Goal: Task Accomplishment & Management: Manage account settings

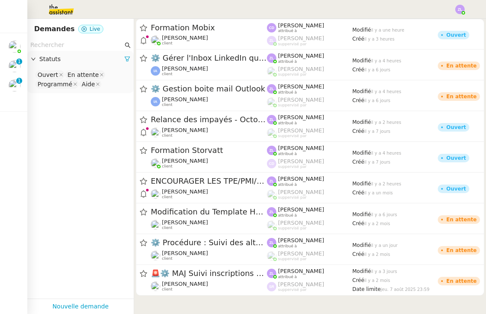
click at [460, 9] on img at bounding box center [459, 9] width 9 height 9
click at [450, 26] on li "Suivi" at bounding box center [437, 24] width 56 height 12
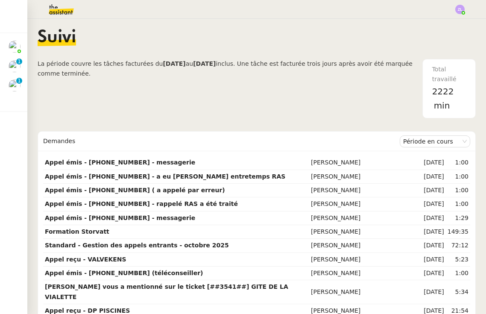
click at [419, 148] on div "Période en cours" at bounding box center [435, 141] width 70 height 19
click at [419, 144] on nz-select-item "Période en cours" at bounding box center [435, 141] width 64 height 11
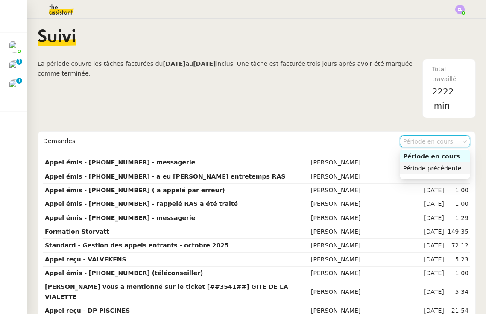
click at [422, 169] on div "Période précédente" at bounding box center [435, 168] width 64 height 8
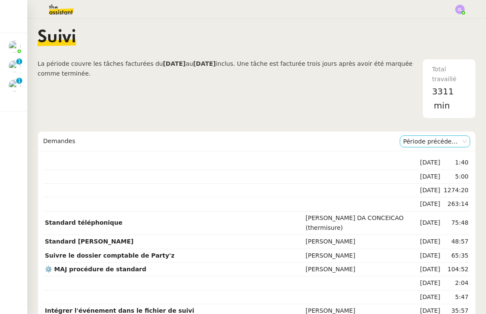
click at [424, 141] on nz-select-item "Période précédente" at bounding box center [435, 141] width 64 height 11
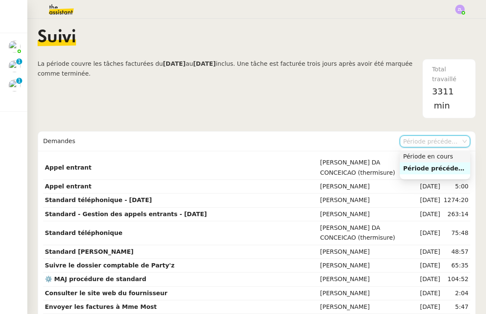
click at [424, 152] on nz-option-item "Période en cours" at bounding box center [435, 156] width 70 height 12
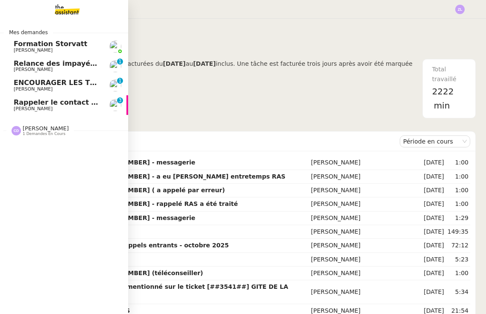
click at [53, 102] on span "Rappeler le contact et donner l'email de la comptabilité" at bounding box center [121, 102] width 215 height 8
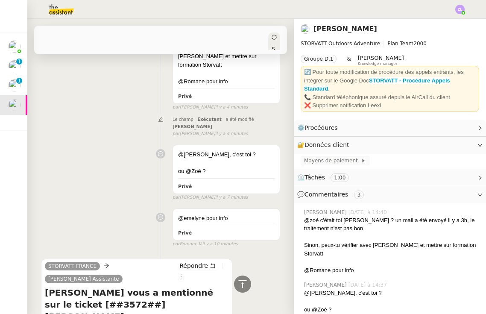
scroll to position [183, 0]
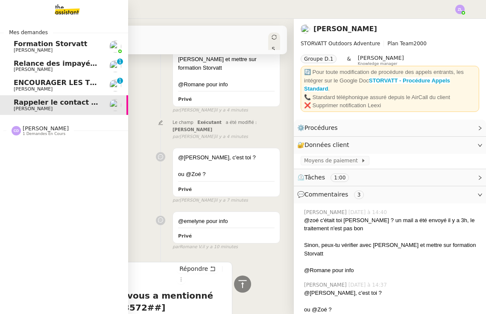
click at [55, 15] on img at bounding box center [60, 9] width 66 height 19
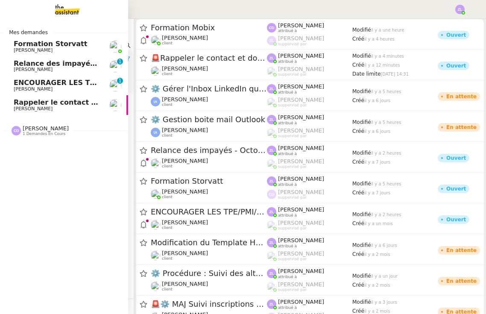
click at [57, 130] on span "[PERSON_NAME]" at bounding box center [46, 128] width 46 height 6
click at [63, 15] on img at bounding box center [60, 9] width 66 height 19
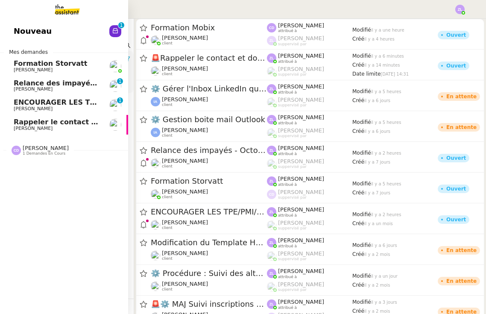
click at [80, 41] on link "Nouveau 0 1 2 3 4 5 6 7 8 9" at bounding box center [64, 31] width 128 height 20
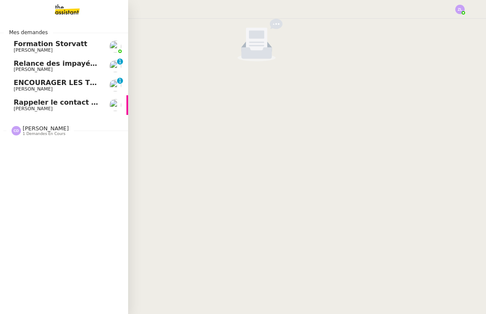
click at [61, 118] on span "Clara Deloffre 1 demandes en cours" at bounding box center [67, 127] width 128 height 18
click at [53, 109] on span "[PERSON_NAME]" at bounding box center [33, 109] width 39 height 6
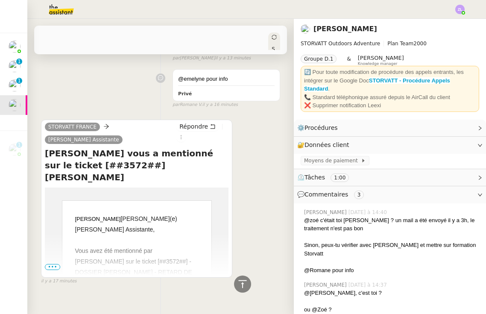
click at [57, 264] on span "•••" at bounding box center [52, 267] width 15 height 6
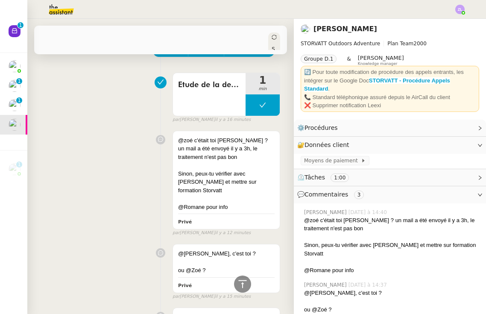
scroll to position [35, 0]
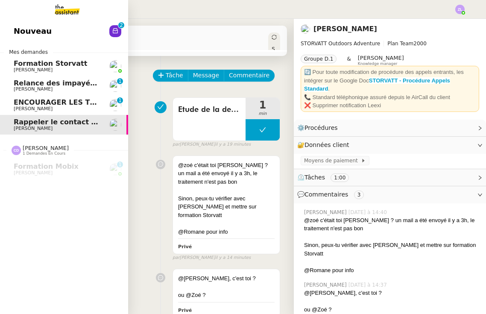
click at [93, 41] on link "Nouveau 0 1 2 3 4 5 6 7 8 9" at bounding box center [64, 31] width 128 height 20
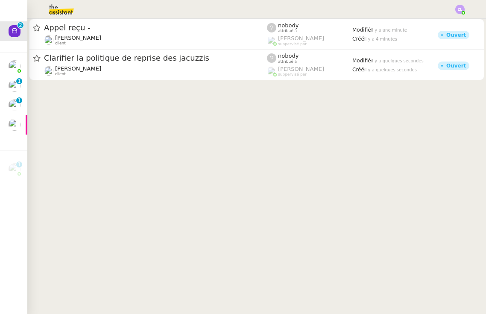
click at [178, 2] on div at bounding box center [242, 9] width 443 height 19
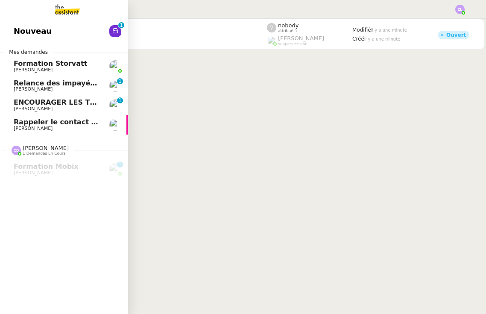
click at [39, 126] on span "[PERSON_NAME]" at bounding box center [33, 129] width 39 height 6
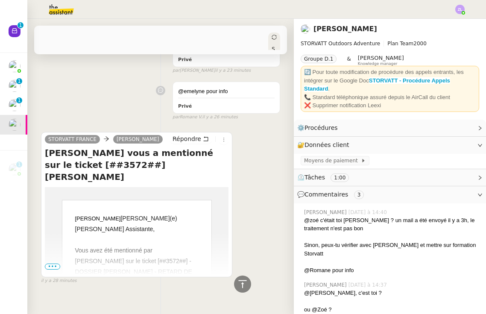
scroll to position [285, 0]
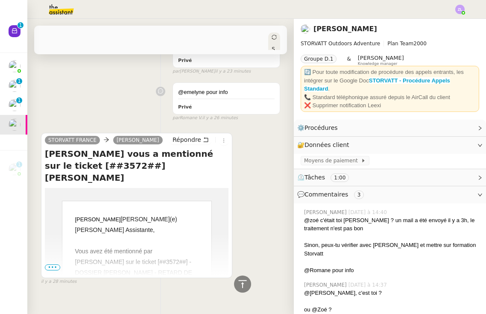
click at [54, 264] on span "•••" at bounding box center [52, 267] width 15 height 6
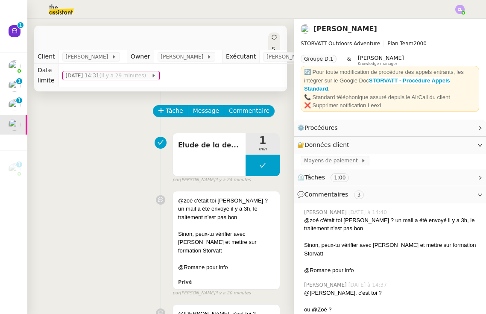
scroll to position [0, 0]
click at [167, 114] on span "Tâche" at bounding box center [175, 111] width 18 height 10
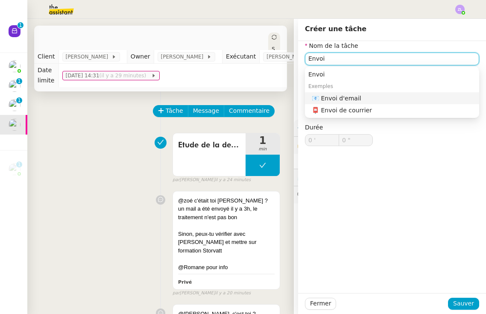
click at [394, 103] on nz-auto-option "📧 Envoi d'email" at bounding box center [392, 98] width 174 height 12
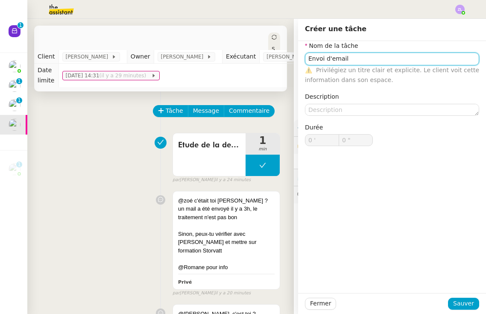
drag, startPoint x: 354, startPoint y: 57, endPoint x: 258, endPoint y: 57, distance: 96.5
click at [258, 57] on app-ticket "🚨 Rappeler le contact et donner l'email de la comptabilité Ouvert Statut Client…" at bounding box center [256, 166] width 459 height 295
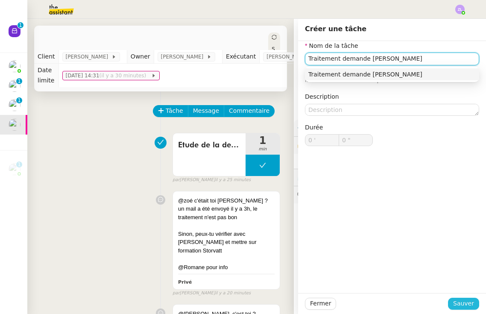
type input "Traitement demande Thomas"
click at [470, 303] on span "Sauver" at bounding box center [463, 304] width 21 height 10
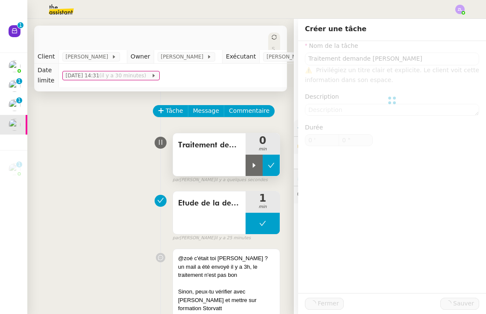
click at [263, 166] on button at bounding box center [271, 165] width 17 height 21
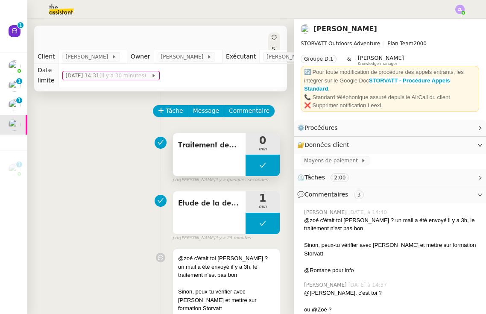
click at [249, 164] on button at bounding box center [263, 165] width 34 height 21
click at [249, 164] on div at bounding box center [254, 165] width 17 height 21
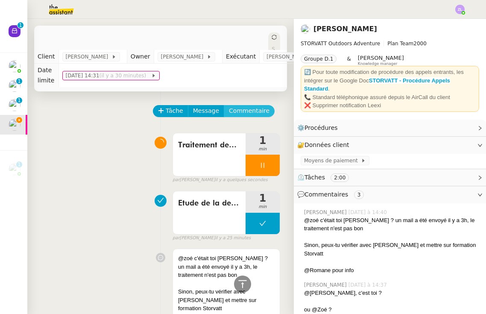
click at [251, 107] on span "Commentaire" at bounding box center [249, 111] width 41 height 10
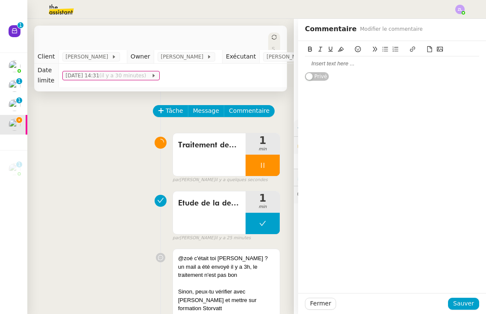
click at [351, 63] on div at bounding box center [392, 64] width 174 height 8
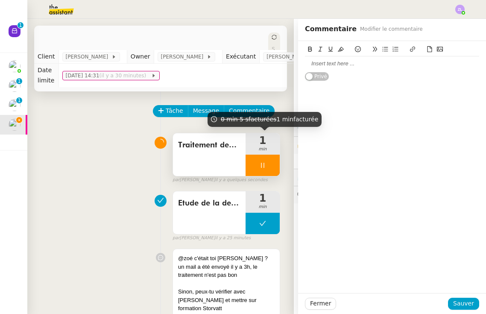
click at [279, 137] on span "1" at bounding box center [263, 140] width 34 height 10
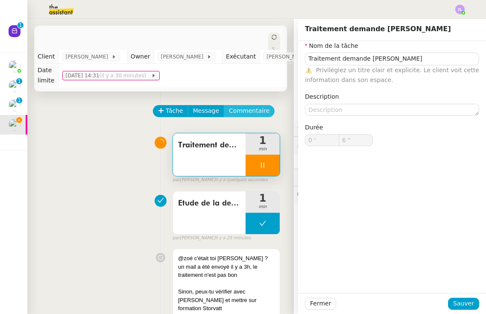
click at [263, 114] on span "Commentaire" at bounding box center [249, 111] width 41 height 10
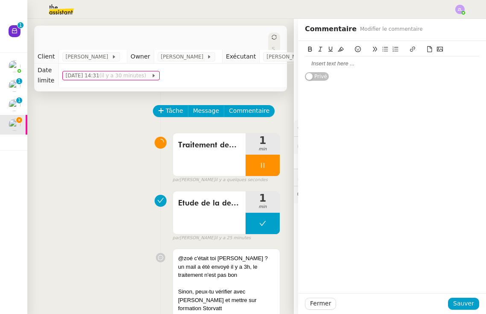
click at [280, 84] on td "lun. 13 oct. 2025 14:31 (il y a 30 minutes)" at bounding box center [193, 75] width 269 height 23
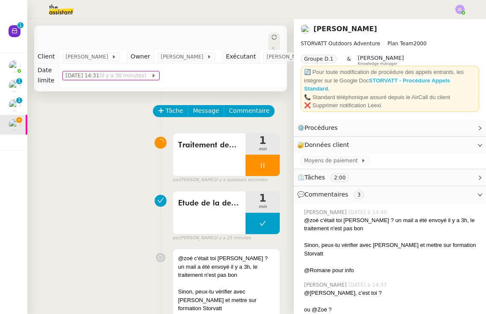
click at [407, 82] on strong "STORVATT - Procédure Appels Standard" at bounding box center [377, 84] width 146 height 15
click at [244, 108] on span "Commentaire" at bounding box center [249, 111] width 41 height 10
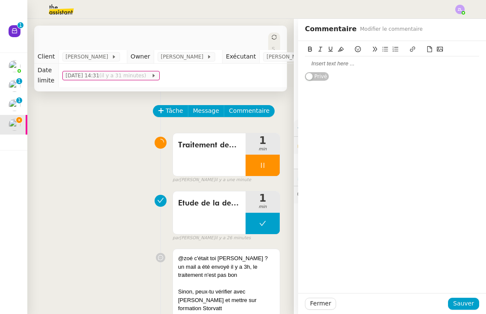
click at [326, 59] on div at bounding box center [392, 63] width 174 height 15
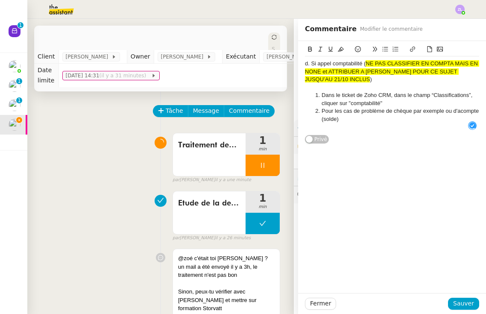
scroll to position [9, 0]
click at [304, 63] on div "d. Si appel comptabilité ( NE PAS CLASSIFIER EN COMPTA MAIS EN NONE et ATTRIBUE…" at bounding box center [392, 88] width 188 height 95
click at [307, 63] on div "d. Si appel comptabilité ( NE PAS CLASSIFIER EN COMPTA MAIS EN NONE et ATTRIBUE…" at bounding box center [392, 71] width 174 height 23
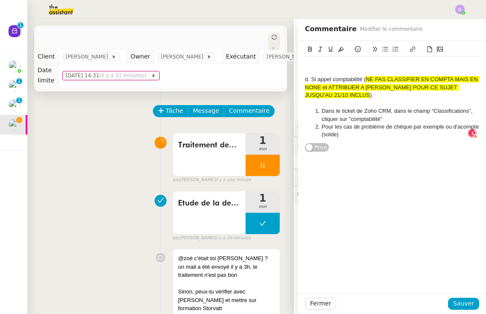
click at [308, 68] on div at bounding box center [392, 72] width 174 height 8
click at [308, 64] on div at bounding box center [392, 64] width 174 height 8
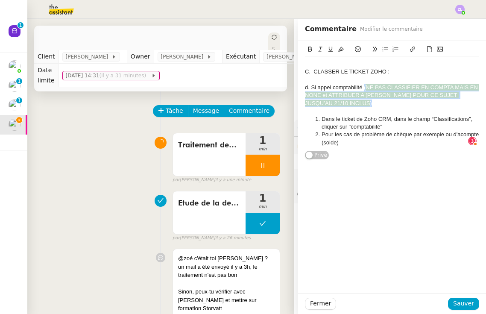
drag, startPoint x: 365, startPoint y: 84, endPoint x: 365, endPoint y: 98, distance: 14.5
click at [365, 98] on div "d. Si appel comptabilité ( NE PAS CLASSIFIER EN COMPTA MAIS EN NONE et ATTRIBUE…" at bounding box center [392, 95] width 174 height 23
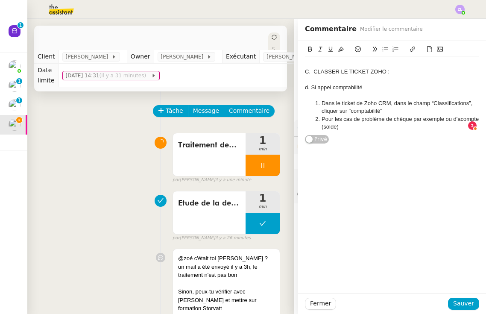
click at [348, 124] on li "Pour les cas de problème de chèque par exemple ou d'acompte (solde)" at bounding box center [396, 123] width 166 height 16
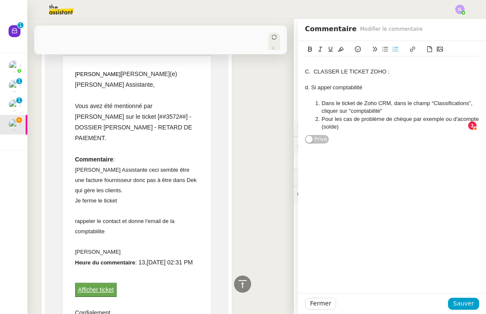
scroll to position [489, 0]
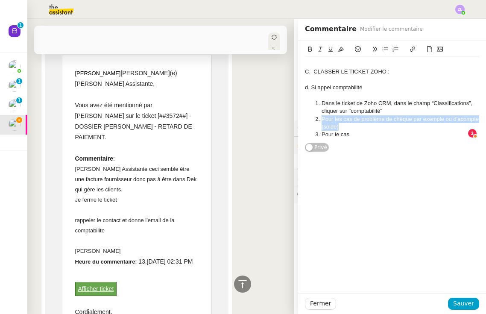
drag, startPoint x: 329, startPoint y: 121, endPoint x: 321, endPoint y: 119, distance: 8.8
click at [321, 119] on li "Pour les cas de problème de chèque par exemple ou d'acompte (solde)" at bounding box center [396, 123] width 166 height 16
copy li "Pour les cas de problème de chèque par exemple ou d'acompte (solde)"
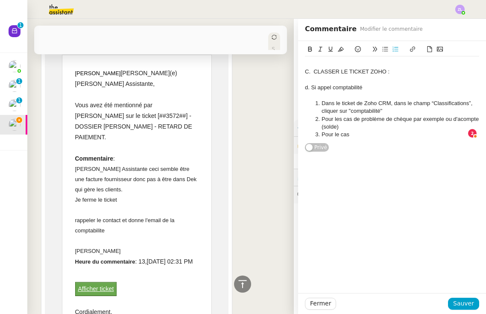
click at [322, 101] on li "Dans le ticket de Zoho CRM, dans le champ “Classifications”, cliquer sur "compt…" at bounding box center [396, 108] width 166 height 16
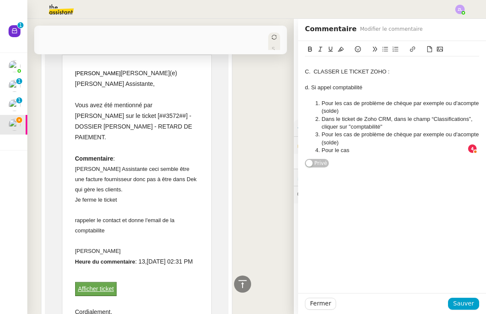
drag, startPoint x: 320, startPoint y: 135, endPoint x: 345, endPoint y: 99, distance: 44.8
click at [320, 135] on li "Pour les cas de problème de chèque par exemple ou d'acompte (solde)" at bounding box center [396, 139] width 166 height 16
click at [322, 101] on li "Pour les cas de problème de chèque par exemple ou d'acompte (solde)" at bounding box center [396, 108] width 166 height 16
click at [322, 132] on li "Pour les cas de problème de chèque par exemple ou d'acompte (solde)" at bounding box center [396, 139] width 166 height 16
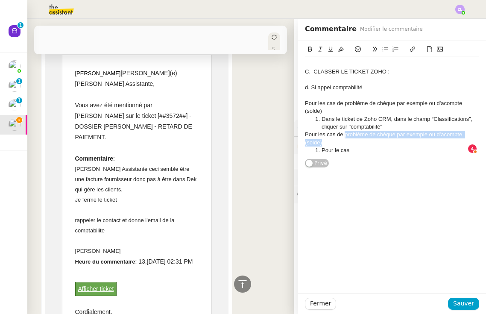
drag, startPoint x: 334, startPoint y: 142, endPoint x: 345, endPoint y: 132, distance: 14.5
click at [345, 132] on div "Pour les cas de problème de chèque par exemple ou d'acompte (solde)" at bounding box center [392, 139] width 174 height 16
click at [406, 136] on div "Pour les cas de problème de facturation (erreur facture/ manquement paie" at bounding box center [392, 139] width 174 height 16
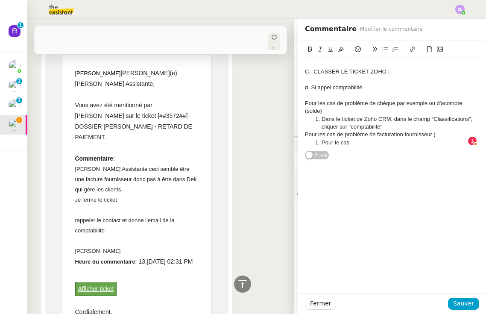
click at [394, 125] on li "Dans le ticket de Zoho CRM, dans le champ “Classifications”, cliquer sur "compt…" at bounding box center [396, 123] width 166 height 16
click at [323, 125] on li "Dans le ticket de Zoho CRM, dans le champ “Classifications”, cliquer sur "compt…" at bounding box center [396, 123] width 166 height 16
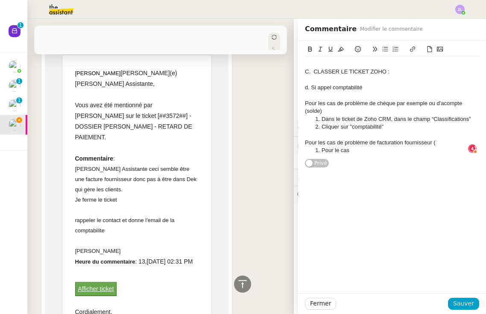
click at [387, 124] on li "Cliquer sur "comptabilité"" at bounding box center [396, 127] width 166 height 8
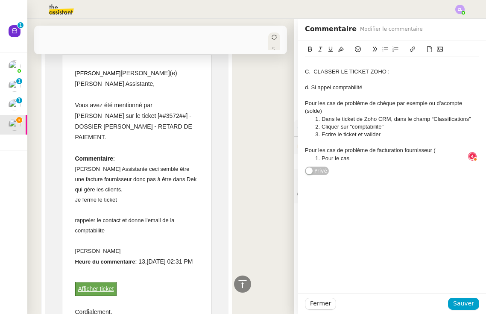
click at [326, 139] on div at bounding box center [392, 143] width 174 height 8
click at [327, 133] on li "Ecrire le ticket et valider" at bounding box center [396, 135] width 166 height 8
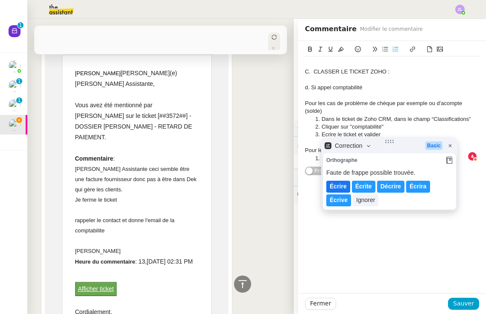
click at [345, 189] on lt-span "Écrire" at bounding box center [338, 187] width 24 height 12
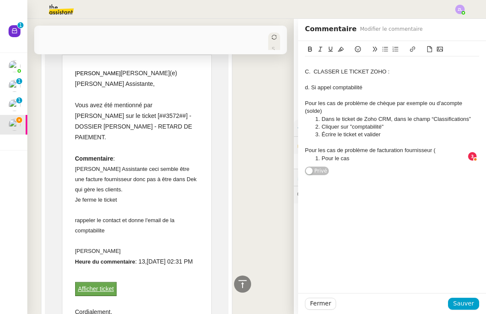
click at [357, 133] on li "Écrire le ticket et valider" at bounding box center [396, 135] width 166 height 8
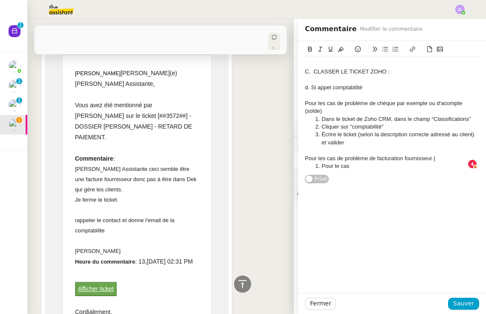
click at [447, 135] on li "Écrire le ticket (selon la description correcte adressé au client) et valider" at bounding box center [396, 139] width 166 height 16
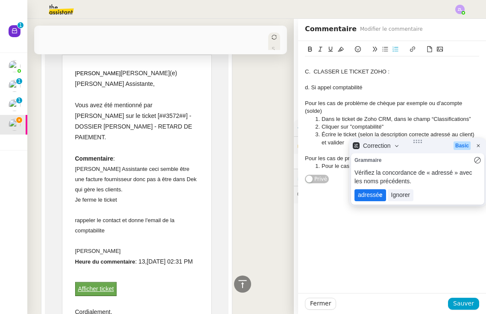
click at [380, 198] on lt-strong "e" at bounding box center [380, 194] width 3 height 7
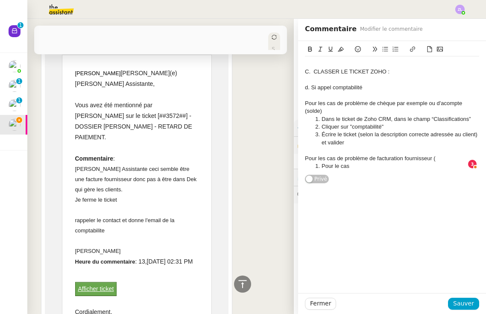
click at [445, 156] on div "Pour les cas de problème de facturation fournisseur (" at bounding box center [392, 159] width 174 height 8
click at [411, 170] on li "Pour le cas" at bounding box center [396, 174] width 166 height 8
click at [367, 165] on div "Pour les cas de problème de facturation fournisseur (facture impayée par exempl…" at bounding box center [392, 163] width 174 height 16
click at [364, 172] on li "Pour le cas" at bounding box center [396, 174] width 166 height 8
drag, startPoint x: 359, startPoint y: 168, endPoint x: 320, endPoint y: 168, distance: 38.9
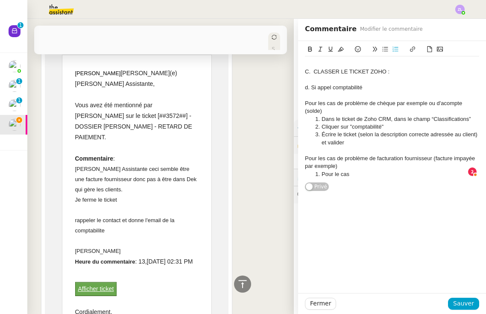
click at [320, 170] on li "Pour le cas" at bounding box center [396, 174] width 166 height 8
click at [464, 302] on span "Sauver" at bounding box center [463, 304] width 21 height 10
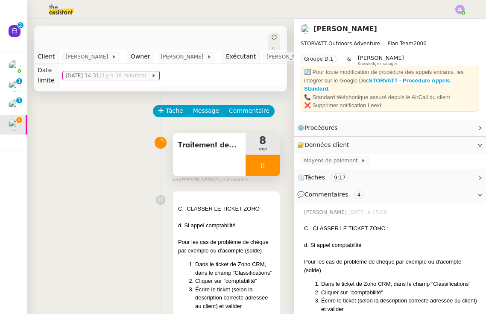
click at [254, 170] on div at bounding box center [263, 165] width 34 height 21
click at [268, 167] on icon at bounding box center [271, 165] width 7 height 7
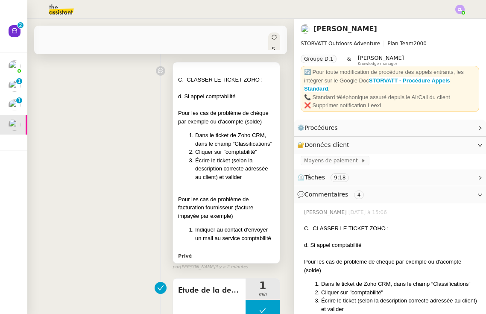
scroll to position [136, 0]
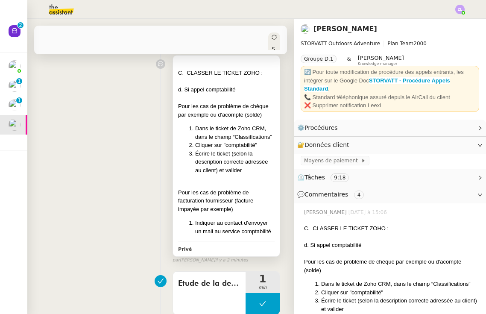
click at [199, 188] on div "Pour les cas de problème de facturation fournisseur (facture impayée par exempl…" at bounding box center [226, 200] width 97 height 25
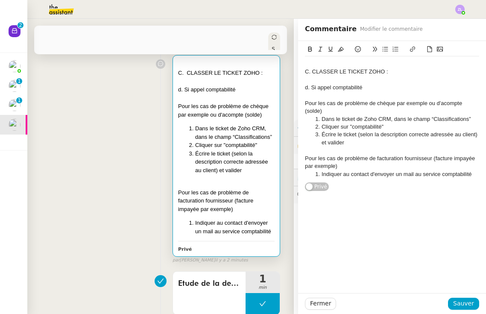
click at [474, 173] on li "Indiquer au contact d'envoyer un mail au service comptabilité" at bounding box center [396, 174] width 166 height 8
click at [324, 170] on li "Indiquer au contact d'envoyer un mail au service comptabilité :" at bounding box center [396, 174] width 166 height 8
click at [334, 187] on li at bounding box center [396, 190] width 166 height 8
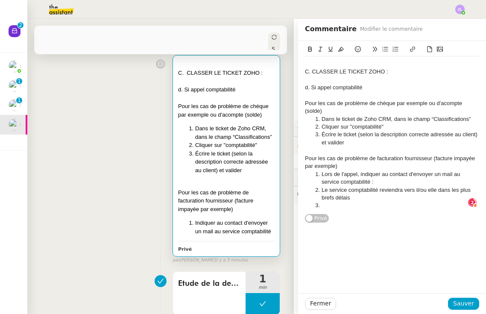
click at [342, 164] on div "Pour les cas de problème de facturation fournisseur (facture impayée par exempl…" at bounding box center [392, 163] width 174 height 16
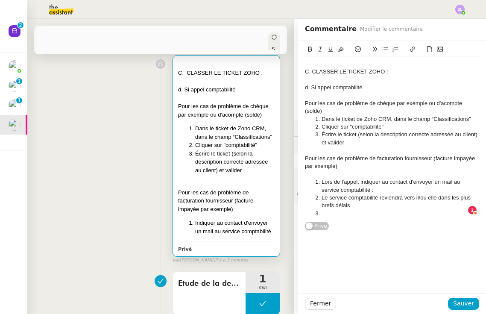
click at [329, 213] on li at bounding box center [396, 214] width 166 height 8
click at [457, 304] on span "Sauver" at bounding box center [463, 304] width 21 height 10
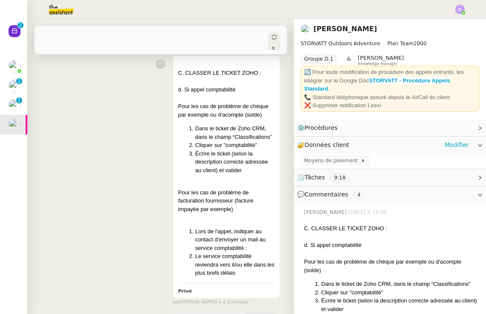
drag, startPoint x: 198, startPoint y: 214, endPoint x: 382, endPoint y: 158, distance: 192.2
click at [198, 214] on div at bounding box center [226, 217] width 97 height 9
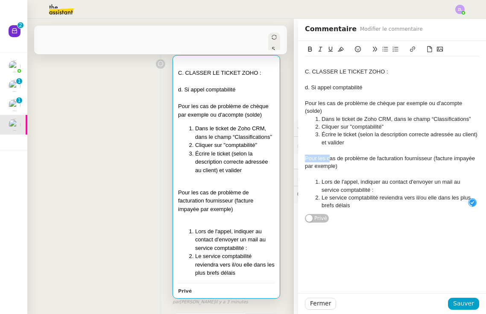
drag, startPoint x: 329, startPoint y: 156, endPoint x: 290, endPoint y: 156, distance: 38.9
click at [290, 156] on app-ticket "🚨 Rappeler le contact et donner l'email de la comptabilité Ouvert Statut Client…" at bounding box center [256, 166] width 459 height 295
drag, startPoint x: 329, startPoint y: 102, endPoint x: 287, endPoint y: 102, distance: 42.3
click at [287, 102] on app-ticket "🚨 Rappeler le contact et donner l'email de la comptabilité Ouvert Statut Client…" at bounding box center [256, 166] width 459 height 295
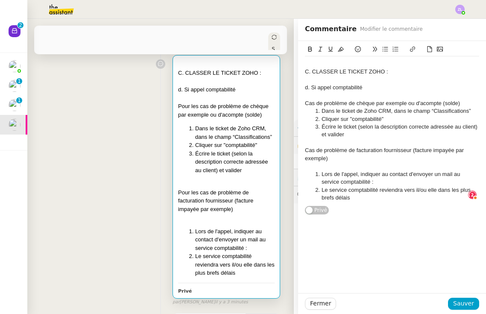
click at [471, 103] on div "Cas de problème de chèque par exemple ou d'acompte (solde)" at bounding box center [392, 104] width 174 height 8
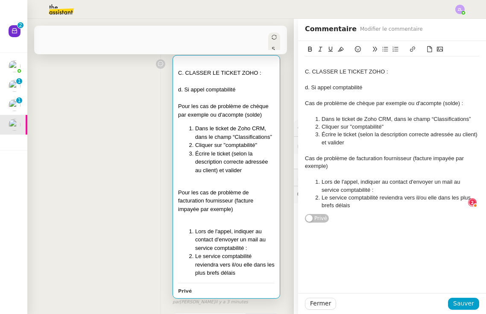
click at [335, 164] on div "Cas de problème de facturation fournisseur (facture impayée par exemple)" at bounding box center [392, 163] width 174 height 16
drag, startPoint x: 331, startPoint y: 164, endPoint x: 295, endPoint y: 64, distance: 106.2
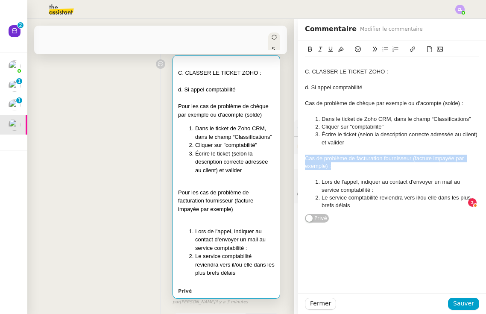
click at [295, 153] on app-ticket "🚨 Rappeler le contact et donner l'email de la comptabilité Ouvert Statut Client…" at bounding box center [256, 166] width 459 height 295
click at [307, 52] on icon at bounding box center [310, 49] width 6 height 6
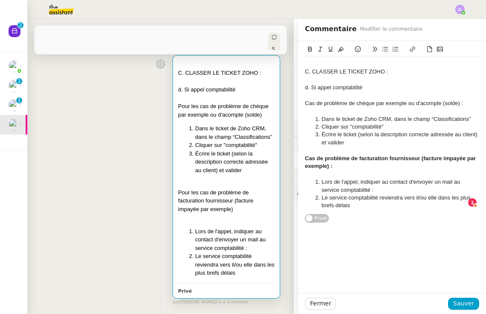
drag, startPoint x: 465, startPoint y: 100, endPoint x: 299, endPoint y: 98, distance: 166.6
click at [299, 98] on div "C. CLASSER LE TICKET ZOHO : d. Si appel comptabilité Cas de problème de chèque …" at bounding box center [392, 132] width 188 height 182
click at [309, 45] on button at bounding box center [310, 49] width 10 height 10
click at [365, 156] on strong "Cas de problème de facturation fournisseur (facture impayée par exemple) :" at bounding box center [391, 162] width 173 height 14
click at [363, 202] on li "Le service comptabilité reviendra vers il/ou elle dans les plus brefs délais" at bounding box center [396, 202] width 166 height 16
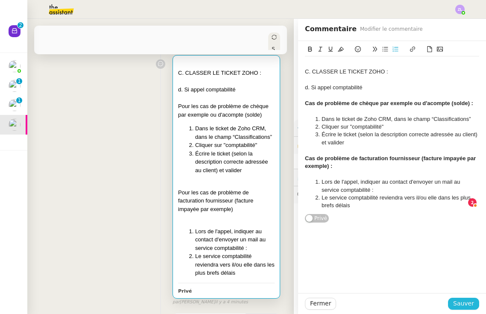
click at [457, 306] on span "Sauver" at bounding box center [463, 304] width 21 height 10
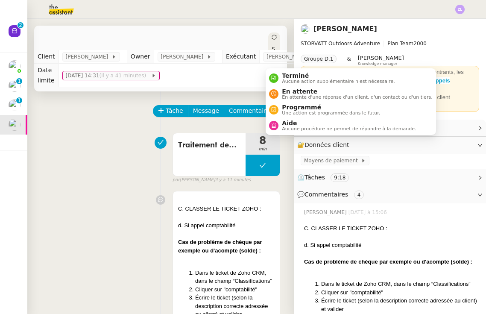
click at [272, 38] on icon at bounding box center [274, 37] width 5 height 5
click at [287, 87] on li "En attente En attente d'une réponse d'un client, d'un contact ou d'un tiers." at bounding box center [351, 94] width 170 height 16
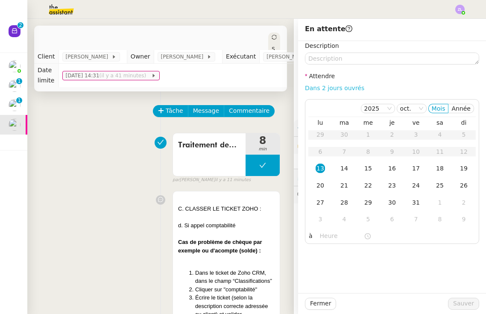
click at [351, 88] on link "Dans 2 jours ouvrés" at bounding box center [334, 88] width 59 height 7
type input "07:00"
click at [456, 302] on span "Sauver" at bounding box center [463, 304] width 21 height 10
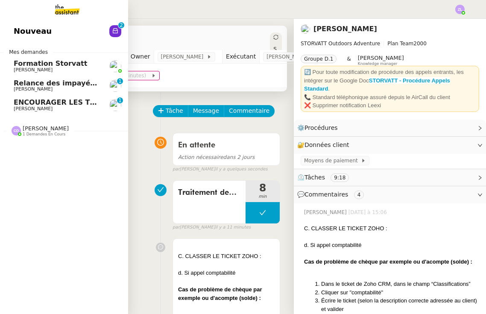
click at [64, 83] on span "Relance des impayés - Octobre 2025" at bounding box center [84, 83] width 141 height 8
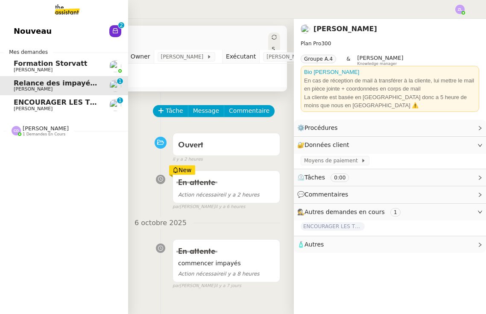
click at [82, 60] on span "Formation Storvatt" at bounding box center [57, 64] width 86 height 8
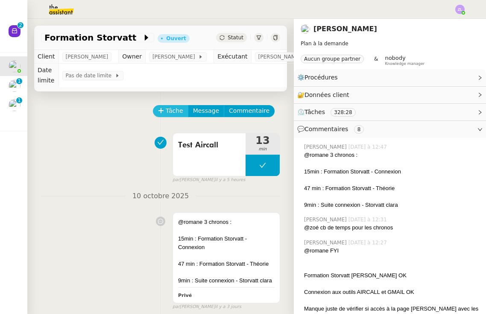
click at [167, 108] on span "Tâche" at bounding box center [175, 111] width 18 height 10
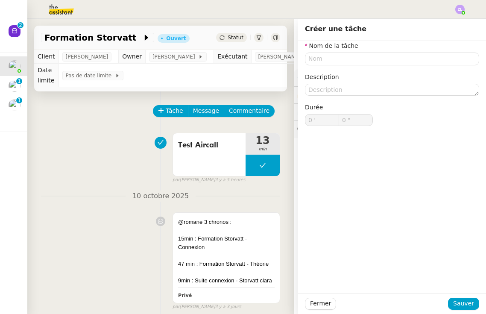
click at [106, 158] on div "Test Aircall 13 min false par Zoé L. il y a 5 heures" at bounding box center [160, 156] width 239 height 55
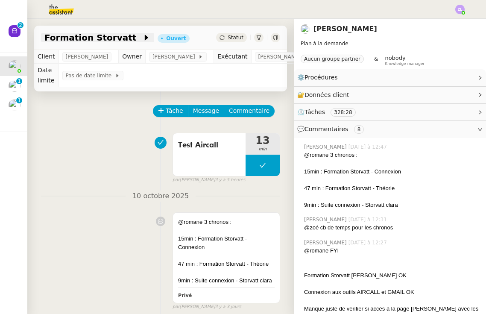
click at [136, 38] on span at bounding box center [139, 37] width 6 height 10
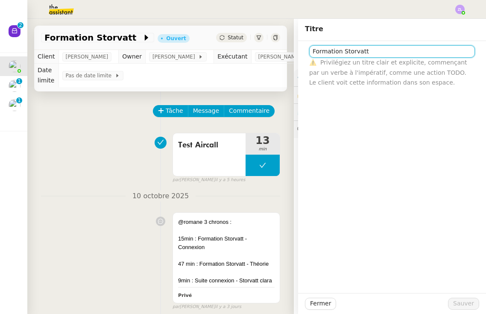
click at [385, 54] on input "Formation Storvatt" at bounding box center [392, 51] width 166 height 12
type input "Formation Storvatt"
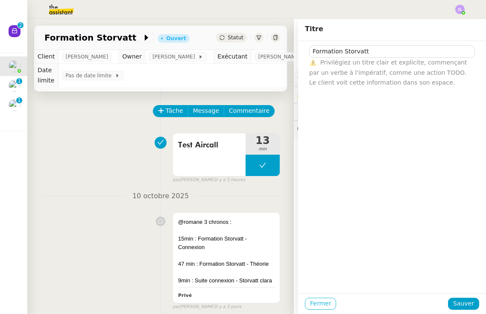
click at [320, 299] on span "Fermer" at bounding box center [320, 304] width 21 height 10
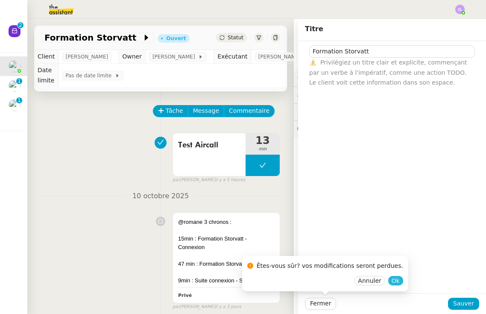
click at [392, 281] on span "Ok" at bounding box center [396, 280] width 8 height 9
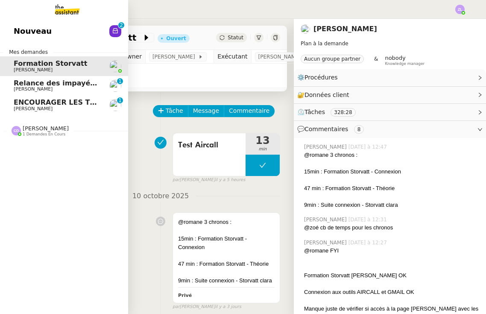
click at [47, 83] on span "Relance des impayés - Octobre 2025" at bounding box center [84, 83] width 141 height 8
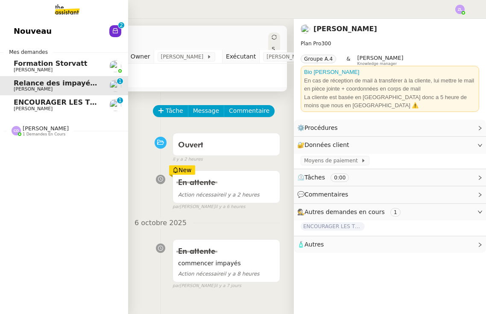
click at [84, 41] on link "Nouveau 0 1 2 3 4 5 6 7 8 9" at bounding box center [64, 31] width 128 height 20
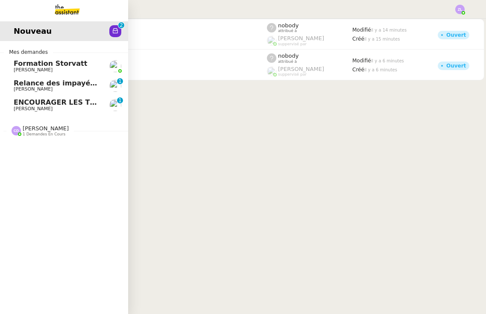
click at [28, 107] on span "[PERSON_NAME]" at bounding box center [33, 109] width 39 height 6
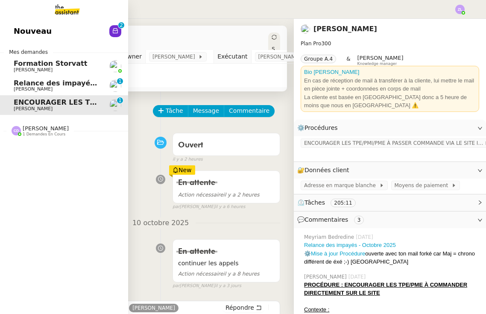
click at [58, 82] on span "Relance des impayés - Octobre 2025" at bounding box center [84, 83] width 141 height 8
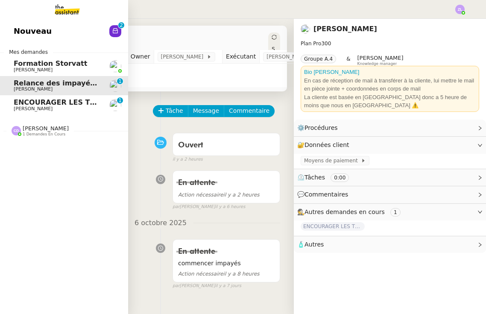
click at [51, 135] on span "1 demandes en cours" at bounding box center [44, 134] width 43 height 5
click at [53, 148] on span "Formation Mobix" at bounding box center [46, 147] width 65 height 8
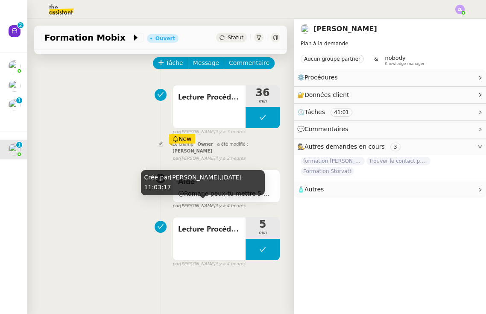
scroll to position [18, 0]
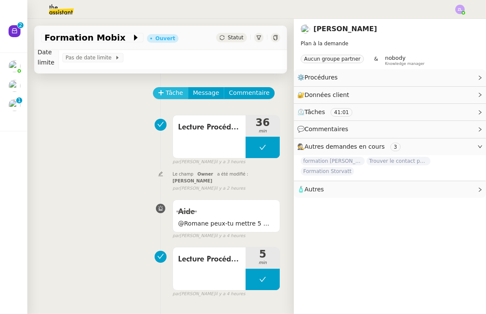
click at [170, 88] on span "Tâche" at bounding box center [175, 93] width 18 height 10
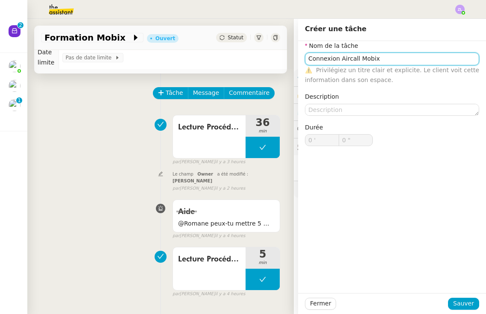
type input "Connexion Aircall Mobix"
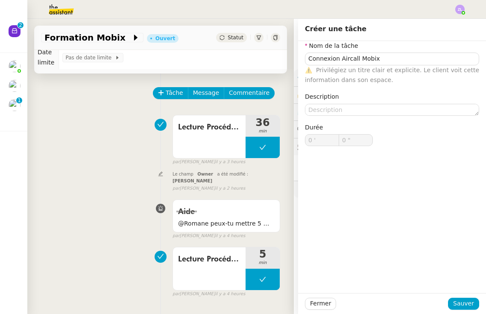
click at [460, 296] on div "Fermer Sauver" at bounding box center [392, 303] width 188 height 21
click at [463, 303] on span "Sauver" at bounding box center [463, 304] width 21 height 10
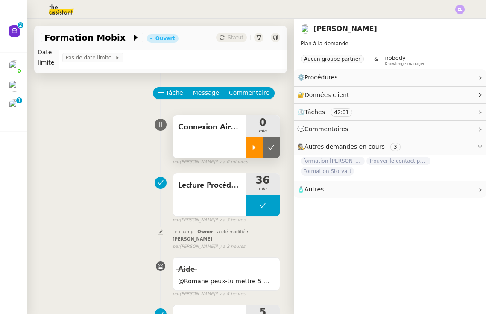
click at [253, 145] on icon at bounding box center [254, 147] width 7 height 7
click at [233, 128] on span "Connexion Aircall Mobix" at bounding box center [209, 127] width 62 height 13
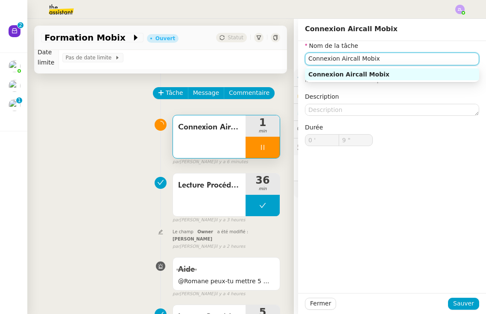
click at [340, 55] on input "Connexion Aircall Mobix" at bounding box center [392, 59] width 174 height 12
type input "16 ""
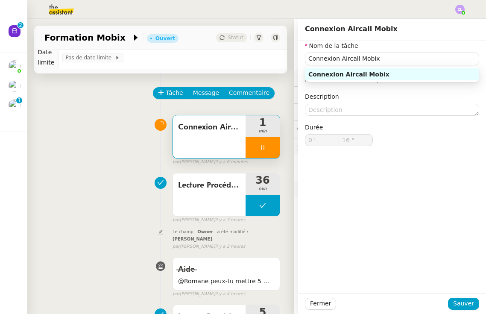
click at [141, 144] on div "Connexion Aircall Mobix 1 min false par Zoé L. il y a 6 minutes" at bounding box center [160, 138] width 239 height 55
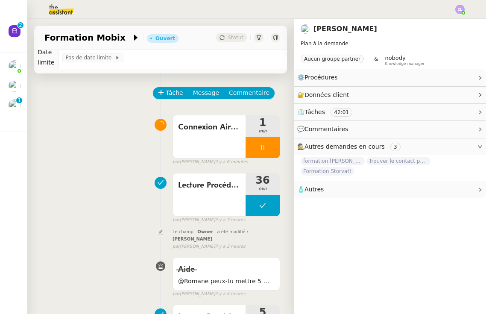
click at [130, 139] on div "Connexion Aircall Mobix 1 min false par Zoé L. il y a 6 minutes" at bounding box center [160, 138] width 239 height 55
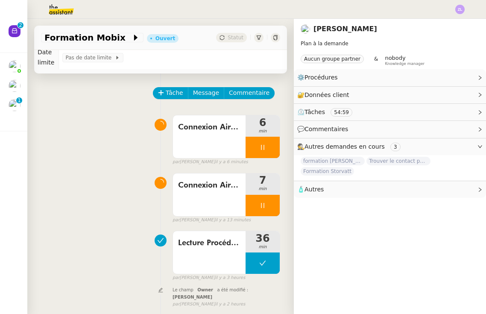
click at [58, 3] on img at bounding box center [54, 9] width 66 height 19
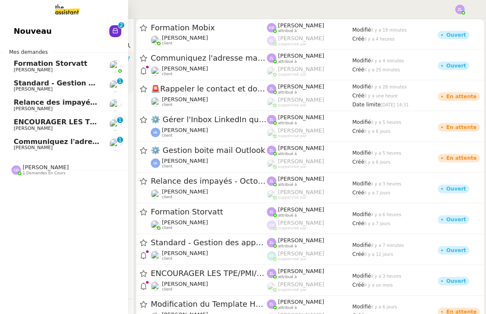
click at [46, 175] on div "Clara Deloffre 1 demandes en cours" at bounding box center [64, 166] width 128 height 25
click at [56, 186] on span "Formation Mobix" at bounding box center [46, 186] width 65 height 8
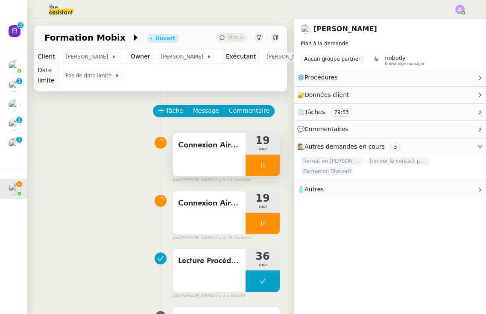
click at [255, 162] on div at bounding box center [263, 165] width 34 height 21
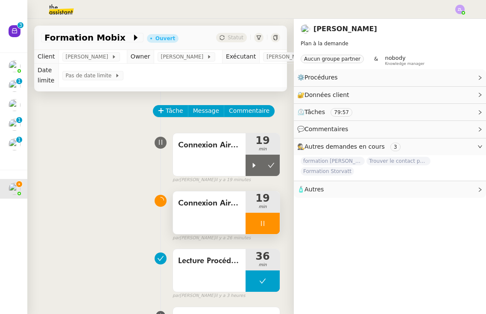
click at [252, 225] on div at bounding box center [263, 223] width 34 height 21
click at [268, 223] on icon at bounding box center [271, 223] width 7 height 7
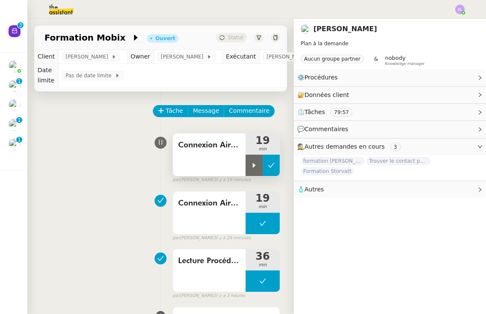
click at [268, 158] on button at bounding box center [271, 165] width 17 height 21
click at [254, 169] on button at bounding box center [263, 165] width 34 height 21
click at [254, 169] on div at bounding box center [254, 165] width 17 height 21
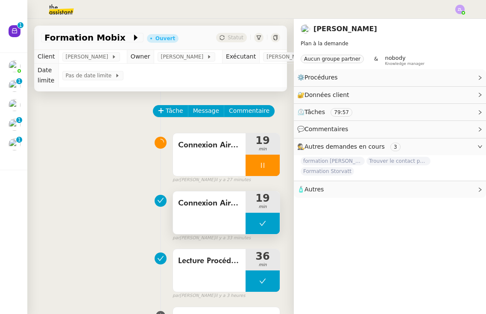
click at [251, 217] on button at bounding box center [263, 223] width 34 height 21
click at [251, 217] on div at bounding box center [254, 223] width 17 height 21
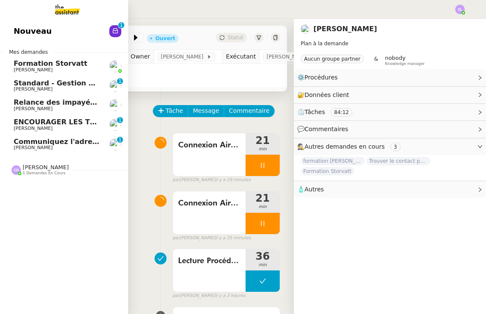
click at [67, 146] on span "[PERSON_NAME]" at bounding box center [57, 147] width 86 height 5
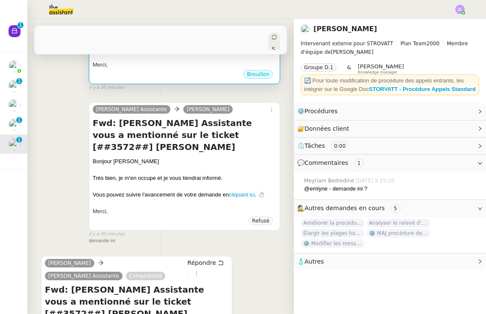
scroll to position [368, 0]
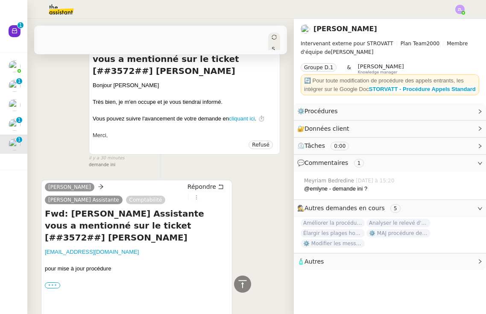
click at [52, 282] on label "•••" at bounding box center [52, 285] width 15 height 6
click at [0, 0] on input "•••" at bounding box center [0, 0] width 0 height 0
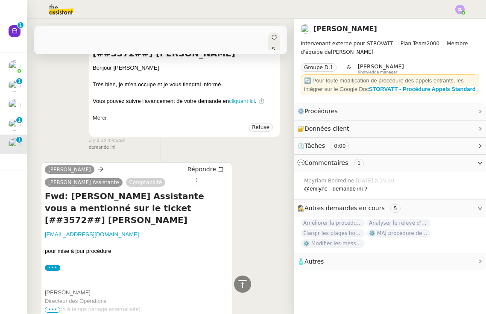
scroll to position [386, 0]
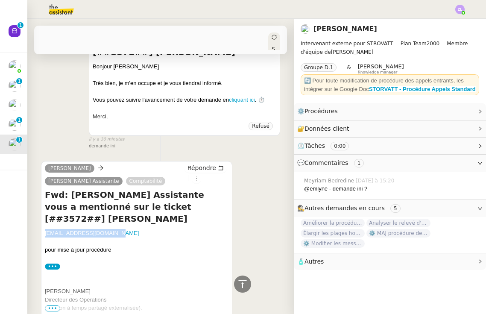
drag, startPoint x: 112, startPoint y: 192, endPoint x: 35, endPoint y: 196, distance: 77.4
click at [35, 196] on div "Tâche Message Commentaire Veuillez patienter une erreur s'est produite 👌👌👌 mess…" at bounding box center [160, 22] width 266 height 635
copy link "comptabilite@storvatt.fr"
click at [194, 176] on icon at bounding box center [196, 178] width 5 height 5
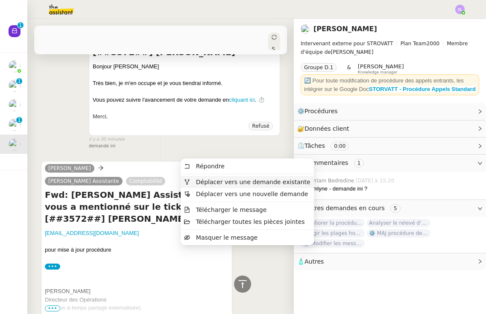
click at [241, 179] on span "Déplacer vers une demande existante" at bounding box center [253, 182] width 114 height 7
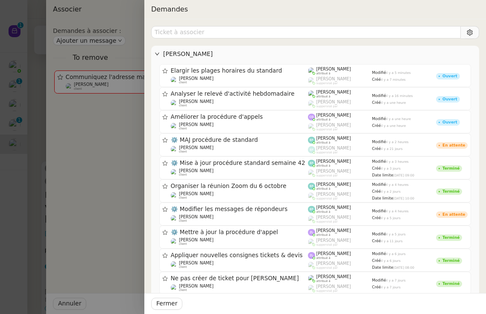
click at [65, 149] on div at bounding box center [243, 157] width 486 height 314
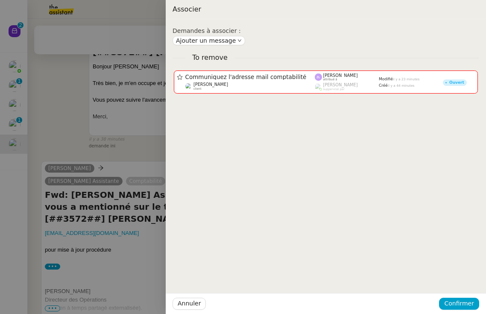
click at [73, 129] on div at bounding box center [243, 157] width 486 height 314
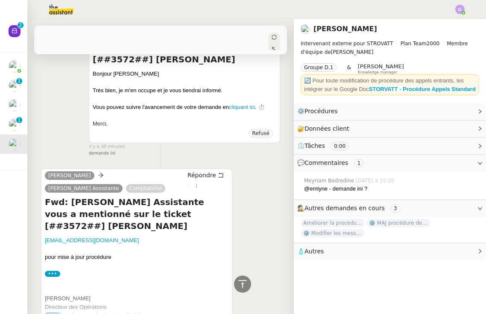
scroll to position [380, 0]
drag, startPoint x: 110, startPoint y: 202, endPoint x: 54, endPoint y: 196, distance: 56.6
click at [54, 196] on div "Fwd: Géraldine Assistante vous a mentionné sur le ticket [##3572##] FRAISSE SAR…" at bounding box center [137, 260] width 184 height 128
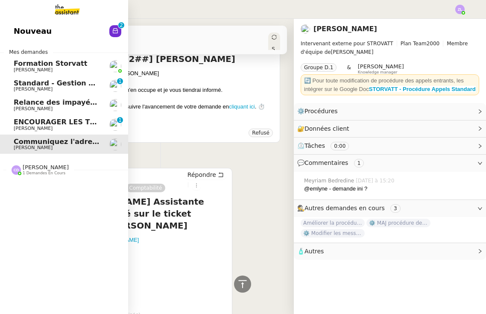
click at [68, 102] on span "Relance des impayés - Octobre 2025" at bounding box center [84, 102] width 141 height 8
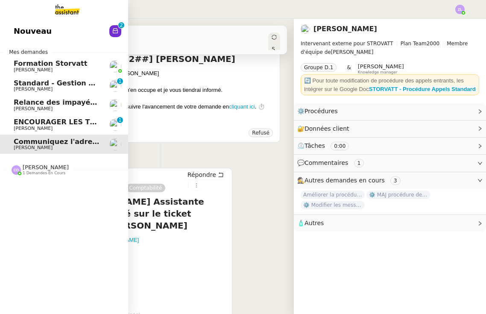
scroll to position [119, 0]
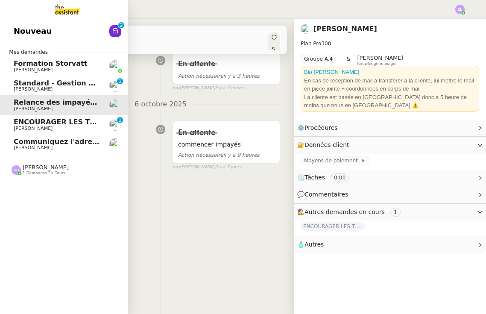
click at [67, 85] on span "Standard - Gestion des appels entrants - octobre 2025" at bounding box center [119, 83] width 210 height 8
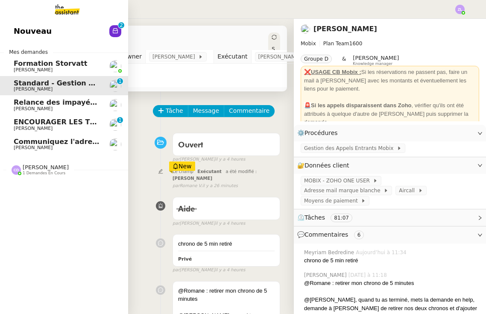
click at [60, 160] on span "Clara Deloffre 1 demandes en cours" at bounding box center [67, 166] width 128 height 18
click at [65, 190] on span "[PERSON_NAME]" at bounding box center [57, 192] width 86 height 5
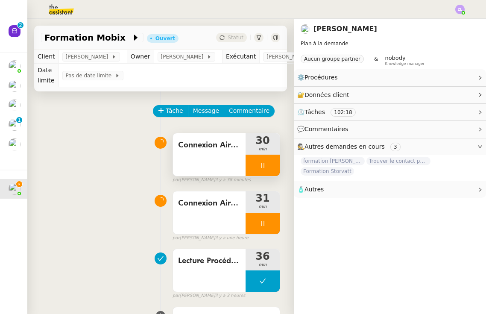
click at [254, 161] on div at bounding box center [263, 165] width 34 height 21
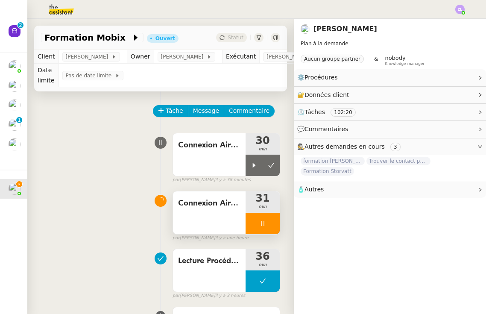
click at [249, 224] on div at bounding box center [263, 223] width 34 height 21
click at [266, 223] on button at bounding box center [271, 223] width 17 height 21
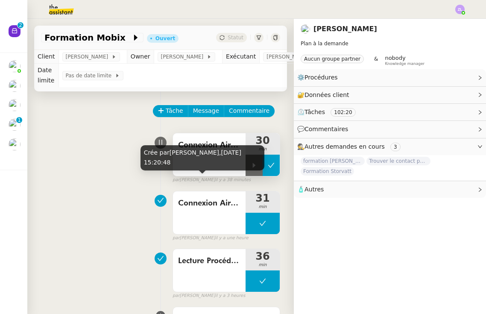
click at [272, 164] on icon at bounding box center [271, 165] width 7 height 7
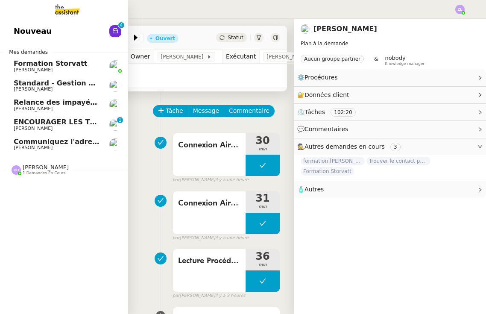
click at [47, 140] on span "Communiquez l'adresse mail comptabilité" at bounding box center [94, 142] width 161 height 8
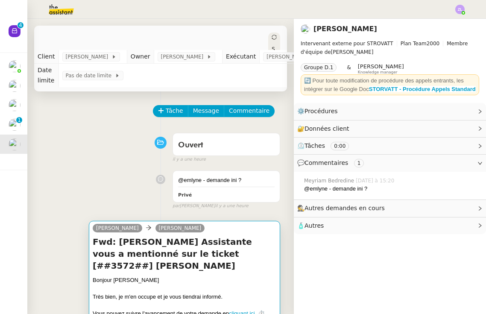
scroll to position [239, 0]
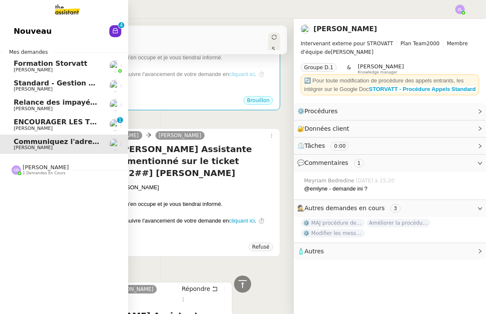
click at [32, 38] on span "Nouveau" at bounding box center [33, 31] width 38 height 13
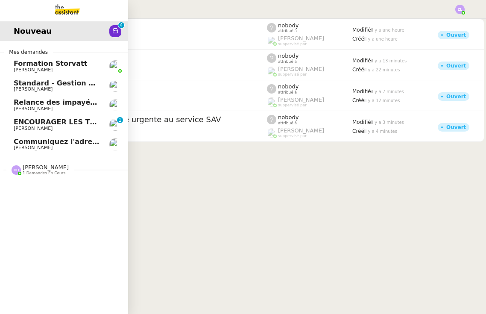
click at [49, 147] on span "[PERSON_NAME]" at bounding box center [33, 148] width 39 height 6
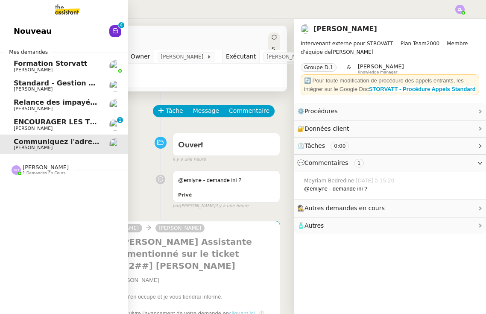
click at [47, 173] on span "1 demandes en cours" at bounding box center [44, 173] width 43 height 5
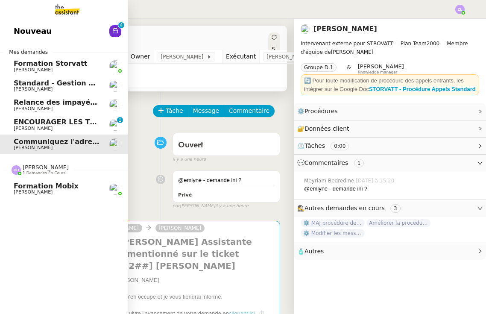
click at [50, 160] on span "Clara Deloffre 1 demandes en cours" at bounding box center [67, 166] width 128 height 18
click at [62, 7] on img at bounding box center [60, 9] width 66 height 19
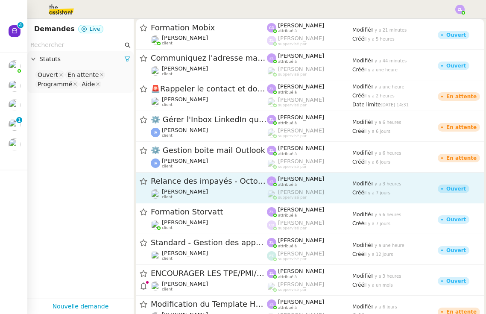
scroll to position [6, 0]
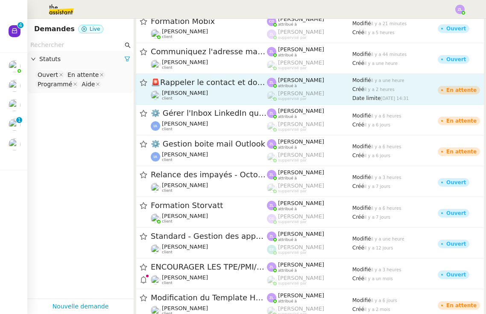
click at [195, 82] on span "🚨 Rappeler le contact et donner l'email de la comptabilité" at bounding box center [209, 83] width 116 height 8
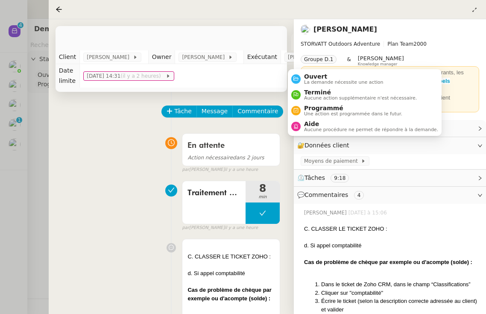
click at [295, 38] on icon at bounding box center [297, 37] width 5 height 5
click at [304, 75] on div "Ouvert La demande nécessite une action" at bounding box center [342, 79] width 83 height 12
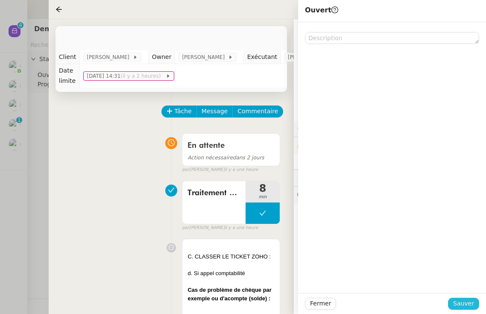
click at [465, 305] on span "Sauver" at bounding box center [463, 304] width 21 height 10
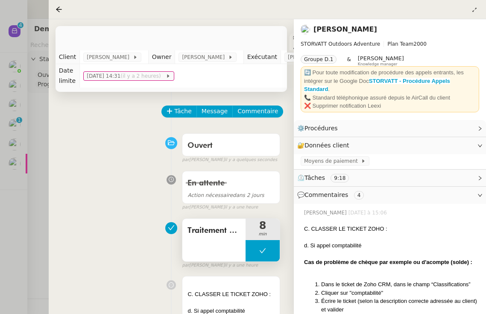
click at [252, 249] on button at bounding box center [263, 250] width 34 height 21
click at [252, 249] on icon at bounding box center [254, 250] width 7 height 7
click at [24, 161] on div at bounding box center [243, 157] width 486 height 314
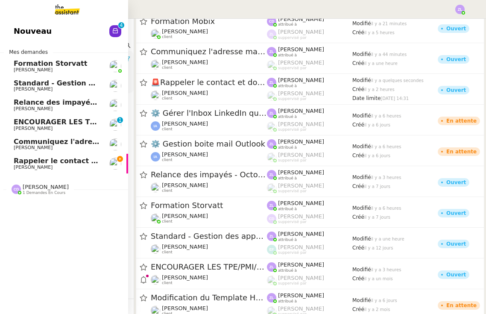
click at [84, 141] on span "Communiquez l'adresse mail comptabilité" at bounding box center [94, 142] width 161 height 8
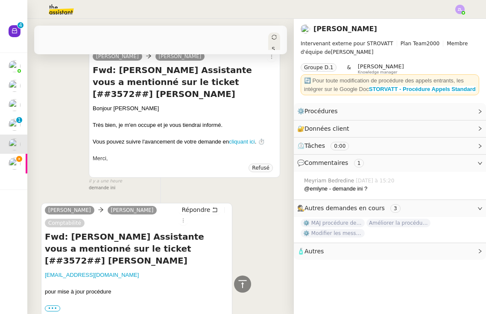
scroll to position [334, 0]
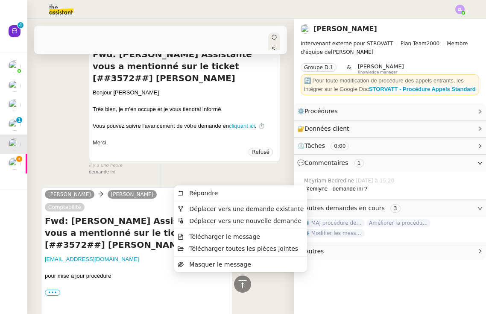
click at [181, 202] on icon at bounding box center [183, 204] width 5 height 5
click at [202, 207] on span "Déplacer vers une demande existante" at bounding box center [247, 208] width 114 height 7
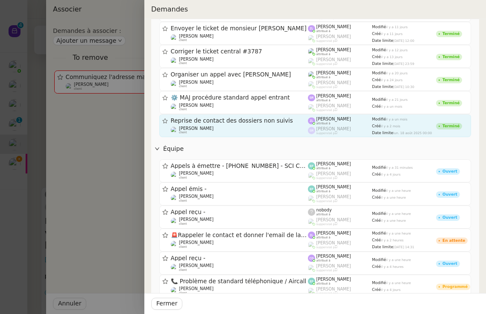
scroll to position [447, 0]
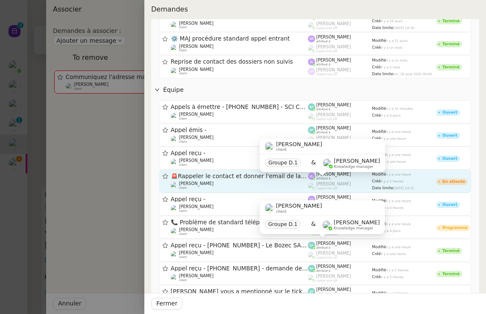
click at [214, 186] on div "Franck MUFFAT-JEANDET client" at bounding box center [196, 185] width 35 height 9
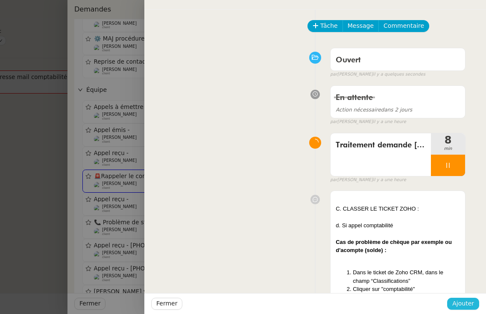
click at [457, 299] on span "Ajouter" at bounding box center [463, 304] width 22 height 10
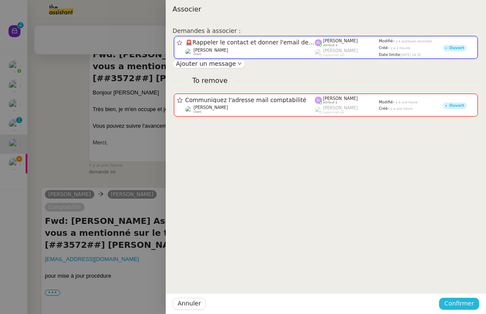
click at [468, 301] on span "Confirmer" at bounding box center [459, 304] width 30 height 10
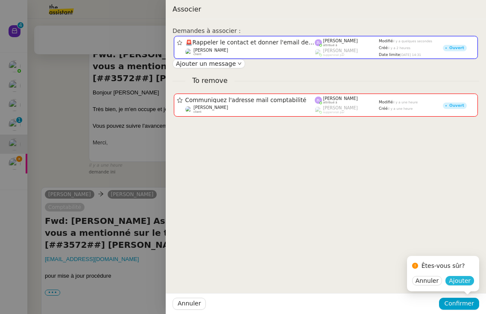
click at [469, 285] on span "Ajouter" at bounding box center [460, 280] width 22 height 9
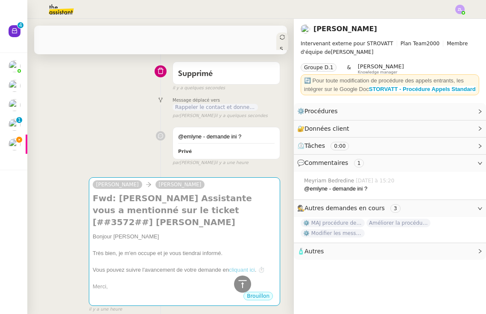
scroll to position [2, 0]
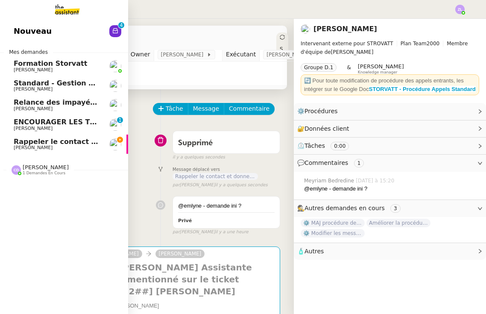
click at [22, 139] on span "Rappeler le contact et donner l'email de la comptabilité" at bounding box center [121, 142] width 215 height 8
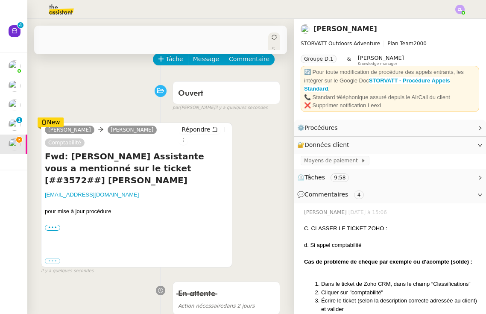
scroll to position [51, 0]
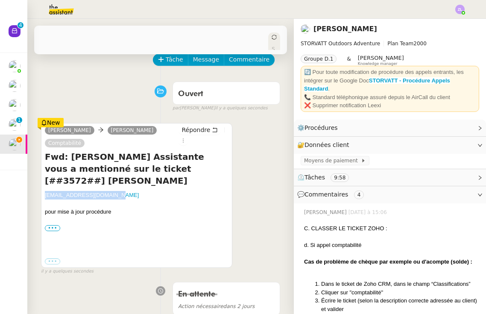
drag, startPoint x: 108, startPoint y: 182, endPoint x: 40, endPoint y: 182, distance: 67.5
copy link "comptabilite@storvatt.fr"
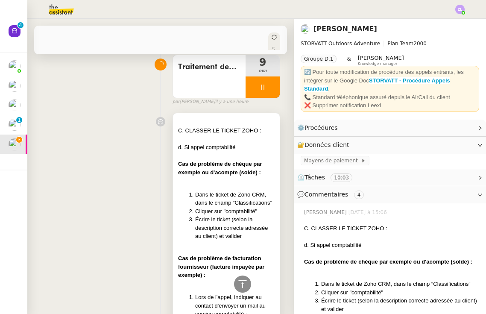
scroll to position [308, 0]
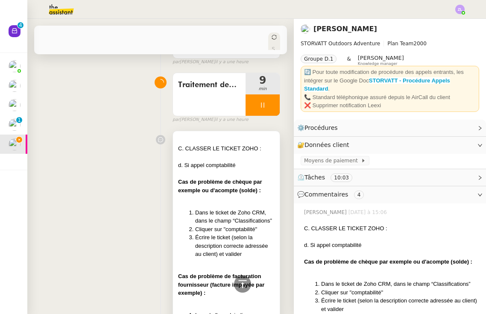
click at [228, 194] on div at bounding box center [226, 198] width 97 height 9
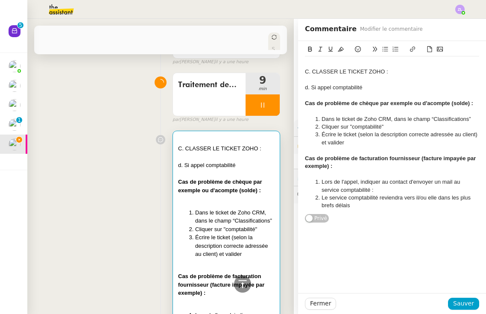
click at [384, 186] on li "Lors de l'appel, indiquer au contact d'envoyer un mail au service comptabilité :" at bounding box center [396, 186] width 166 height 16
click at [378, 218] on div "C. CLASSER LE TICKET ZOHO : d. Si appel comptabilité Cas de problème de chèque …" at bounding box center [392, 132] width 174 height 182
click at [360, 201] on li "Le service comptabilité reviendra vers il/ou elle dans les plus brefs délais" at bounding box center [396, 202] width 166 height 16
drag, startPoint x: 328, startPoint y: 195, endPoint x: 320, endPoint y: 195, distance: 8.5
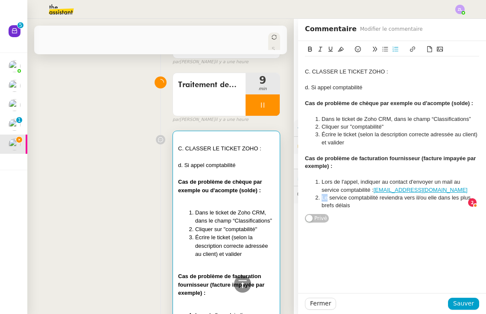
click at [320, 195] on li "Le service comptabilité reviendra vers il/ou elle dans les plus brefs délais" at bounding box center [396, 202] width 166 height 16
click at [397, 202] on li "Indiquer que le service comptabilité reviendra vers il/ou elle dans les plus br…" at bounding box center [396, 202] width 166 height 16
click at [343, 195] on li "Indiquer que le service comptabilité reviendra vers il/ou elle dans les plus br…" at bounding box center [396, 202] width 166 height 16
click at [464, 302] on span "Sauver" at bounding box center [463, 304] width 21 height 10
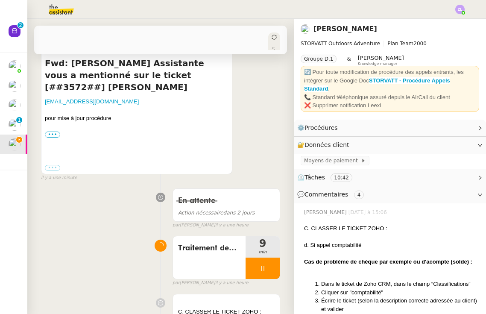
scroll to position [144, 0]
click at [253, 258] on div at bounding box center [263, 268] width 34 height 21
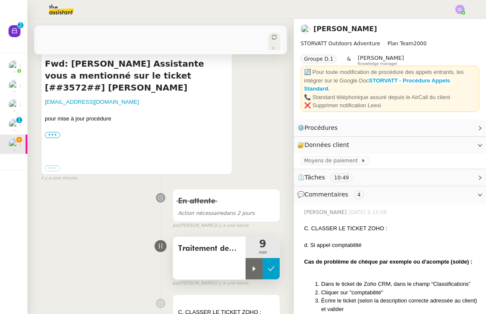
click at [269, 259] on button at bounding box center [271, 268] width 17 height 21
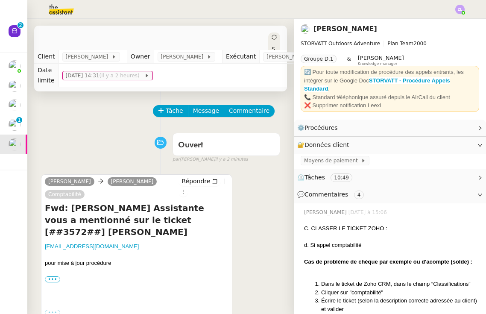
scroll to position [0, 0]
click at [281, 56] on span "[PERSON_NAME]" at bounding box center [289, 57] width 46 height 9
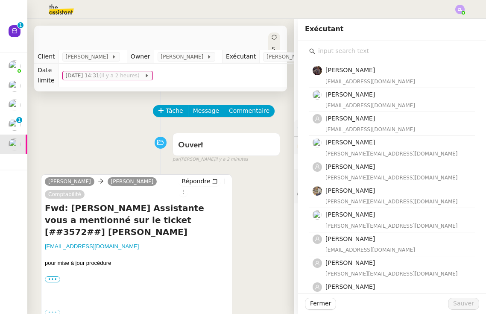
click at [325, 52] on input "text" at bounding box center [395, 51] width 160 height 12
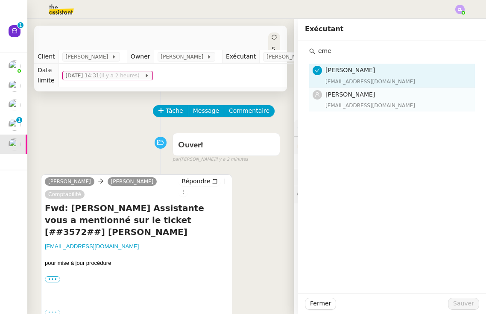
type input "eme"
click at [349, 96] on span "[PERSON_NAME]" at bounding box center [350, 94] width 50 height 7
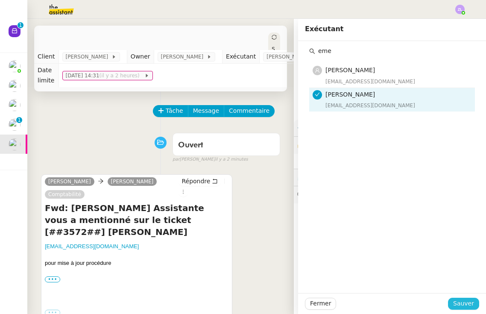
click at [465, 302] on span "Sauver" at bounding box center [463, 304] width 21 height 10
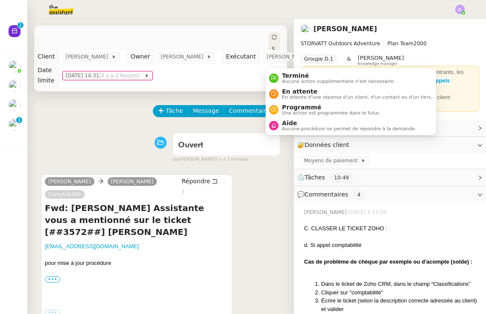
click at [273, 37] on icon at bounding box center [274, 37] width 5 height 5
click at [272, 39] on icon at bounding box center [274, 37] width 5 height 5
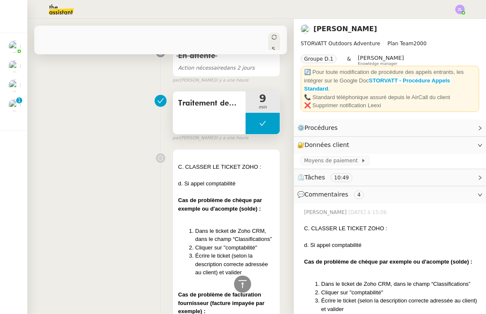
scroll to position [293, 0]
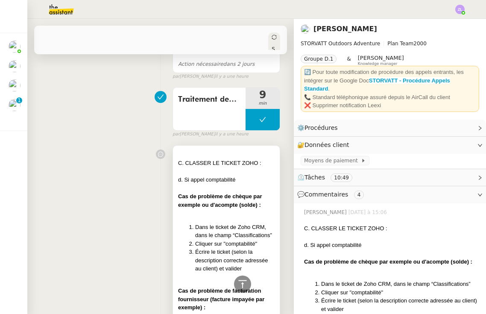
click at [202, 193] on strong "Cas de problème de chèque par exemple ou d'acompte (solde) :" at bounding box center [220, 200] width 84 height 15
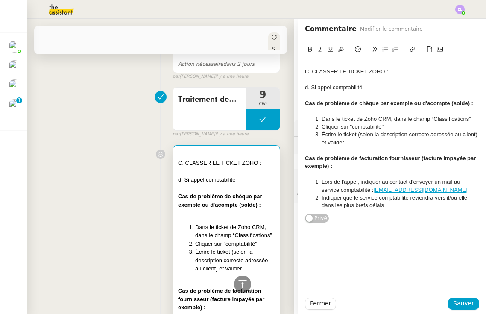
click at [333, 69] on div "C. CLASSER LE TICKET ZOHO :" at bounding box center [392, 72] width 174 height 8
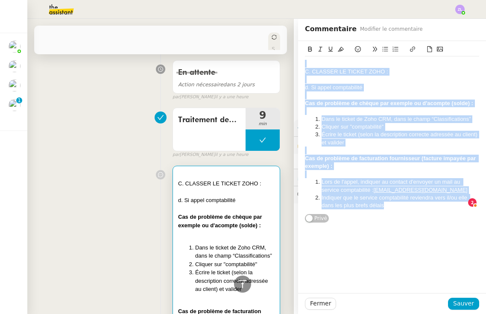
click at [343, 49] on icon at bounding box center [341, 49] width 6 height 5
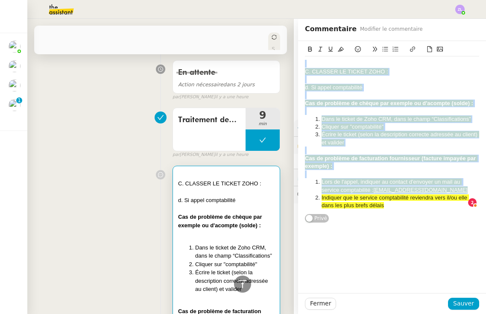
click at [452, 268] on div "C. CLASSER LE TICKET ZOHO : d. Si appel comptabilité Cas de problème de chèque …" at bounding box center [392, 167] width 188 height 252
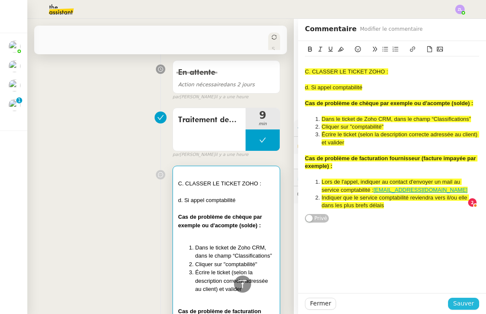
click at [468, 304] on span "Sauver" at bounding box center [463, 304] width 21 height 10
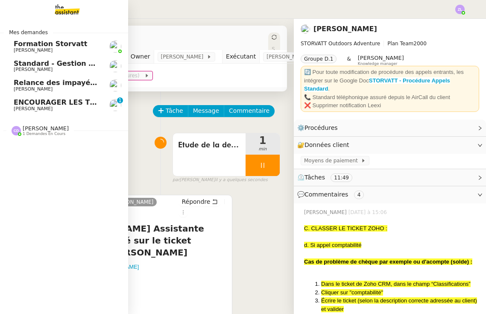
click at [53, 103] on span "ENCOURAGER LES TPE/PMI/PME À PASSER COMMANDE VIA LE SITE INTERNET - 1 septembre…" at bounding box center [200, 102] width 373 height 8
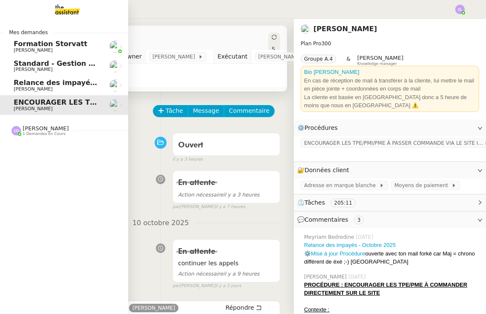
click at [32, 125] on span "[PERSON_NAME]" at bounding box center [46, 128] width 46 height 6
click at [33, 125] on span "[PERSON_NAME]" at bounding box center [46, 128] width 46 height 6
click at [64, 13] on img at bounding box center [60, 9] width 66 height 19
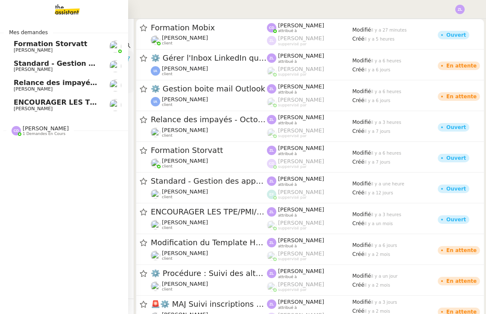
click at [53, 64] on span "Standard - Gestion des appels entrants - octobre 2025" at bounding box center [119, 63] width 210 height 8
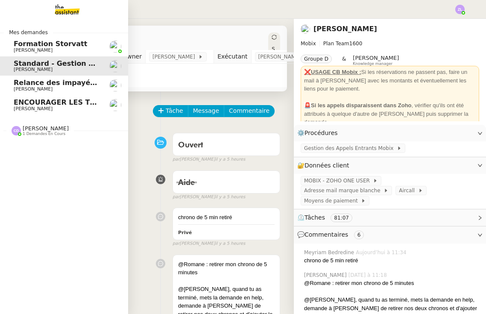
click at [56, 85] on span "Relance des impayés - Octobre 2025" at bounding box center [84, 83] width 141 height 8
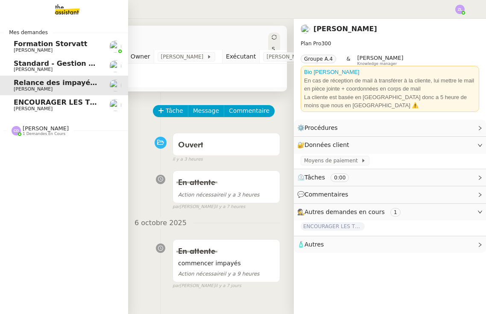
click at [55, 105] on span "ENCOURAGER LES TPE/PMI/PME À PASSER COMMANDE VIA LE SITE INTERNET - 1 septembre…" at bounding box center [200, 102] width 373 height 8
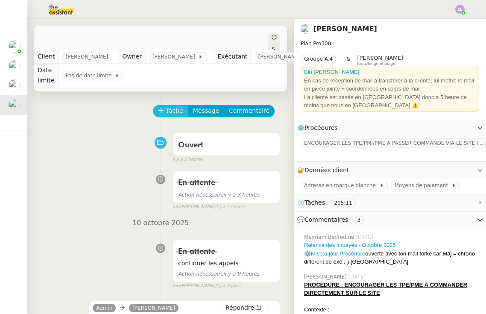
click at [167, 114] on span "Tâche" at bounding box center [175, 111] width 18 height 10
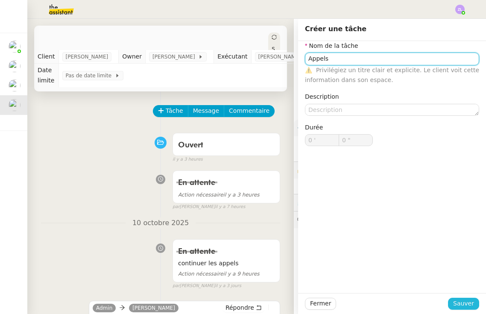
type input "Appels"
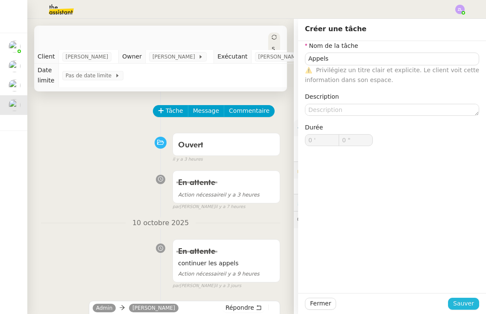
click at [461, 300] on span "Sauver" at bounding box center [463, 304] width 21 height 10
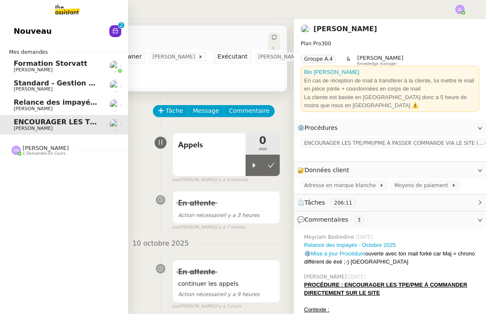
click at [38, 38] on span "Nouveau" at bounding box center [33, 31] width 38 height 13
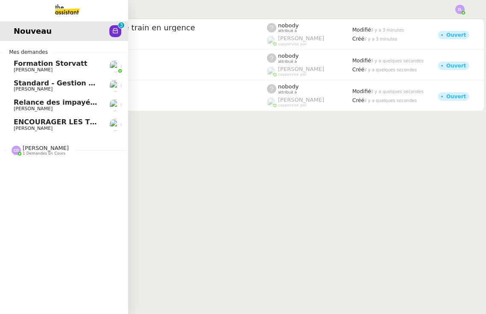
click at [42, 111] on link "Relance des impayés - Octobre 2025 Astrid Brucker" at bounding box center [64, 105] width 128 height 20
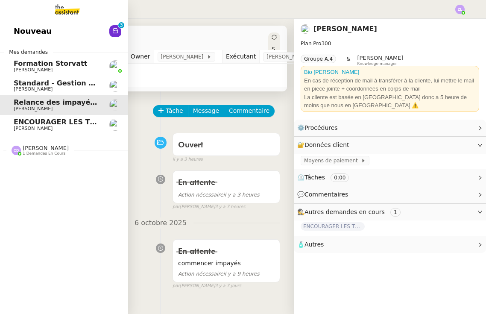
click at [49, 121] on span "ENCOURAGER LES TPE/PMI/PME À PASSER COMMANDE VIA LE SITE INTERNET - 1 septembre…" at bounding box center [200, 122] width 373 height 8
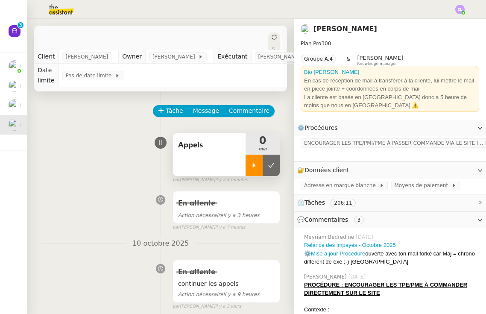
click at [251, 165] on icon at bounding box center [254, 165] width 7 height 7
click at [335, 139] on span "ENCOURAGER LES TPE/PMI/PME À PASSER COMMANDE VIA LE SITE INTERNET" at bounding box center [394, 143] width 180 height 9
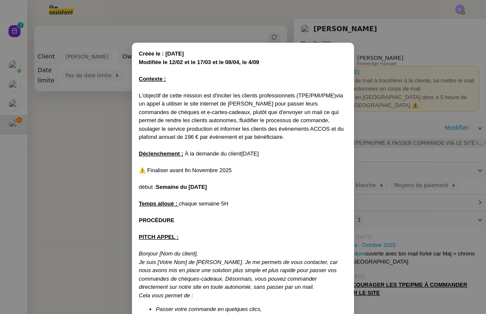
scroll to position [340, 0]
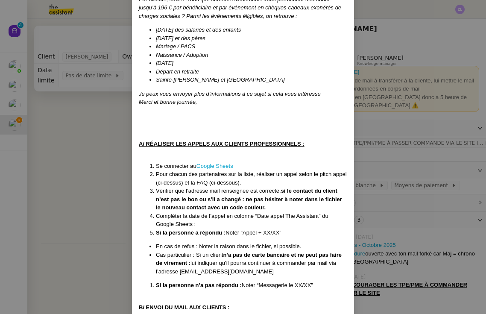
click at [79, 104] on nz-modal-container "Créée le : [DATE] Modifiée le 12/02 et le 17/03 et le 08/04, le 4/09 Contexte :…" at bounding box center [243, 157] width 486 height 314
click at [87, 135] on nz-modal-container "Créée le : [DATE] Modifiée le 12/02 et le 17/03 et le 08/04, le 4/09 Contexte :…" at bounding box center [243, 157] width 486 height 314
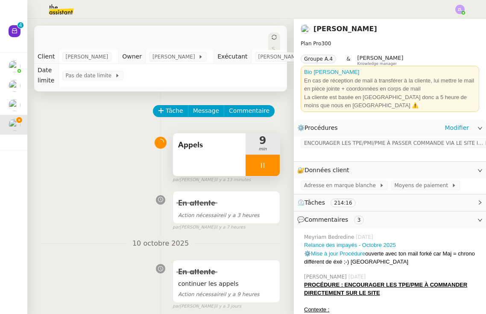
click at [375, 147] on div "ENCOURAGER LES TPE/PMI/PME À PASSER COMMANDE VIA LE SITE INTERNET" at bounding box center [390, 148] width 192 height 25
click at [369, 143] on span "ENCOURAGER LES TPE/PMI/PME À PASSER COMMANDE VIA LE SITE INTERNET" at bounding box center [394, 143] width 180 height 9
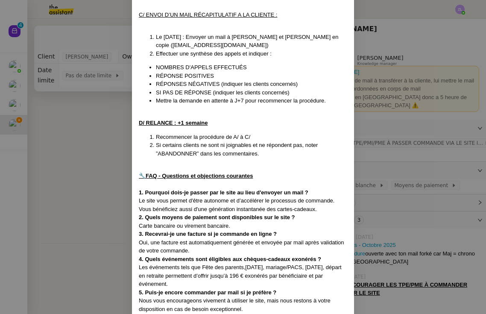
click at [95, 167] on nz-modal-container "Créée le : [DATE] Modifiée le 12/02 et le 17/03 et le 08/04, le 4/09 Contexte :…" at bounding box center [243, 157] width 486 height 314
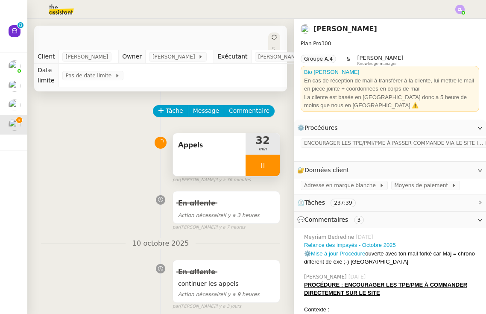
click at [255, 164] on div at bounding box center [263, 165] width 34 height 21
click at [272, 166] on icon at bounding box center [271, 165] width 6 height 5
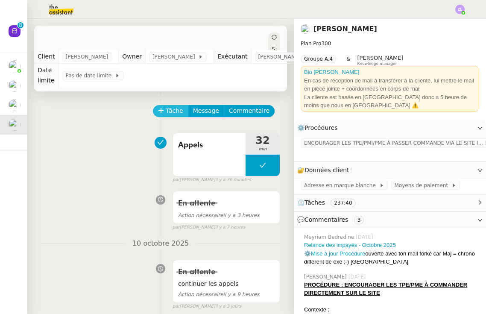
click at [161, 107] on button "Tâche" at bounding box center [170, 111] width 35 height 12
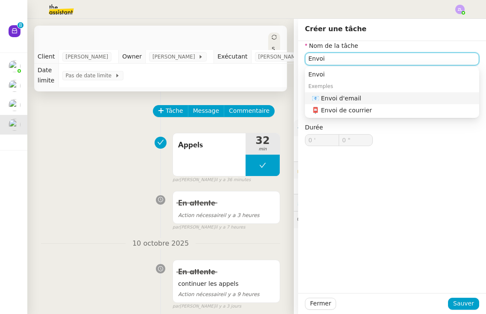
click at [369, 97] on div "📧 Envoi d'email" at bounding box center [394, 98] width 164 height 8
type input "Envoi d'email"
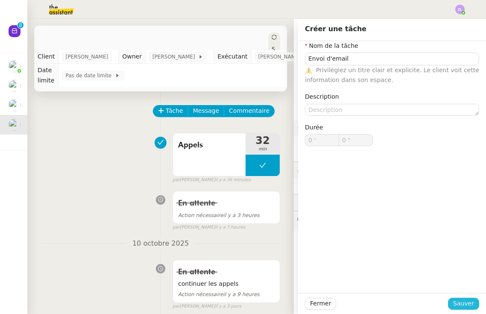
click at [463, 304] on span "Sauver" at bounding box center [463, 304] width 21 height 10
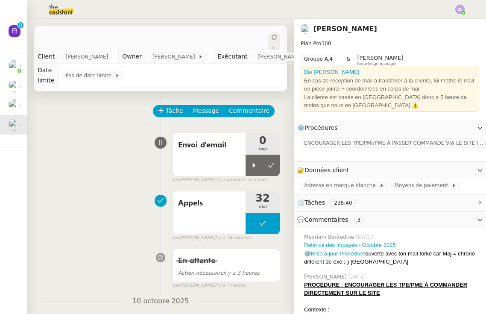
click at [129, 157] on div "Envoi d'email 0 min false par Zoé L. il y a quelques secondes" at bounding box center [160, 156] width 239 height 55
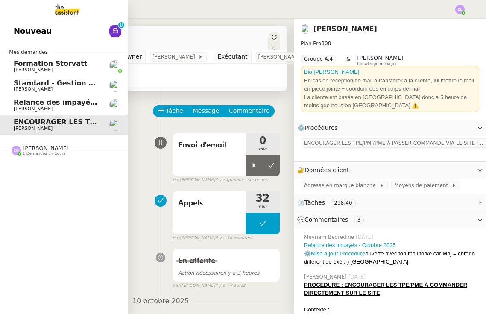
click at [12, 98] on link "Relance des impayés - Octobre 2025 Astrid Brucker" at bounding box center [64, 105] width 128 height 20
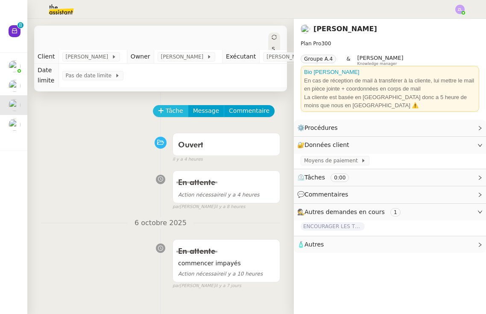
click at [169, 110] on span "Tâche" at bounding box center [175, 111] width 18 height 10
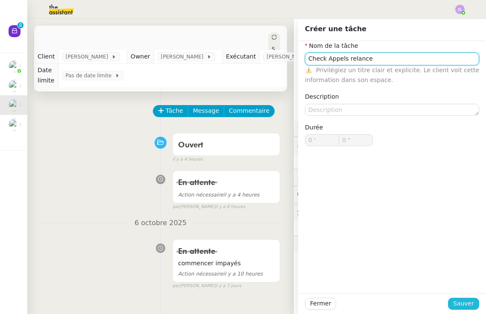
type input "Check Appels relance"
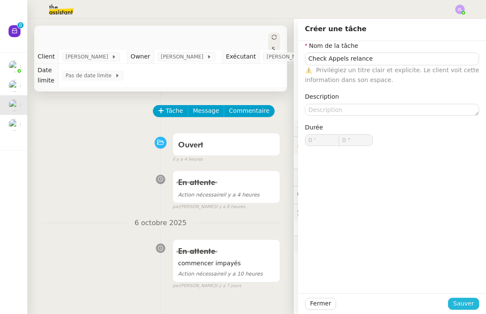
click at [471, 305] on span "Sauver" at bounding box center [463, 304] width 21 height 10
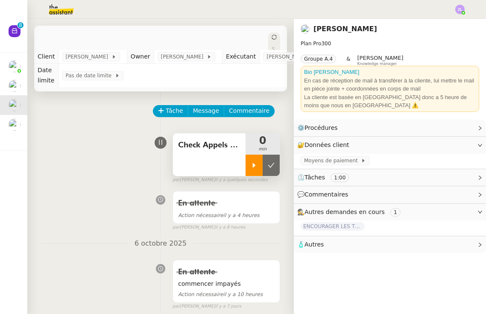
click at [259, 165] on div at bounding box center [254, 165] width 17 height 21
click at [453, 123] on link "Modifier" at bounding box center [457, 128] width 24 height 10
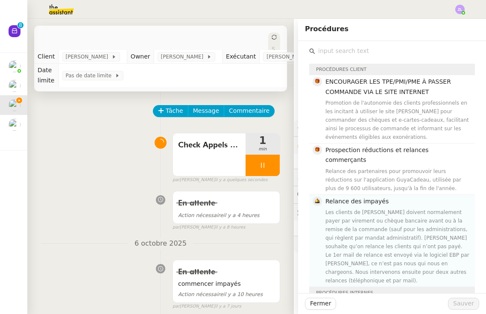
click at [351, 243] on div "Les clients de [PERSON_NAME] doivent normalement payer par virement ou chèque b…" at bounding box center [397, 246] width 144 height 77
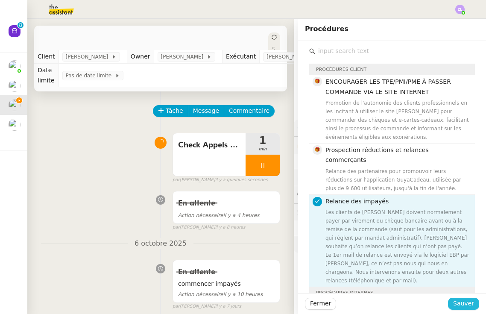
click at [467, 302] on span "Sauver" at bounding box center [463, 304] width 21 height 10
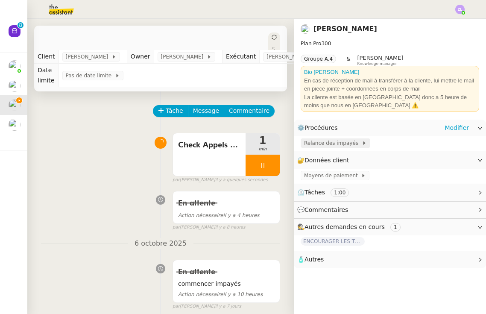
click at [330, 142] on span "Relance des impayés" at bounding box center [333, 143] width 58 height 9
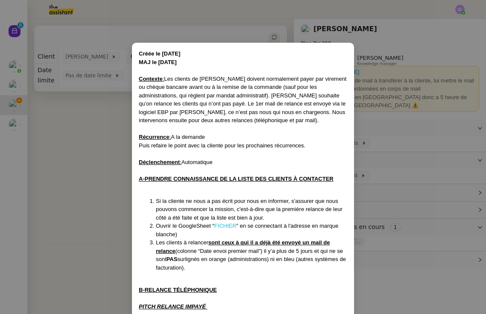
click at [226, 223] on link "FICHIER" at bounding box center [225, 225] width 22 height 6
click at [480, 236] on nz-modal-container "Créée le [DATE] MAJ le [DATE] Contexte : Les clients de [PERSON_NAME] doivent n…" at bounding box center [243, 157] width 486 height 314
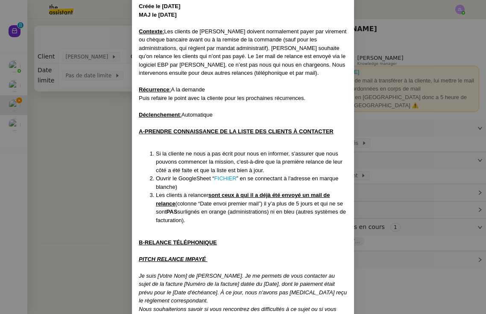
scroll to position [48, 0]
click at [363, 151] on nz-modal-container "Créée le [DATE] MAJ le [DATE] Contexte : Les clients de [PERSON_NAME] doivent n…" at bounding box center [243, 157] width 486 height 314
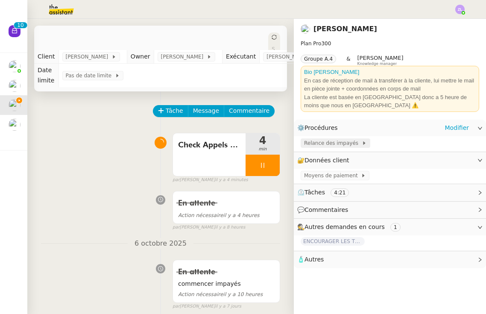
click at [345, 140] on span "Relance des impayés" at bounding box center [333, 143] width 58 height 9
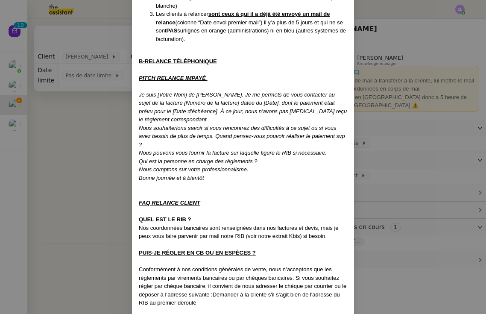
scroll to position [229, 0]
click at [121, 0] on nz-modal-container "Créée le [DATE] MAJ le [DATE] Contexte : Les clients de [PERSON_NAME] doivent n…" at bounding box center [243, 157] width 486 height 314
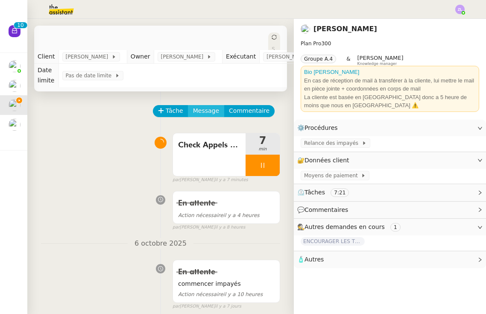
click at [204, 112] on span "Message" at bounding box center [206, 111] width 26 height 10
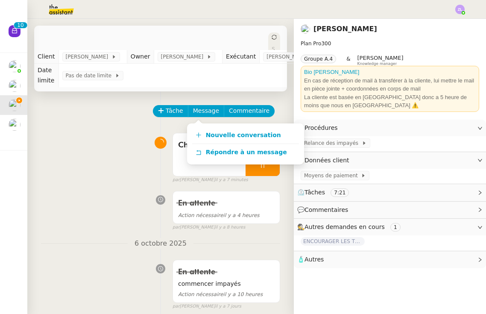
click at [221, 124] on div "Nouvelle conversation Répondre à un message" at bounding box center [245, 143] width 117 height 41
click at [222, 132] on span "Nouvelle conversation" at bounding box center [243, 135] width 75 height 7
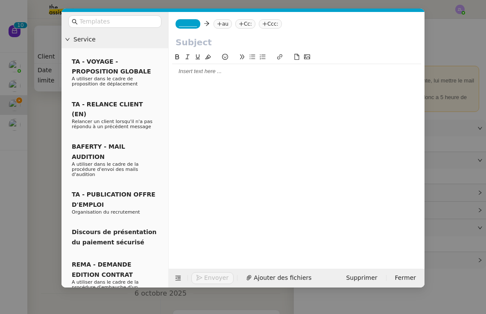
click at [191, 23] on span "_______" at bounding box center [188, 24] width 18 height 6
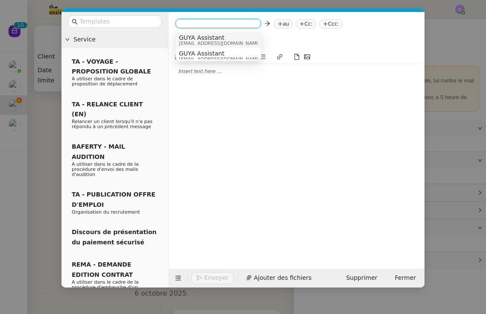
click at [190, 41] on span "[EMAIL_ADDRESS][DOMAIN_NAME]" at bounding box center [220, 43] width 82 height 5
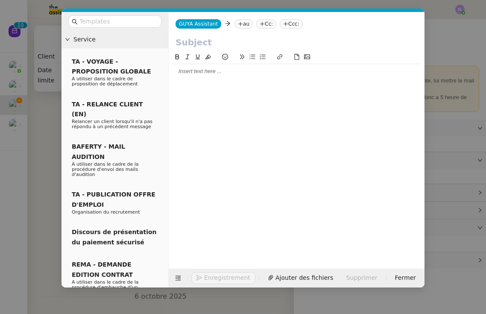
click at [241, 23] on nz-tag "au" at bounding box center [243, 23] width 18 height 9
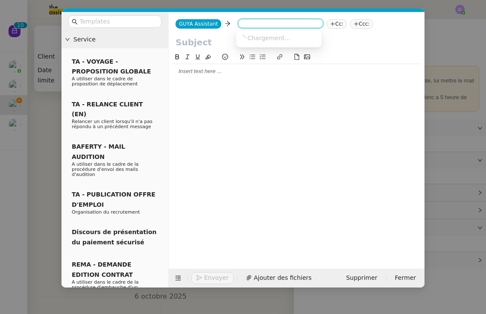
paste input "[EMAIL_ADDRESS][DOMAIN_NAME]"
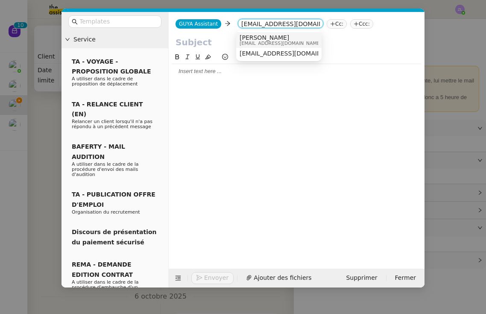
type input "[EMAIL_ADDRESS][DOMAIN_NAME]"
click at [267, 38] on span "[PERSON_NAME]" at bounding box center [281, 37] width 82 height 7
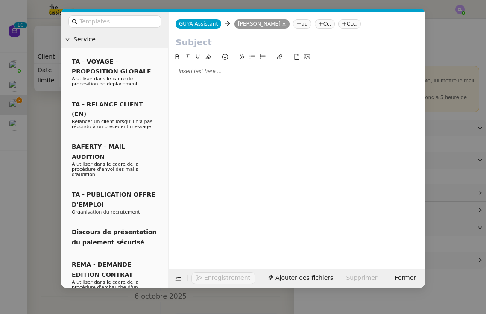
click at [327, 25] on nz-tag "Cc:" at bounding box center [325, 23] width 20 height 9
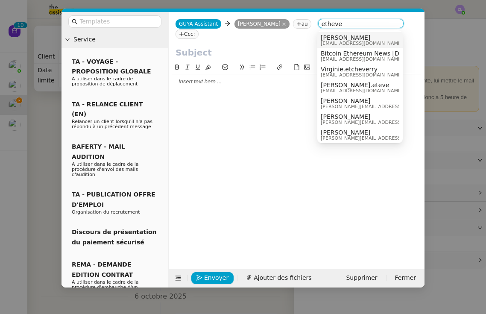
type input "etheve"
click at [340, 41] on span "[EMAIL_ADDRESS][DOMAIN_NAME]" at bounding box center [362, 43] width 82 height 5
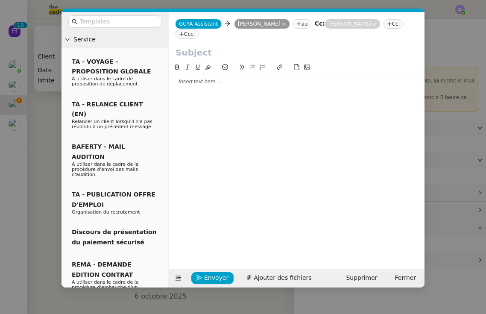
click at [443, 115] on nz-modal-container "Service TA - VOYAGE - PROPOSITION GLOBALE A utiliser dans le cadre de propositi…" at bounding box center [243, 157] width 486 height 314
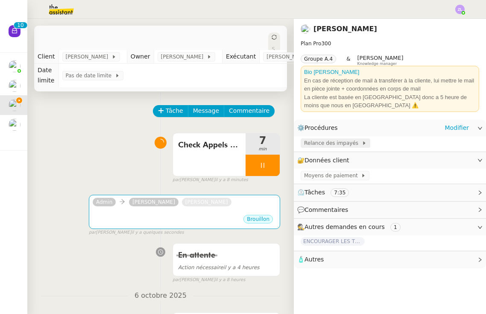
click at [334, 140] on span "Relance des impayés" at bounding box center [333, 143] width 58 height 9
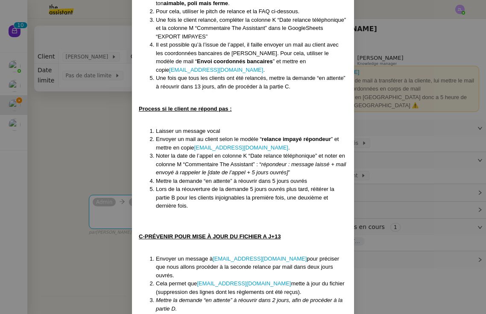
scroll to position [559, 0]
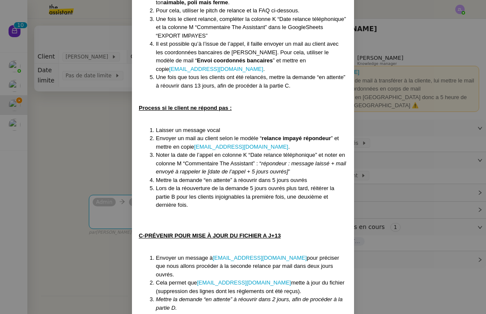
click at [129, 130] on nz-modal-container "Créée le [DATE] MAJ le [DATE] Contexte : Les clients de [PERSON_NAME] doivent n…" at bounding box center [243, 157] width 486 height 314
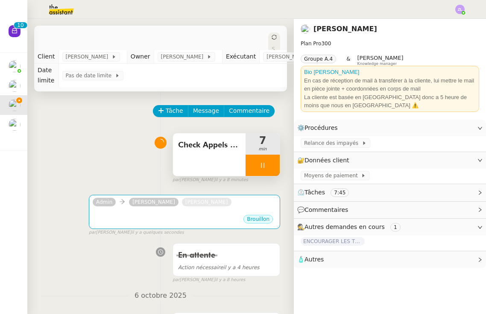
click at [258, 167] on div at bounding box center [263, 165] width 34 height 21
click at [268, 169] on button at bounding box center [271, 165] width 17 height 21
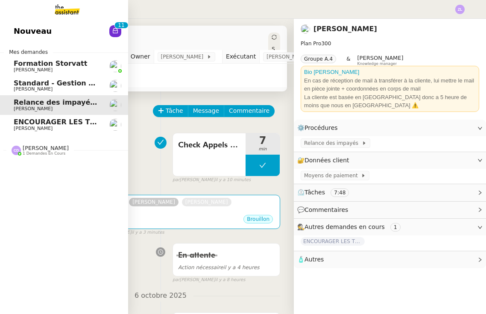
click at [12, 41] on link "Nouveau 0 1 2 3 4 5 6 7 8 9 0 1 2 3 4 5 6 7 8 9" at bounding box center [64, 31] width 128 height 20
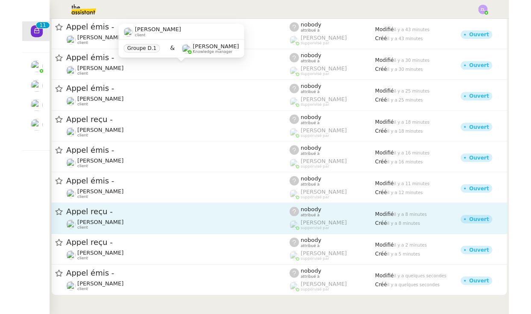
scroll to position [62, 0]
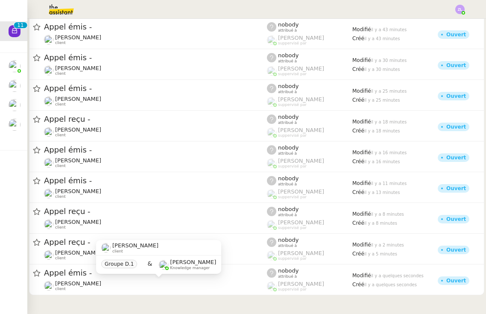
click at [167, 282] on div "Franck MUFFAT-JEANDET client" at bounding box center [155, 285] width 223 height 11
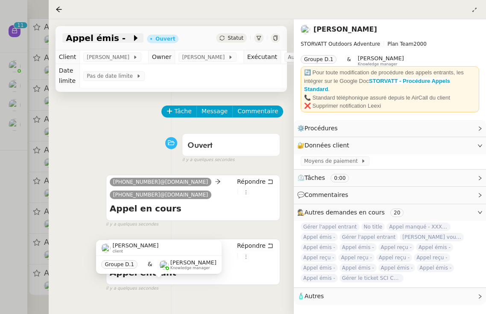
click at [132, 39] on icon at bounding box center [136, 38] width 9 height 9
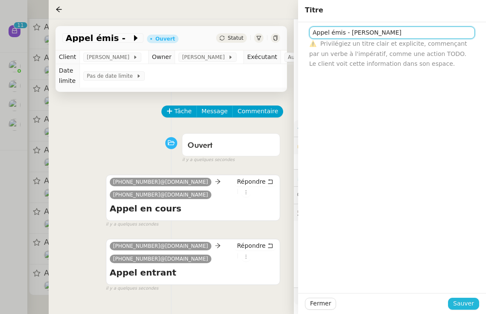
type input "Appel émis - [PERSON_NAME]"
click at [470, 303] on span "Sauver" at bounding box center [463, 304] width 21 height 10
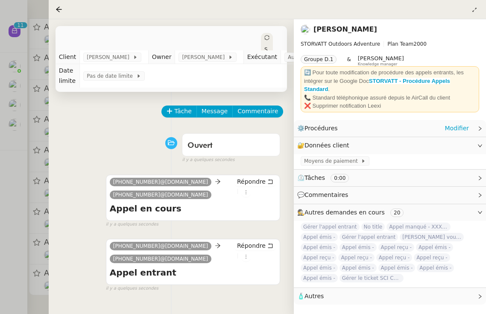
click at [417, 132] on div "⚙️ Procédures Modifier" at bounding box center [390, 128] width 192 height 17
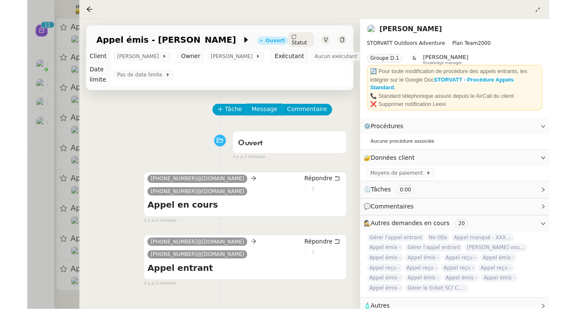
scroll to position [61, 0]
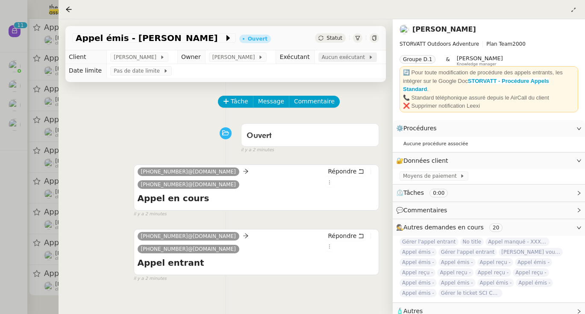
click at [340, 60] on span "Aucun exécutant" at bounding box center [345, 57] width 47 height 9
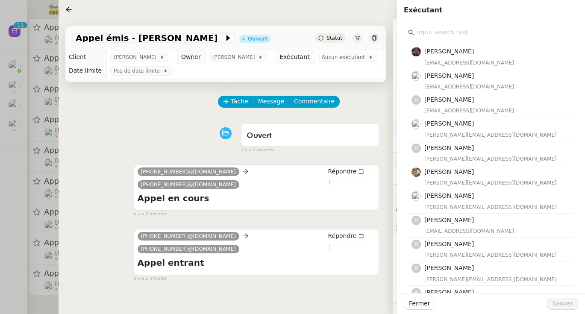
click at [423, 33] on input "text" at bounding box center [494, 32] width 160 height 12
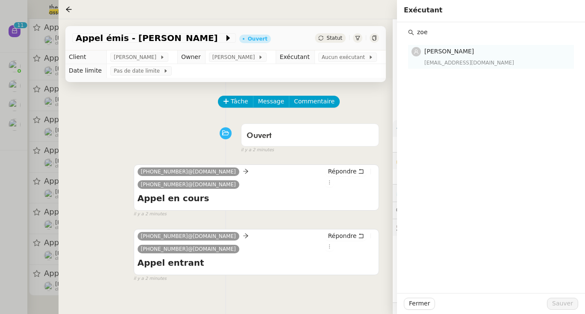
type input "zoe"
click at [446, 60] on div "zoe@theassistant.team" at bounding box center [496, 63] width 144 height 9
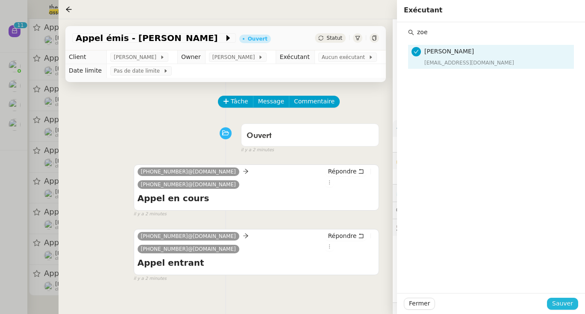
click at [486, 304] on span "Sauver" at bounding box center [562, 304] width 21 height 10
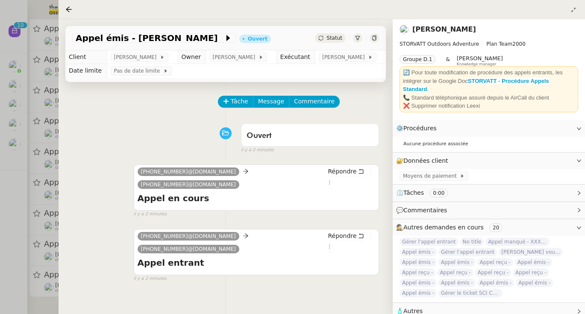
scroll to position [29, 0]
click at [28, 191] on div at bounding box center [292, 157] width 585 height 314
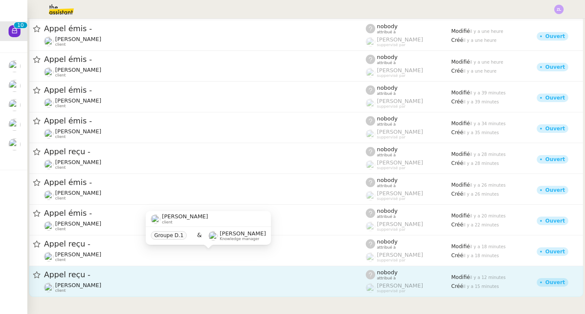
click at [108, 267] on link "Appel reçu - Franck MUFFAT-JEANDET client nobody attribué à Romane Vachon suppe…" at bounding box center [306, 281] width 554 height 31
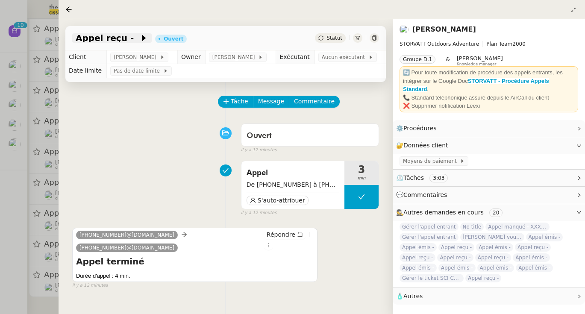
click at [134, 38] on span at bounding box center [137, 38] width 6 height 10
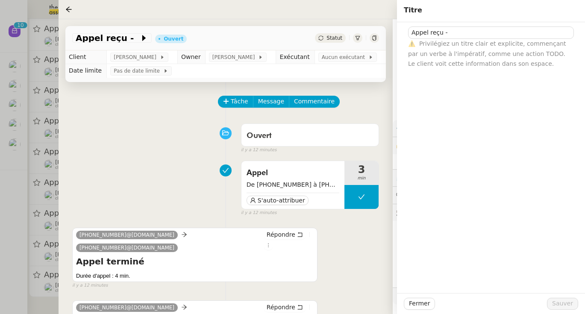
click at [49, 149] on div at bounding box center [292, 157] width 585 height 314
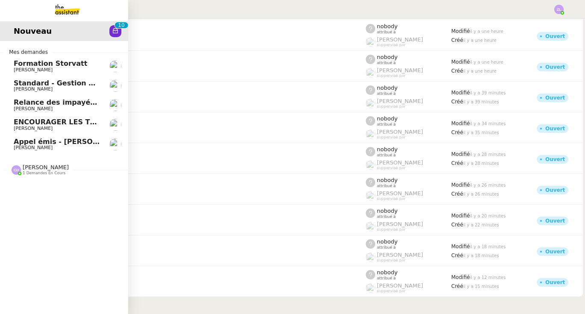
click at [16, 145] on span "[PERSON_NAME]" at bounding box center [33, 148] width 39 height 6
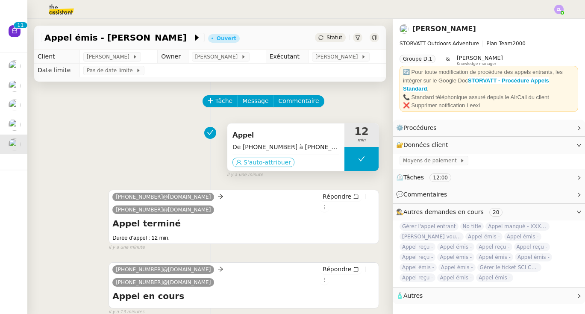
click at [284, 166] on span "S'auto-attribuer" at bounding box center [266, 162] width 47 height 9
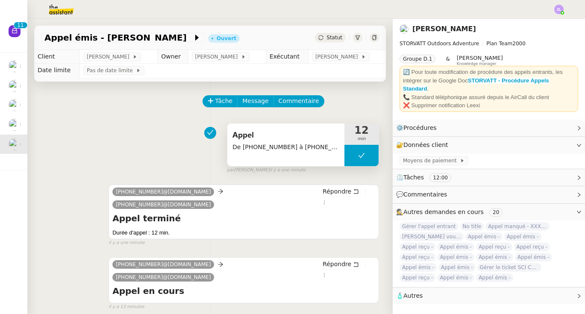
click at [331, 40] on span "Statut" at bounding box center [334, 38] width 16 height 6
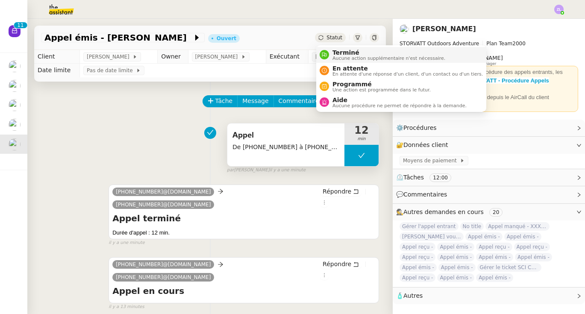
click at [332, 51] on span "Terminé" at bounding box center [388, 52] width 113 height 7
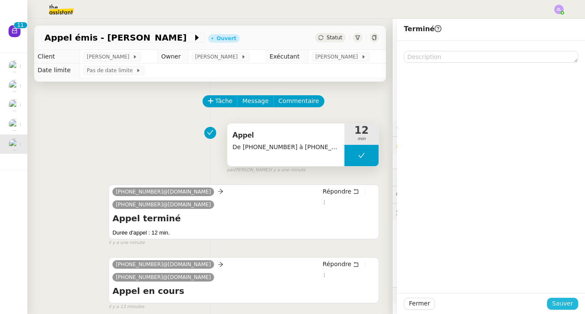
click at [486, 301] on button "Sauver" at bounding box center [562, 304] width 31 height 12
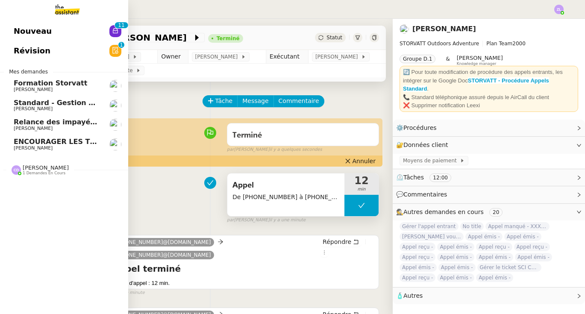
click at [93, 142] on span "ENCOURAGER LES TPE/PMI/PME À PASSER COMMANDE VIA LE SITE INTERNET - 1 septembre…" at bounding box center [200, 142] width 373 height 8
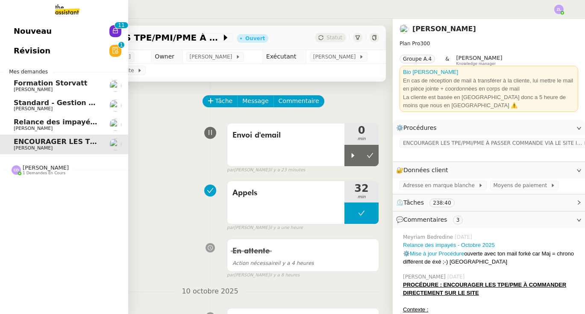
click at [55, 122] on span "Relance des impayés - Octobre 2025" at bounding box center [84, 122] width 141 height 8
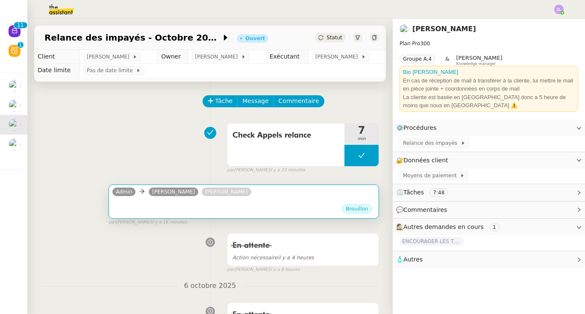
click at [280, 211] on div "Brouillon" at bounding box center [243, 210] width 263 height 13
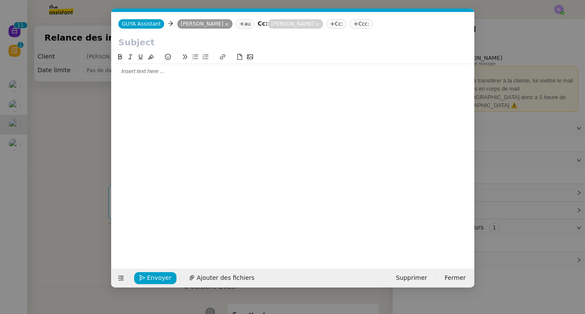
scroll to position [0, 18]
click at [54, 164] on nz-modal-container "Service TA - VOYAGE - PROPOSITION GLOBALE A utiliser dans le cadre de propositi…" at bounding box center [292, 157] width 585 height 314
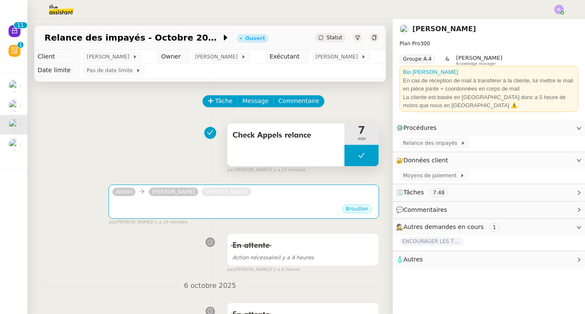
click at [351, 154] on button at bounding box center [361, 155] width 34 height 21
click at [351, 154] on icon at bounding box center [352, 155] width 7 height 7
click at [349, 152] on div at bounding box center [361, 155] width 34 height 21
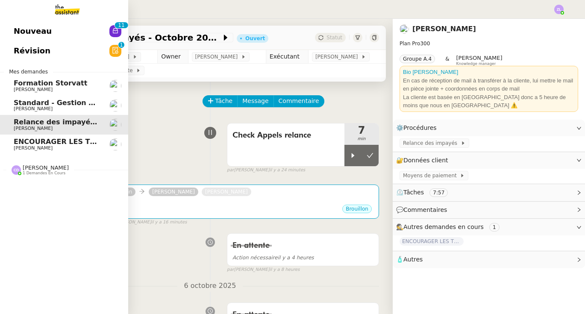
click at [61, 100] on span "Standard - Gestion des appels entrants - octobre 2025" at bounding box center [119, 103] width 210 height 8
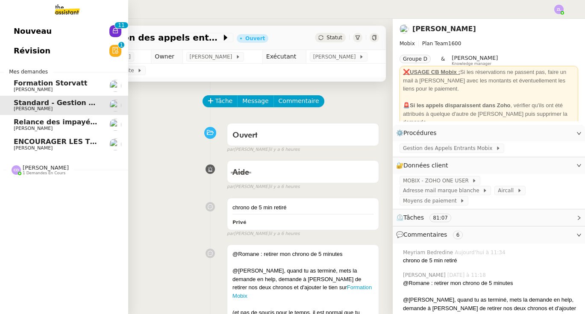
click at [59, 79] on span "Formation Storvatt" at bounding box center [50, 83] width 73 height 8
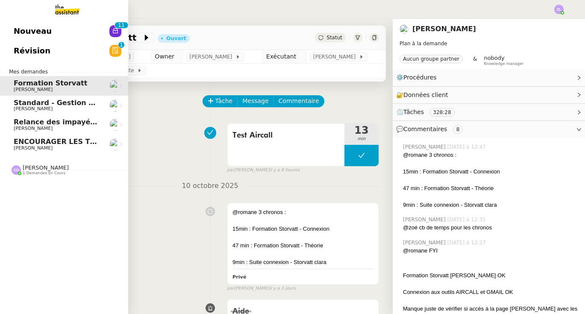
click at [21, 146] on span "[PERSON_NAME]" at bounding box center [33, 148] width 39 height 6
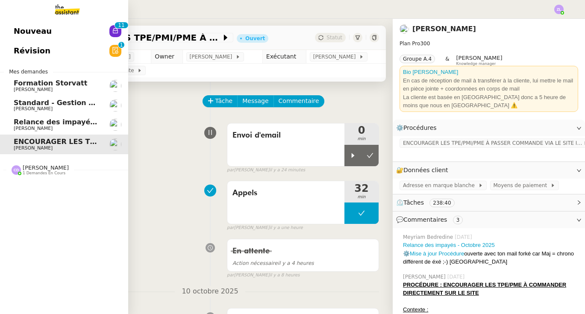
click at [67, 13] on img at bounding box center [60, 9] width 66 height 19
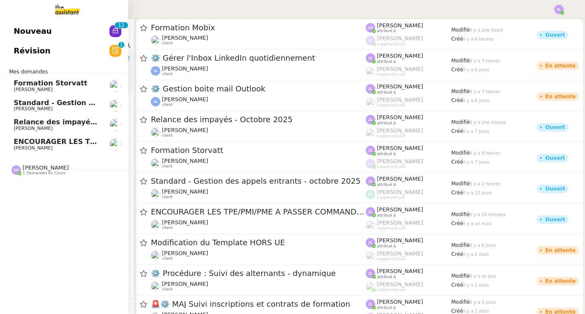
click at [52, 169] on span "[PERSON_NAME]" at bounding box center [46, 167] width 46 height 6
click at [57, 191] on span "[PERSON_NAME]" at bounding box center [57, 192] width 86 height 5
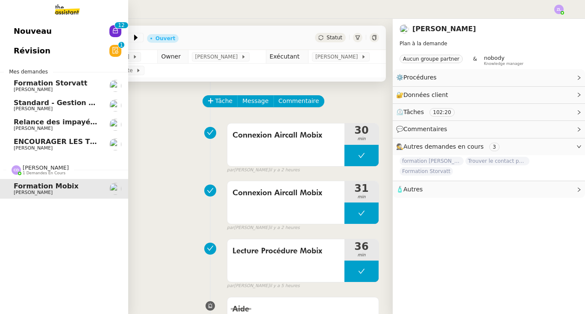
click at [45, 79] on span "Formation Storvatt" at bounding box center [50, 83] width 73 height 8
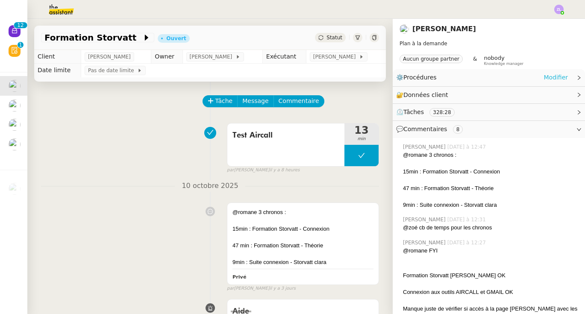
click at [558, 76] on link "Modifier" at bounding box center [555, 78] width 24 height 10
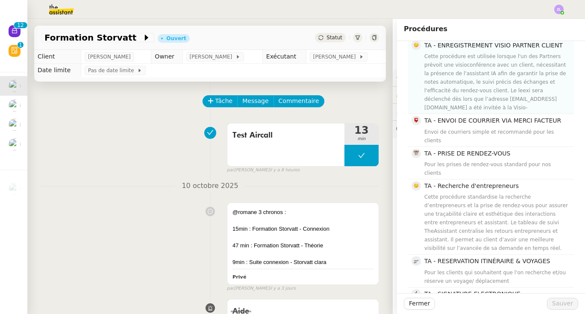
scroll to position [201, 0]
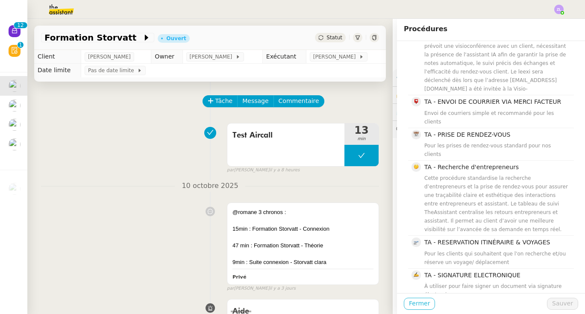
click at [411, 303] on span "Fermer" at bounding box center [419, 304] width 21 height 10
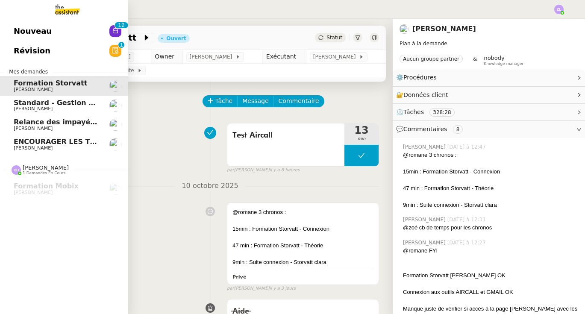
click at [45, 108] on span "[PERSON_NAME]" at bounding box center [57, 108] width 86 height 5
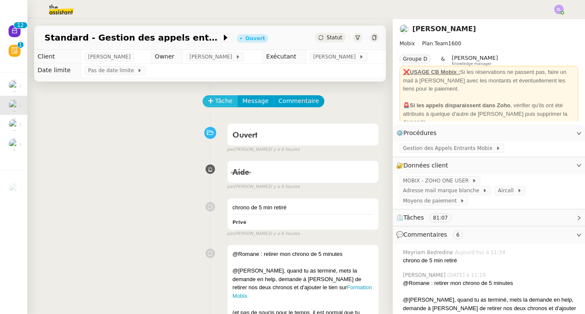
click at [216, 104] on span "Tâche" at bounding box center [224, 101] width 18 height 10
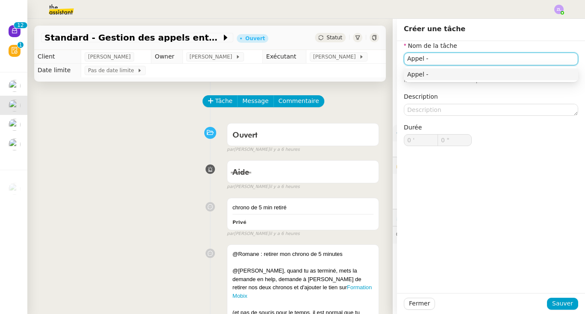
paste input "33568414175"
type input "Appel - [PHONE_NUMBER]"
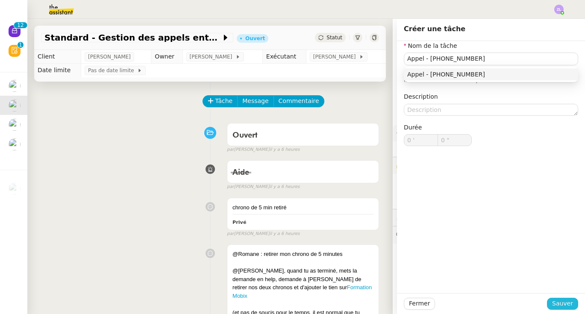
click at [564, 304] on span "Sauver" at bounding box center [562, 304] width 21 height 10
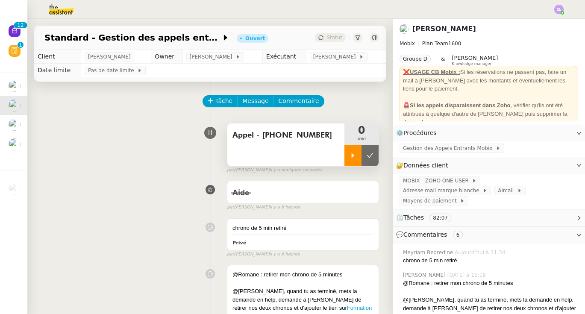
click at [354, 163] on div at bounding box center [352, 155] width 17 height 21
click at [286, 158] on div "Appel - [PHONE_NUMBER]" at bounding box center [285, 144] width 117 height 43
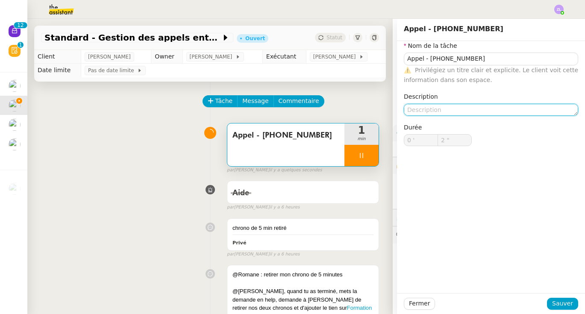
click at [470, 114] on textarea at bounding box center [491, 110] width 174 height 12
type input "3 ""
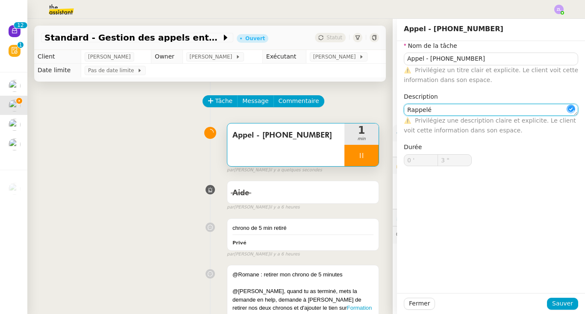
type textarea "Rappelé"
type input "4 ""
type textarea "Rappelé / messa"
type input "5 ""
type textarea "Rappelé / message"
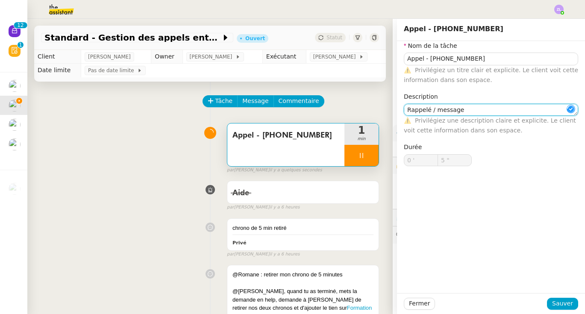
type input "6 ""
type textarea "Rappelé / messageri"
type input "7 ""
type textarea "Rappelé / messagerie"
type input "8 ""
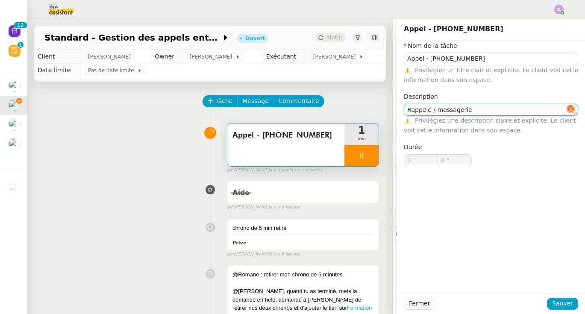
type textarea "Rappelé / messagerie)"
type input "9 ""
type textarea "Rappelé / messagerie"
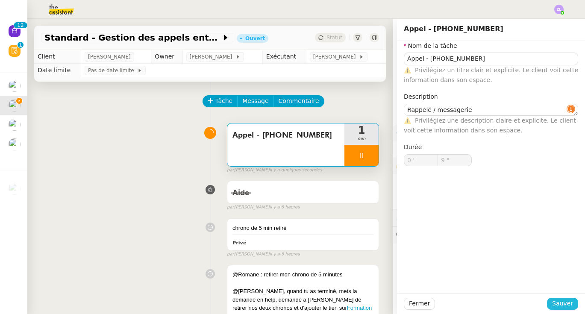
click at [568, 307] on span "Sauver" at bounding box center [562, 304] width 21 height 10
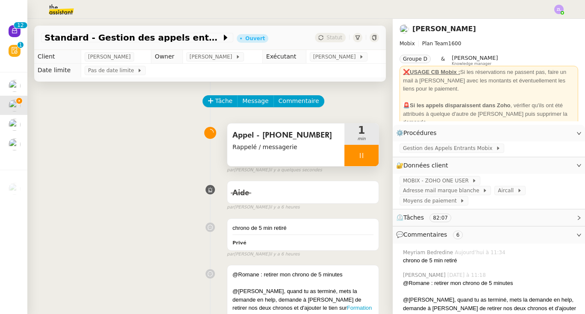
click at [351, 155] on div at bounding box center [361, 155] width 34 height 21
click at [374, 158] on button at bounding box center [369, 155] width 17 height 21
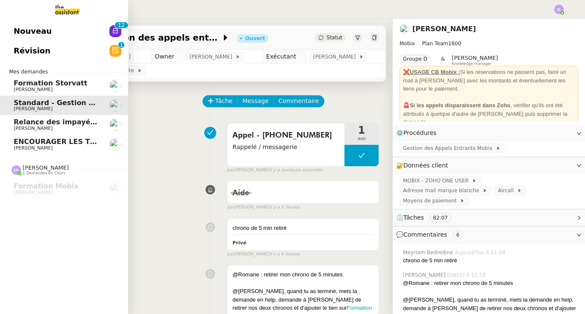
click at [72, 41] on link "Nouveau 0 1 2 3 4 5 6 7 8 9 0 1 2 3 4 5 6 7 8 9" at bounding box center [64, 31] width 128 height 20
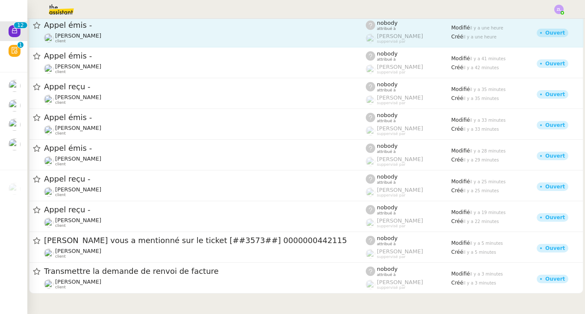
scroll to position [94, 0]
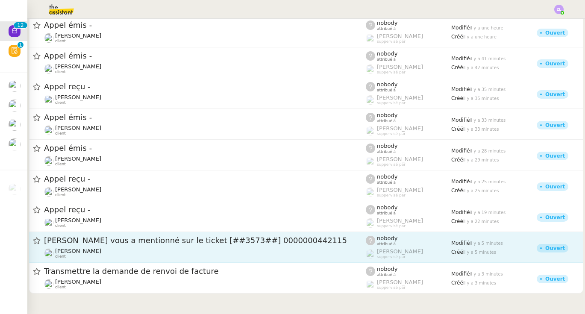
click at [214, 232] on link "[PERSON_NAME] vous a mentionné sur le ticket [##3573##] 0000000442115 [PERSON_N…" at bounding box center [306, 247] width 554 height 31
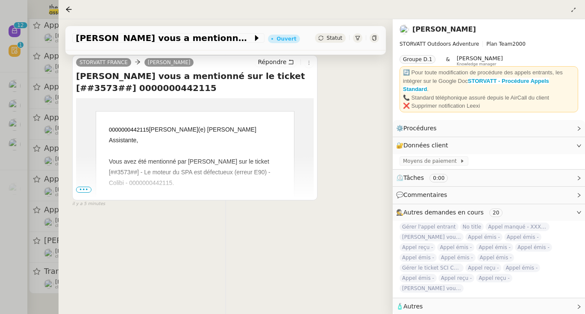
scroll to position [110, 0]
click at [77, 191] on span "•••" at bounding box center [83, 190] width 15 height 6
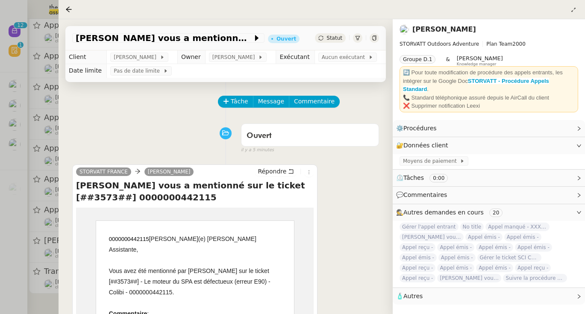
scroll to position [0, 0]
click at [333, 39] on span "Statut" at bounding box center [334, 38] width 16 height 6
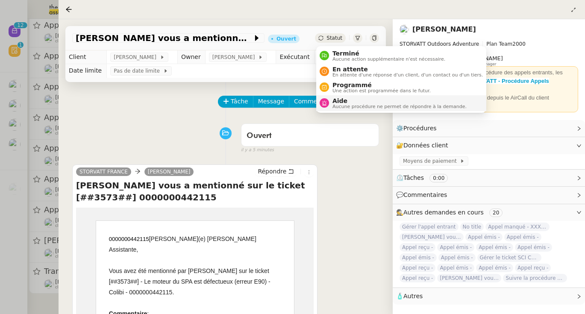
click at [341, 100] on span "Aide" at bounding box center [399, 100] width 134 height 7
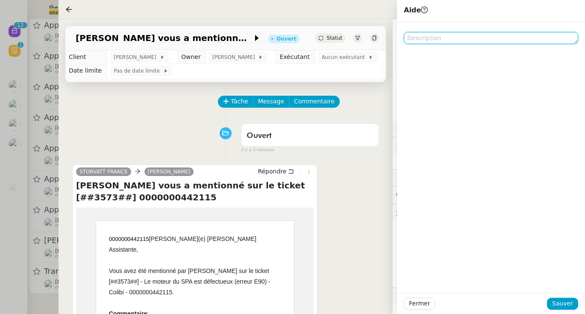
click at [418, 39] on textarea at bounding box center [491, 38] width 174 height 12
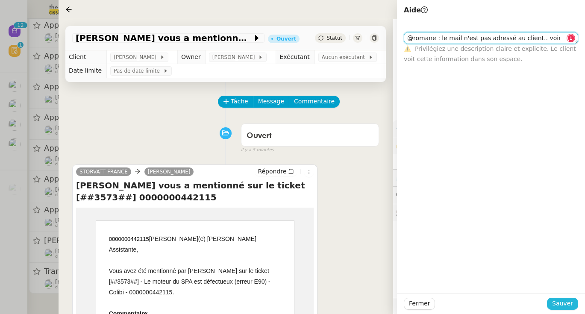
scroll to position [0, 0]
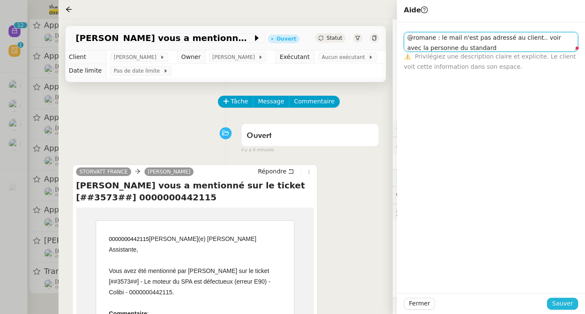
type textarea "@romane : le mail n'est pas adressé au client.. voir avec la personne du standa…"
click at [559, 303] on span "Sauver" at bounding box center [562, 304] width 21 height 10
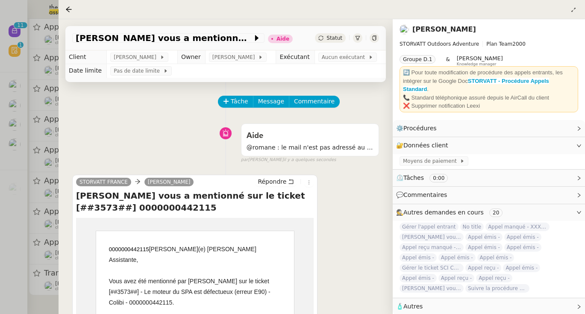
scroll to position [79, 0]
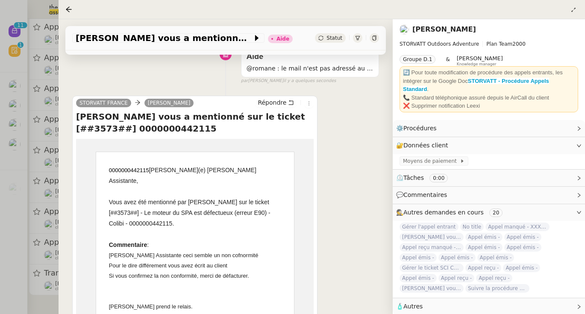
click at [31, 205] on div at bounding box center [292, 157] width 585 height 314
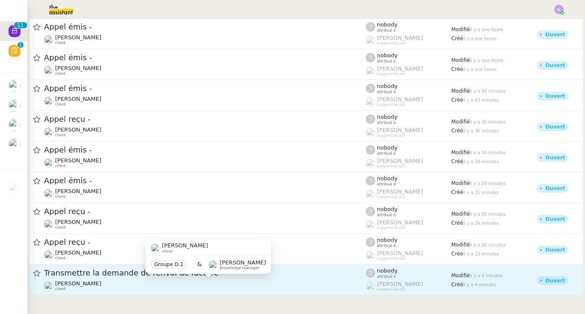
click at [86, 280] on span "[PERSON_NAME]" at bounding box center [78, 283] width 46 height 6
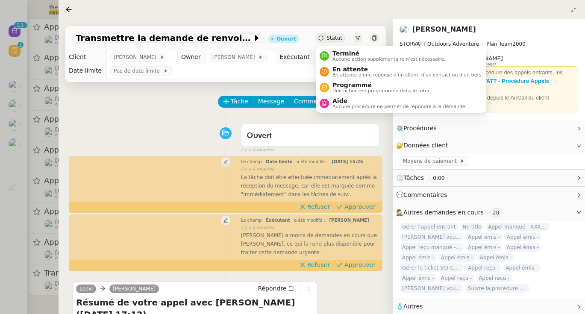
click at [338, 36] on span "Statut" at bounding box center [334, 38] width 16 height 6
click at [351, 55] on span "Terminé" at bounding box center [388, 53] width 113 height 7
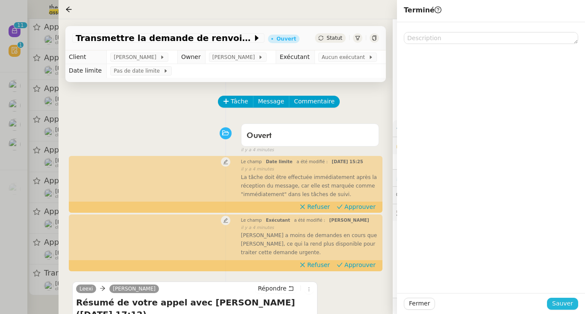
click at [562, 303] on span "Sauver" at bounding box center [562, 304] width 21 height 10
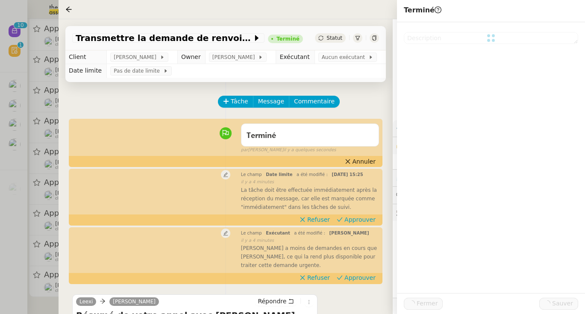
scroll to position [29, 0]
click at [37, 230] on div at bounding box center [292, 157] width 585 height 314
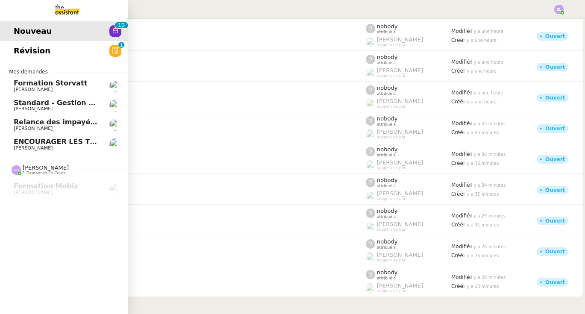
click at [75, 61] on link "Révision 0 1 2 3 4 5 6 7 8 9" at bounding box center [64, 51] width 128 height 20
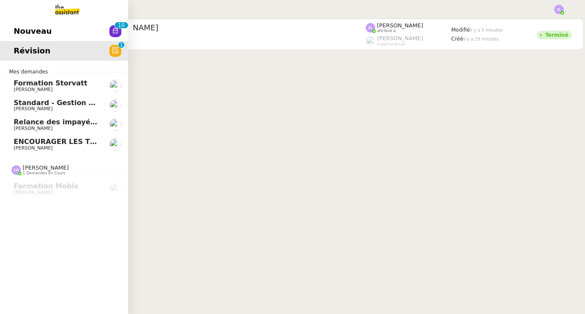
click at [72, 41] on link "Nouveau 0 1 2 3 4 5 6 7 8 9 0 1 2 3 4 5 6 7 8 9" at bounding box center [64, 31] width 128 height 20
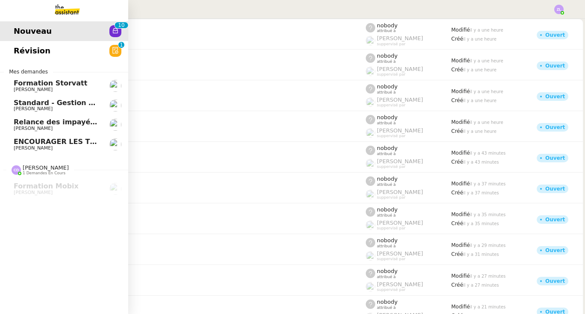
click at [61, 114] on link "Standard - Gestion des appels entrants - [DATE] [PERSON_NAME]" at bounding box center [64, 106] width 128 height 20
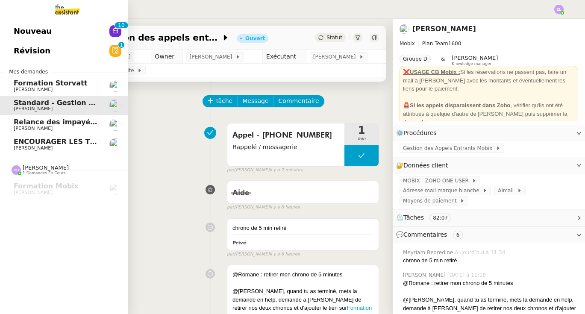
click at [70, 123] on span "Relance des impayés - Octobre 2025" at bounding box center [84, 122] width 141 height 8
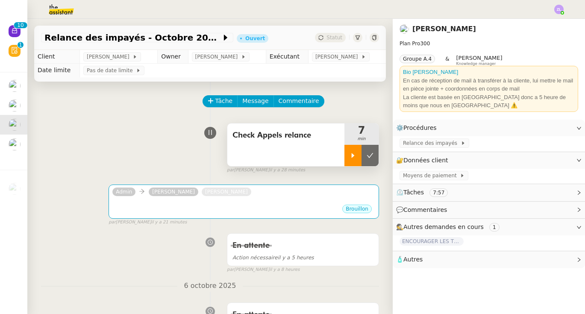
click at [354, 155] on icon at bounding box center [352, 155] width 7 height 7
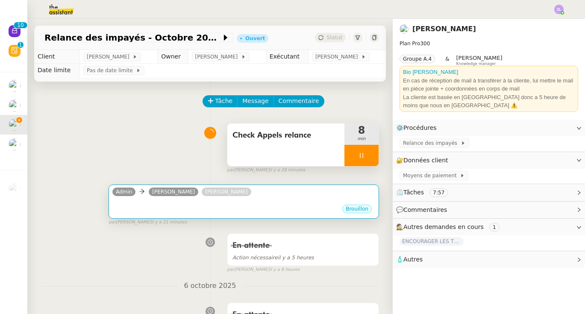
click at [203, 202] on div "•••" at bounding box center [243, 201] width 263 height 4
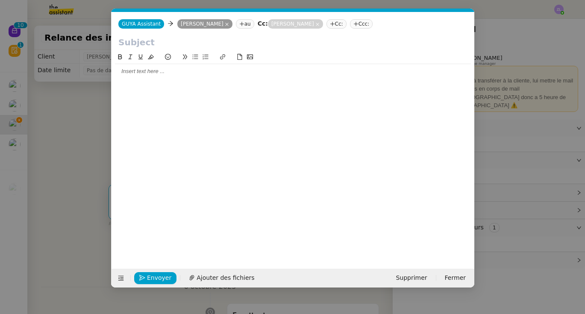
scroll to position [0, 18]
click at [124, 277] on icon at bounding box center [120, 278] width 11 height 6
click at [118, 279] on icon at bounding box center [121, 278] width 6 height 6
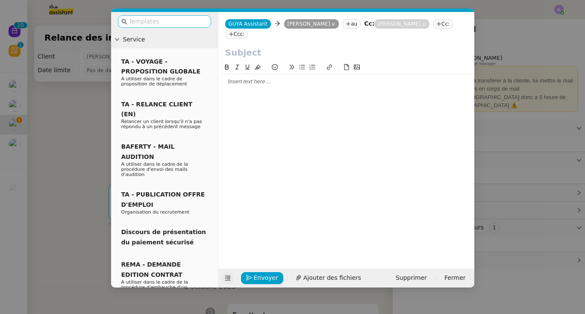
click at [153, 25] on input "text" at bounding box center [167, 22] width 77 height 10
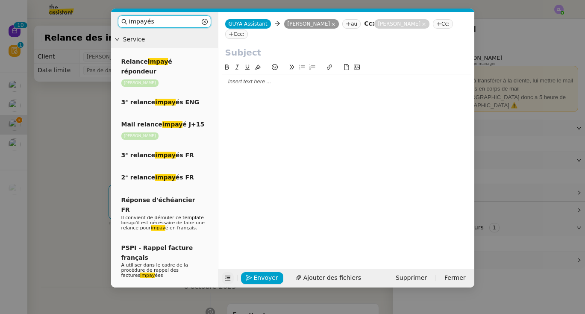
type input "impayés"
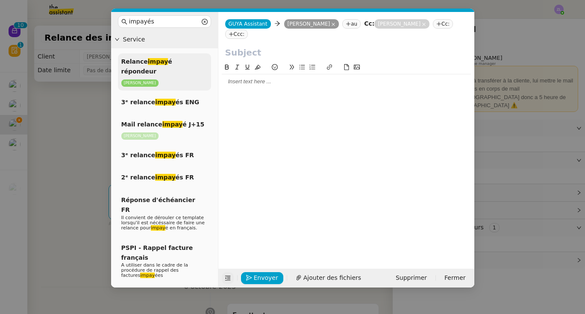
drag, startPoint x: 159, startPoint y: 36, endPoint x: 163, endPoint y: 70, distance: 34.9
click at [163, 79] on p "[PERSON_NAME]" at bounding box center [164, 83] width 86 height 8
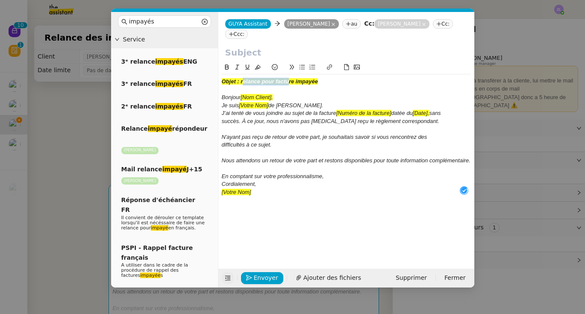
drag, startPoint x: 243, startPoint y: 83, endPoint x: 324, endPoint y: 82, distance: 80.3
click at [324, 82] on div "Objet : relance pour facture impayée" at bounding box center [346, 82] width 249 height 8
copy em "elance pour facture impayée"
click at [538, 153] on nz-modal-container "impayés Service 3ᵉ relance impayés ENG 3ᵉ relance impayés FR 2ᵉ relance impayés…" at bounding box center [292, 157] width 585 height 314
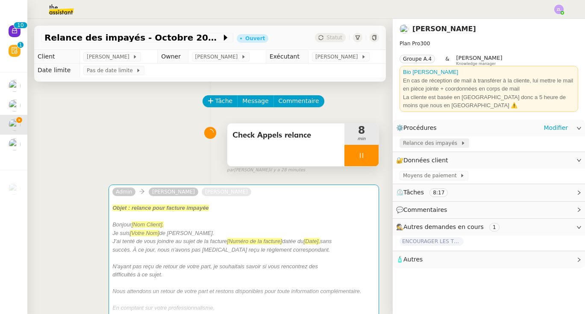
click at [443, 139] on span "Relance des impayés" at bounding box center [432, 143] width 58 height 9
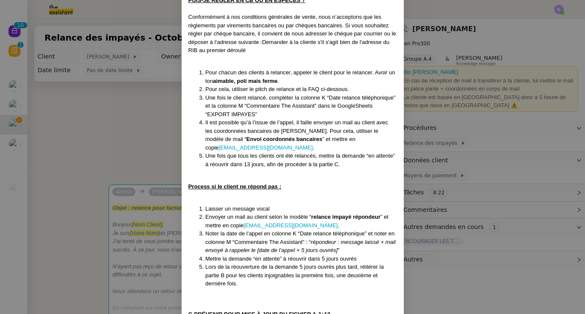
scroll to position [482, 0]
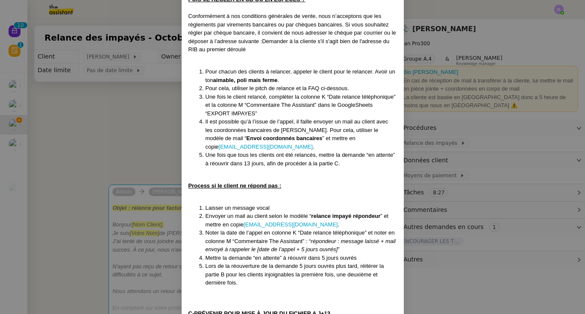
click at [133, 223] on nz-modal-container "Créée le [DATE] MAJ le [DATE] Contexte : Les clients de [PERSON_NAME] doivent n…" at bounding box center [292, 157] width 585 height 314
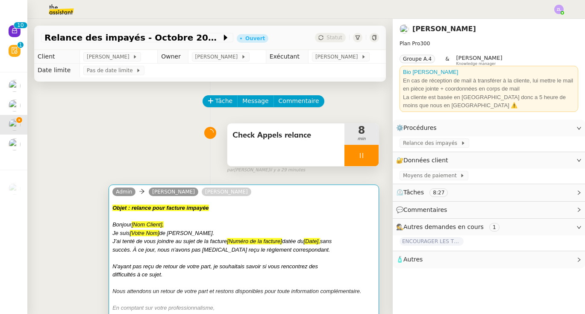
click at [171, 246] on em "succès. À ce jour, nous n'avons pas [MEDICAL_DATA] reçu le règlement correspond…" at bounding box center [220, 249] width 217 height 6
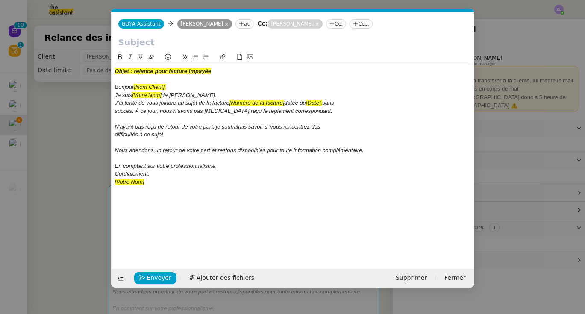
scroll to position [0, 41]
drag, startPoint x: 135, startPoint y: 71, endPoint x: 234, endPoint y: 71, distance: 98.7
click at [234, 71] on div "Objet : relance pour facture impayée" at bounding box center [293, 71] width 356 height 8
copy em "elance pour facture impayée"
click at [171, 43] on input "text" at bounding box center [292, 42] width 349 height 13
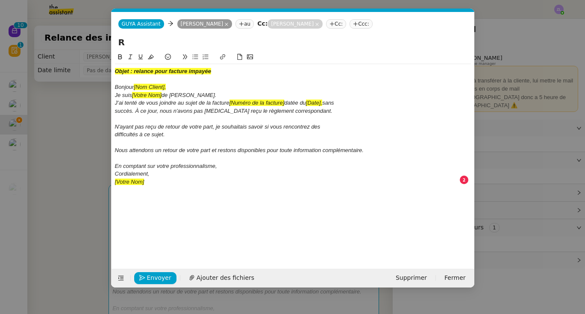
paste input "elance pour facture impayée"
type input "Relance pour facture impayée"
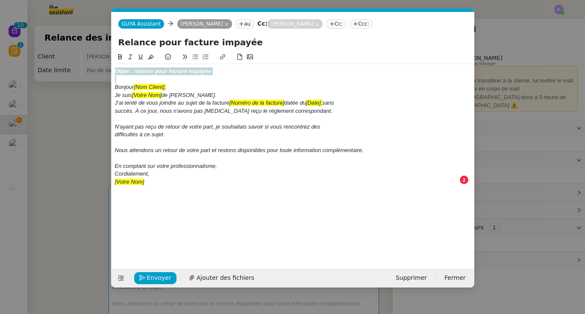
drag, startPoint x: 115, startPoint y: 85, endPoint x: 113, endPoint y: 68, distance: 16.8
click at [113, 68] on nz-spin "Objet : relance pour facture impayée Bonjour [Nom Client], Je suis [Votre Nom] …" at bounding box center [292, 155] width 363 height 207
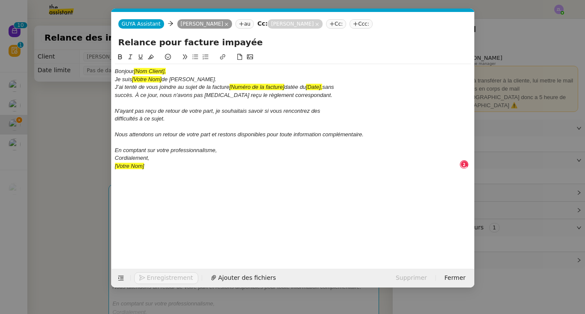
click at [172, 70] on div "Bonjour [Nom Client]," at bounding box center [293, 71] width 356 height 8
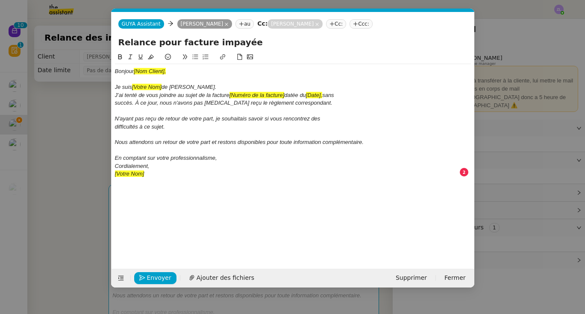
drag, startPoint x: 176, startPoint y: 70, endPoint x: 134, endPoint y: 71, distance: 41.4
click at [134, 71] on div "Bonjour [Nom Client]," at bounding box center [293, 71] width 356 height 8
drag, startPoint x: 161, startPoint y: 87, endPoint x: 133, endPoint y: 87, distance: 28.6
click at [132, 87] on div "Je suis [Votre Nom] de [PERSON_NAME]." at bounding box center [293, 87] width 356 height 8
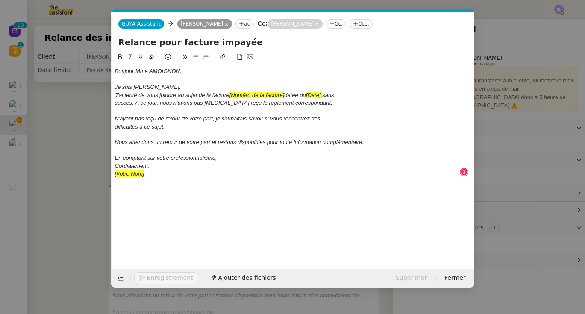
click at [211, 88] on div "Je suis [PERSON_NAME]." at bounding box center [293, 87] width 356 height 8
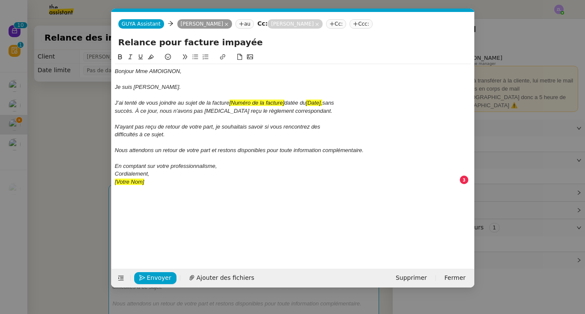
click at [288, 102] on em "datée du" at bounding box center [295, 103] width 22 height 6
drag, startPoint x: 328, startPoint y: 101, endPoint x: 306, endPoint y: 101, distance: 21.4
click at [306, 101] on div "J’ai tenté de vous joindre au sujet de la facture [Numéro de la facture] datée …" at bounding box center [293, 103] width 356 height 8
click at [316, 100] on em "datée du [DATE] sans" at bounding box center [311, 103] width 54 height 6
drag, startPoint x: 287, startPoint y: 103, endPoint x: 230, endPoint y: 102, distance: 57.2
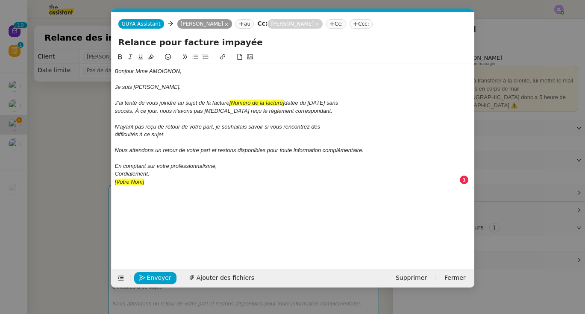
click at [230, 102] on div "J’ai tenté de vous joindre au sujet de la facture [Numéro de la facture] datée …" at bounding box center [293, 103] width 356 height 8
click at [116, 112] on em "succès. À ce jour, nous n'avons pas [MEDICAL_DATA] reçu le règlement correspond…" at bounding box center [223, 111] width 217 height 6
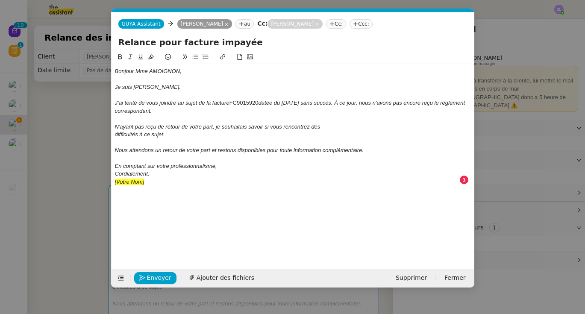
click at [115, 134] on em "difficultés à ce sujet." at bounding box center [140, 134] width 50 height 6
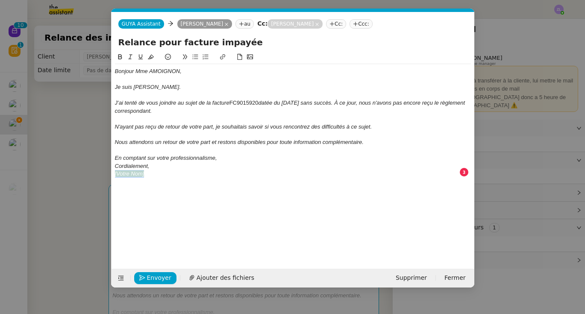
drag, startPoint x: 141, startPoint y: 171, endPoint x: 111, endPoint y: 171, distance: 29.5
click at [111, 171] on nz-spin "Bonjour Mme AMOIGNON, Je suis [PERSON_NAME]. J’ai tenté de vous joindre au suje…" at bounding box center [292, 155] width 363 height 207
click at [114, 163] on nz-spin "Bonjour Mme AMOIGNON, Je suis [PERSON_NAME]. J’ai tenté de vous joindre au suje…" at bounding box center [292, 155] width 363 height 207
click at [115, 164] on em "Cordialement," at bounding box center [132, 166] width 35 height 6
click at [261, 101] on em "datée du [DATE] sans succès. À ce jour, nous n'avons pas encore reçu le règleme…" at bounding box center [290, 107] width 351 height 14
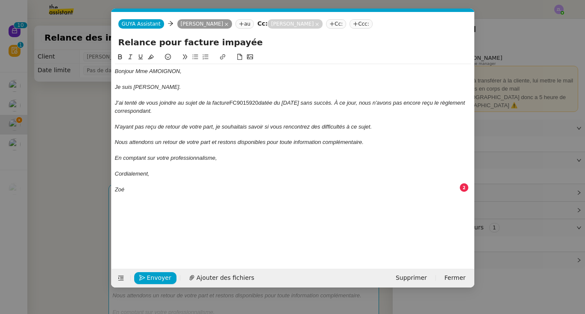
click at [158, 270] on div "Envoyer Ajouter des fichiers Supprimer Fermer" at bounding box center [292, 278] width 363 height 19
click at [158, 275] on span "Envoyer" at bounding box center [159, 278] width 24 height 10
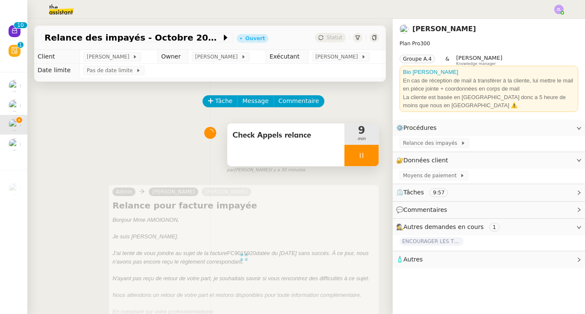
scroll to position [0, 0]
click at [250, 101] on span "Message" at bounding box center [255, 101] width 26 height 10
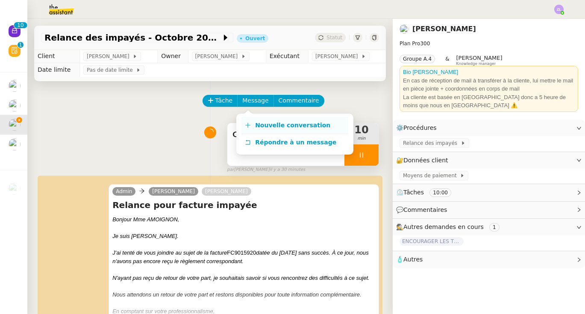
click at [270, 118] on link "Nouvelle conversation" at bounding box center [294, 125] width 107 height 17
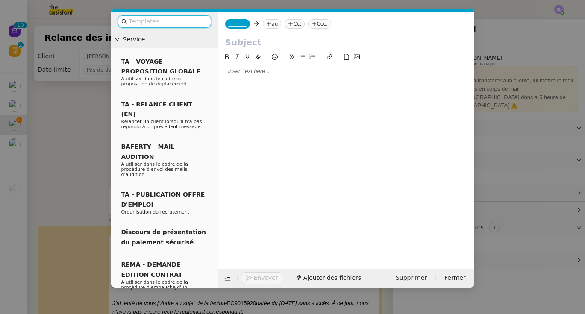
click at [243, 29] on div "_______ au Cc: Ccc:" at bounding box center [346, 24] width 256 height 24
click at [235, 27] on span "_______" at bounding box center [237, 24] width 18 height 6
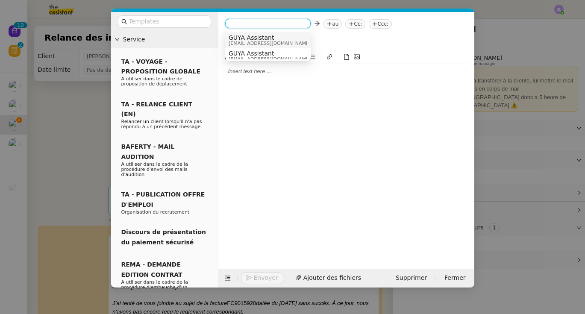
click at [244, 38] on span "GUYA Assistant" at bounding box center [269, 37] width 82 height 7
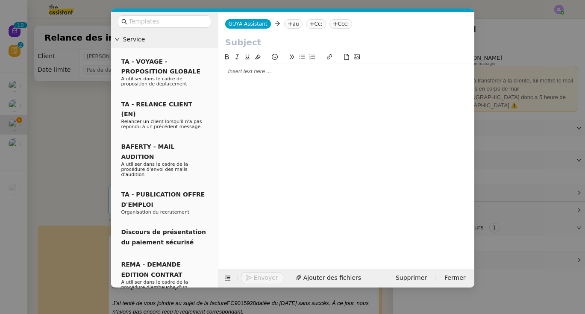
click at [297, 20] on nz-tag "au" at bounding box center [293, 23] width 18 height 9
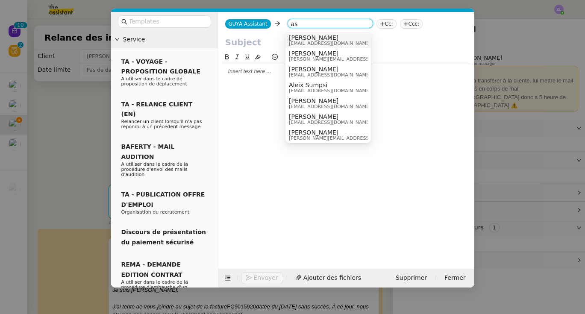
type input "a"
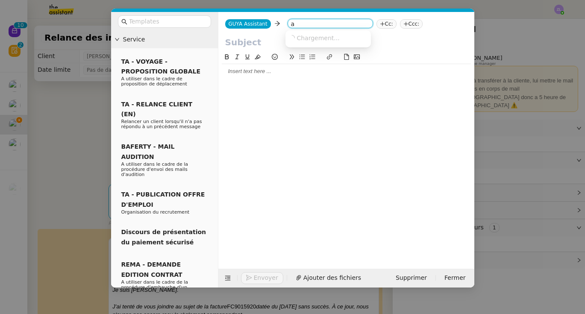
scroll to position [0, 0]
type input "[PERSON_NAME]"
click at [313, 40] on span "[PERSON_NAME]" at bounding box center [349, 37] width 121 height 7
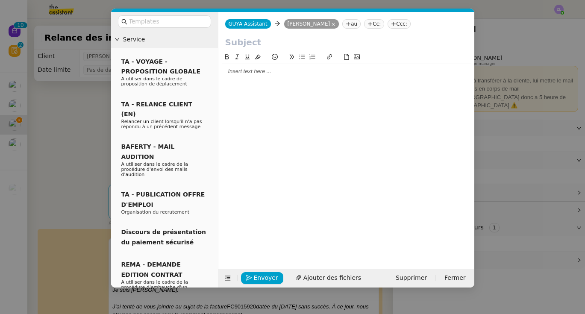
click at [372, 24] on nz-tag "Cc:" at bounding box center [374, 23] width 20 height 9
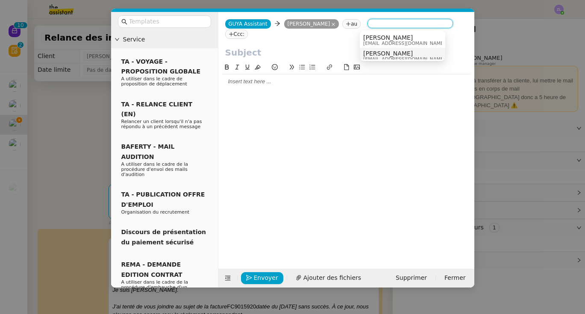
click at [377, 57] on span "[EMAIL_ADDRESS][DOMAIN_NAME]" at bounding box center [404, 59] width 82 height 5
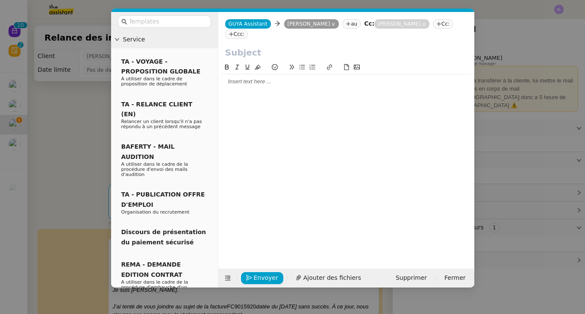
click at [241, 46] on input "text" at bounding box center [346, 52] width 242 height 13
paste input "Groupe Clarins – coordonnées"
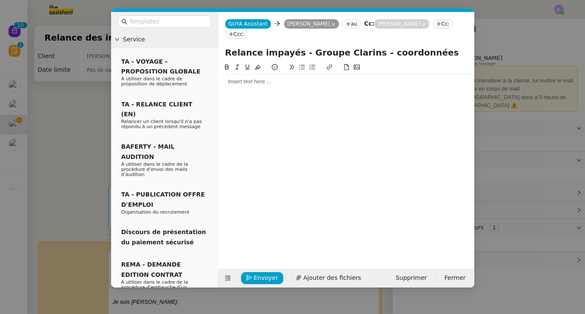
drag, startPoint x: 360, startPoint y: 41, endPoint x: 441, endPoint y: 37, distance: 81.2
click at [441, 46] on input "Relance impayés - Groupe Clarins – coordonnées" at bounding box center [346, 52] width 242 height 13
type input "Relance impayés - Groupe Clarins"
click at [509, 267] on nz-modal-container "Service TA - VOYAGE - PROPOSITION GLOBALE A utiliser dans le cadre de propositi…" at bounding box center [292, 157] width 585 height 314
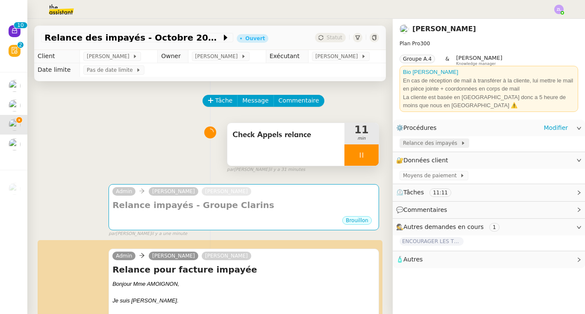
click at [426, 142] on span "Relance des impayés" at bounding box center [432, 143] width 58 height 9
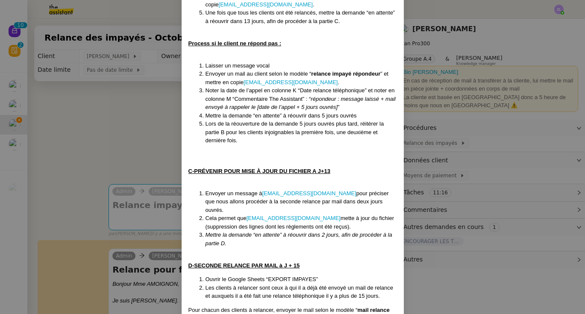
scroll to position [624, 0]
click at [130, 193] on nz-modal-container "Créée le [DATE] MAJ le [DATE] Contexte : Les clients de [PERSON_NAME] doivent n…" at bounding box center [292, 157] width 585 height 314
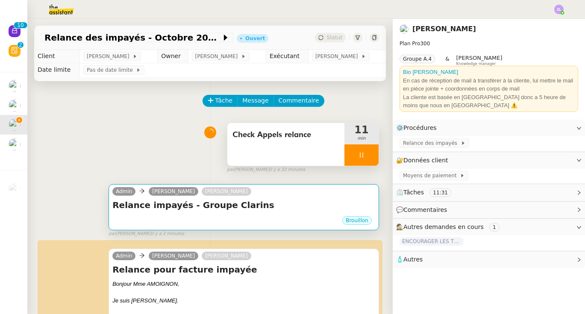
click at [184, 210] on h4 "Relance impayés - Groupe Clarins" at bounding box center [243, 205] width 263 height 12
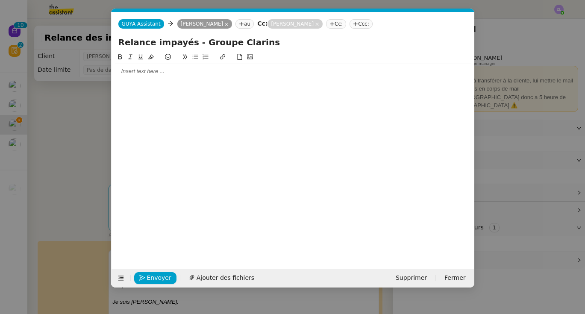
scroll to position [0, 18]
click at [131, 76] on div at bounding box center [293, 71] width 356 height 15
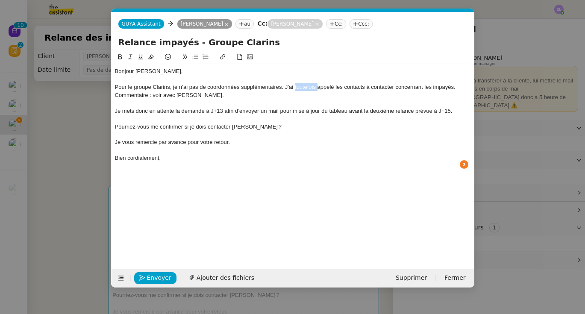
drag, startPoint x: 318, startPoint y: 87, endPoint x: 294, endPoint y: 88, distance: 23.5
click at [294, 88] on div "Pour le groupe Clarins, je n’ai pas de coordonnées supplémentaires. J’ai toutef…" at bounding box center [293, 87] width 356 height 8
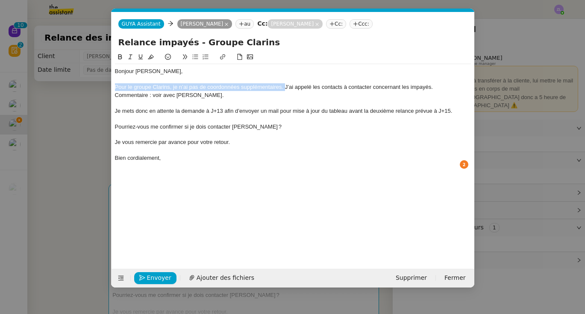
drag, startPoint x: 284, startPoint y: 88, endPoint x: 108, endPoint y: 86, distance: 175.5
click at [108, 86] on nz-modal-container "Service TA - VOYAGE - PROPOSITION GLOBALE A utiliser dans le cadre de propositi…" at bounding box center [292, 157] width 585 height 314
copy div "Pour le groupe Clarins, je n’ai pas de coordonnées supplémentaires."
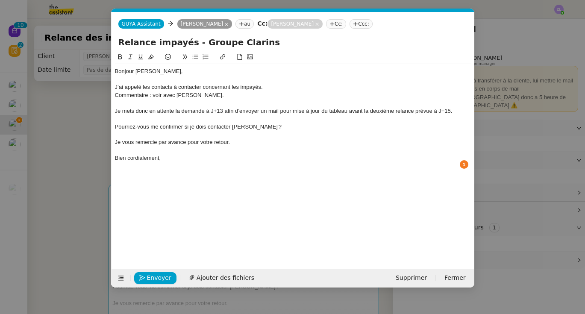
click at [114, 125] on nz-spin "Bonjour [PERSON_NAME], J’ai appelé les contacts à contacter concernant les impa…" at bounding box center [292, 155] width 363 height 207
click at [114, 123] on nz-spin "Bonjour [PERSON_NAME], J’ai appelé les contacts à contacter concernant les impa…" at bounding box center [292, 155] width 363 height 207
click at [116, 123] on div "Pourriez‑vous me confirmer si je dois contacter [PERSON_NAME] ?" at bounding box center [293, 127] width 356 height 8
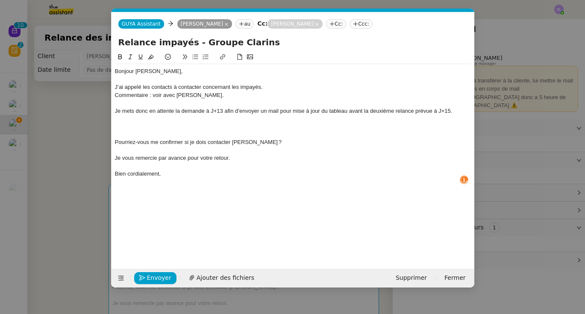
click at [118, 123] on div at bounding box center [293, 127] width 356 height 8
drag, startPoint x: 193, startPoint y: 94, endPoint x: 112, endPoint y: 94, distance: 80.3
click at [112, 94] on nz-spin "Bonjour [PERSON_NAME], J’ai appelé les contacts à contacter concernant les impa…" at bounding box center [292, 155] width 363 height 207
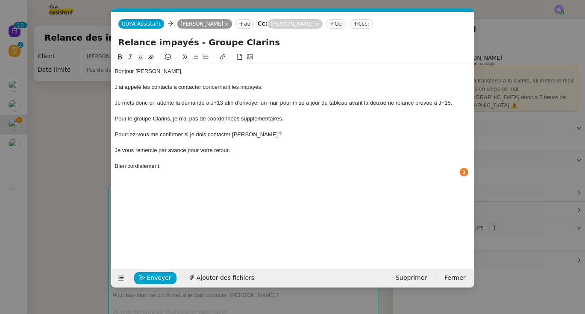
click at [118, 117] on div "Pour le groupe Clarins, je n’ai pas de coordonnées supplémentaires." at bounding box center [293, 119] width 356 height 8
click at [345, 115] on div "Seulement, pour le groupe Clarins, je n’ai pas de coordonnées supplémentaires." at bounding box center [293, 119] width 356 height 8
click at [319, 117] on div "Seulement, pour le groupe Clarins, je n’ai pas de coordonnées supplémentaires. …" at bounding box center [293, 119] width 356 height 8
click at [391, 117] on div "Seulement, pour le groupe Clarins, je n’ai pas de coordonnées supplémentaires, …" at bounding box center [293, 119] width 356 height 8
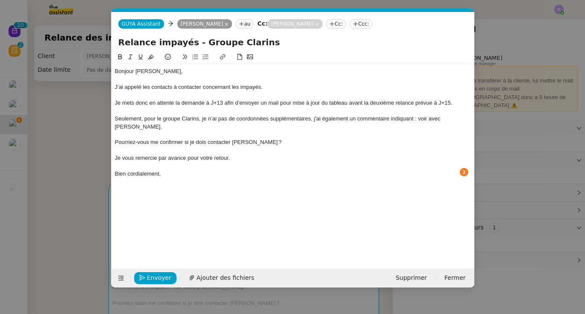
click at [115, 138] on div "Pourriez‑vous me confirmer si je dois contacter [PERSON_NAME] ?" at bounding box center [293, 142] width 356 height 8
click at [195, 55] on icon at bounding box center [195, 57] width 6 height 6
click at [146, 138] on li "Pourriez‑vous me confirmer si je dois contacter [PERSON_NAME] ?" at bounding box center [297, 142] width 348 height 8
drag, startPoint x: 267, startPoint y: 133, endPoint x: 211, endPoint y: 132, distance: 56.8
click at [211, 138] on li "Pouvez‑vous me confirmer si je dois contacter [PERSON_NAME] ?" at bounding box center [297, 142] width 348 height 8
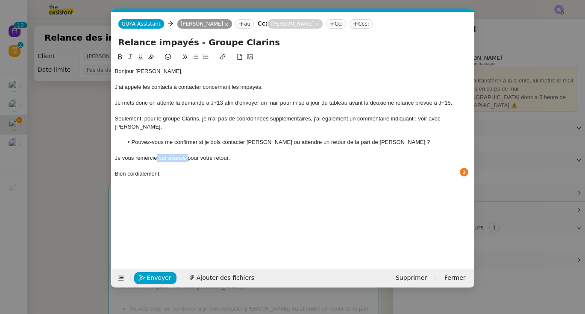
drag, startPoint x: 187, startPoint y: 148, endPoint x: 157, endPoint y: 149, distance: 29.9
click at [157, 154] on div "Je vous remercie par avance pour votre retour." at bounding box center [293, 158] width 356 height 8
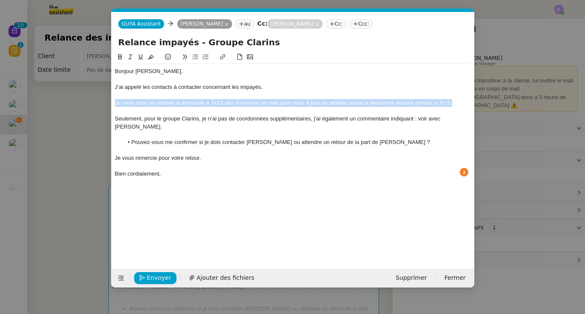
drag, startPoint x: 456, startPoint y: 104, endPoint x: 114, endPoint y: 102, distance: 342.1
click at [114, 102] on nz-spin "Bonjour [PERSON_NAME], J’ai appelé les contacts à contacter concernant les impa…" at bounding box center [292, 155] width 363 height 207
copy div "Je mets donc en attente la demande à J+13 afin d’envoyer un mail pour mise à jo…"
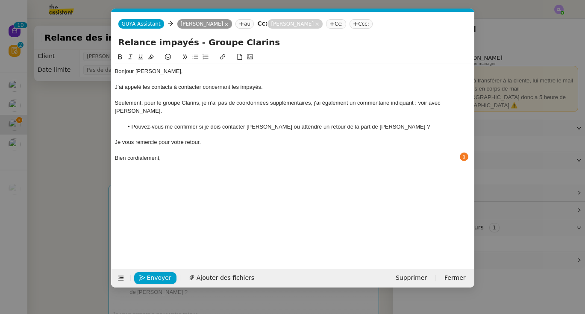
click at [113, 135] on nz-spin "Bonjour [PERSON_NAME], J’ai appelé les contacts à contacter concernant les impa…" at bounding box center [292, 155] width 363 height 207
click at [114, 132] on nz-spin "Bonjour [PERSON_NAME], J’ai appelé les contacts à contacter concernant les impa…" at bounding box center [292, 155] width 363 height 207
click at [115, 138] on div "Je vous remercie pour votre retour." at bounding box center [293, 142] width 356 height 8
click at [117, 138] on div at bounding box center [293, 142] width 356 height 8
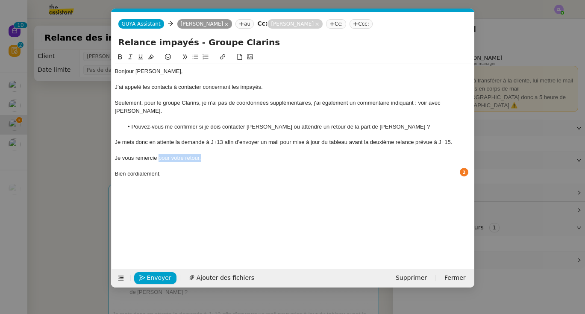
drag, startPoint x: 204, startPoint y: 149, endPoint x: 159, endPoint y: 149, distance: 44.8
click at [159, 154] on div "Je vous remercie pour votre retour." at bounding box center [293, 158] width 356 height 8
click at [175, 178] on div at bounding box center [293, 182] width 356 height 8
click at [170, 170] on div "Bien cordialement," at bounding box center [293, 174] width 356 height 8
drag, startPoint x: 142, startPoint y: 86, endPoint x: 107, endPoint y: 86, distance: 34.6
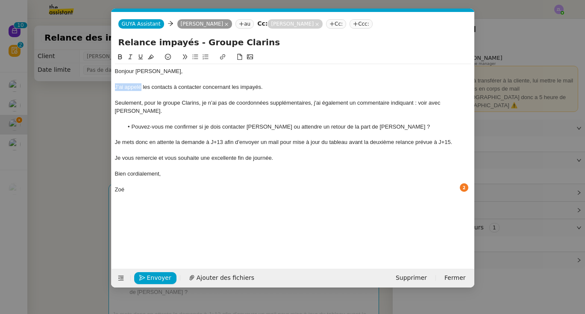
click at [107, 86] on nz-modal-container "Service TA - VOYAGE - PROPOSITION GLOBALE A utiliser dans le cadre de propositi…" at bounding box center [292, 157] width 585 height 314
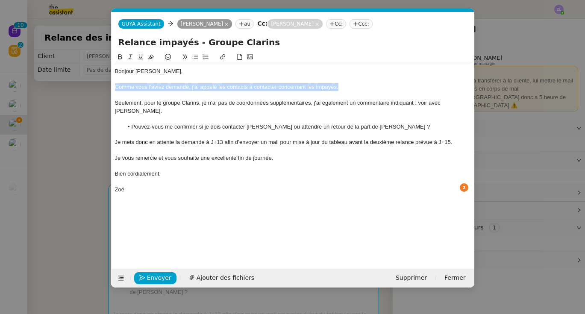
drag, startPoint x: 343, startPoint y: 88, endPoint x: 84, endPoint y: 86, distance: 258.8
click at [84, 86] on nz-modal-container "Service TA - VOYAGE - PROPOSITION GLOBALE A utiliser dans le cadre de propositi…" at bounding box center [292, 157] width 585 height 314
copy div "Comme vous l'aviez demandé, j'ai appelé les contacts à contacter concernant les…"
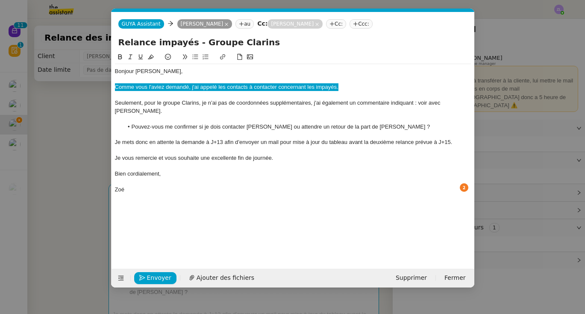
drag, startPoint x: 412, startPoint y: 312, endPoint x: 211, endPoint y: 87, distance: 301.8
click at [211, 87] on div "Comme vous l'aviez demandé, j'ai appelé les contacts à contacter concernant les…" at bounding box center [293, 87] width 356 height 8
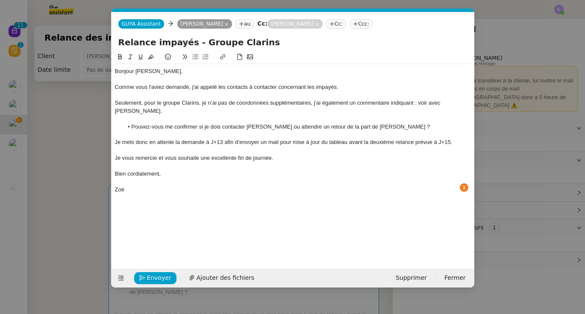
scroll to position [4, 0]
drag, startPoint x: 310, startPoint y: 103, endPoint x: 270, endPoint y: 103, distance: 40.1
click at [270, 103] on div "Seulement, pour le groupe Clarins, je n’ai pas de coordonnées supplémentaires, …" at bounding box center [293, 107] width 356 height 16
click at [308, 103] on div "Seulement, pour le groupe Clarins, je n’ai pas de coordonnées téléphoniques, j'…" at bounding box center [293, 107] width 356 height 16
click at [202, 104] on div "Seulement, pour le groupe Clarins, je n’ai pas de coordonnées téléphoniques et …" at bounding box center [293, 107] width 356 height 16
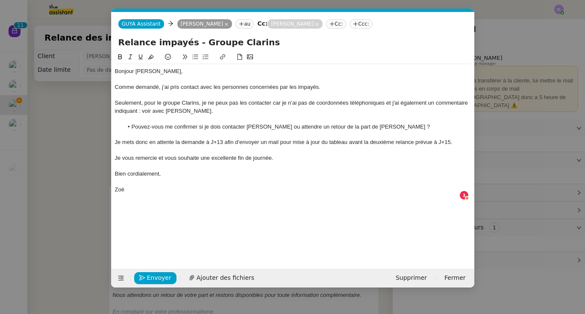
click at [385, 103] on div "Seulement, pour le groupe Clarins, je ne peux pas les contacter car je n’ai pas…" at bounding box center [293, 107] width 356 height 16
click at [393, 103] on div "Seulement, pour le groupe Clarins, je ne peux pas les contacter car je n’ai pas…" at bounding box center [293, 107] width 356 height 16
click at [277, 102] on div "Seulement, pour le groupe Clarins, je ne peux pas les contacter car je n’ai pas…" at bounding box center [293, 107] width 356 height 16
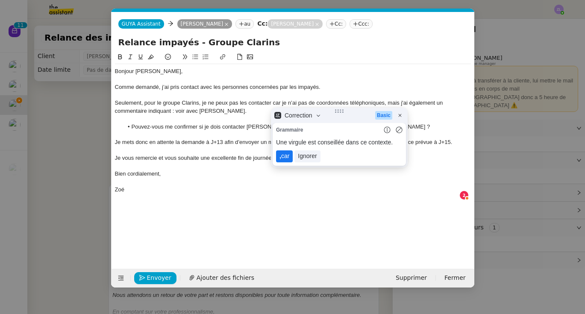
click at [289, 155] on lt-span ", car" at bounding box center [284, 156] width 17 height 12
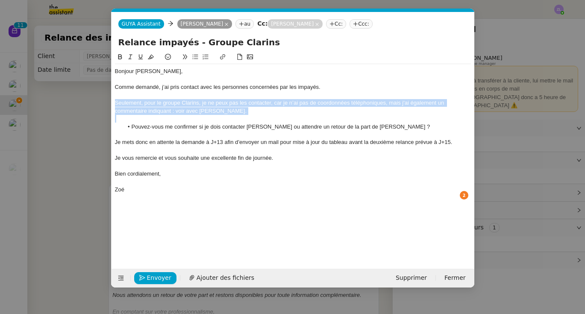
drag, startPoint x: 231, startPoint y: 115, endPoint x: 107, endPoint y: 100, distance: 125.3
click at [107, 100] on nz-modal-container "Service TA - VOYAGE - PROPOSITION GLOBALE A utiliser dans le cadre de propositi…" at bounding box center [292, 157] width 585 height 314
copy div "Seulement, pour le groupe Clarins, je ne peux pas les contacter, car je n’ai pa…"
drag, startPoint x: 394, startPoint y: 282, endPoint x: 144, endPoint y: 107, distance: 305.0
click at [144, 107] on div "Seulement, pour le groupe Clarins, je ne peux pas les contacter, car je n’ai pa…" at bounding box center [293, 107] width 356 height 16
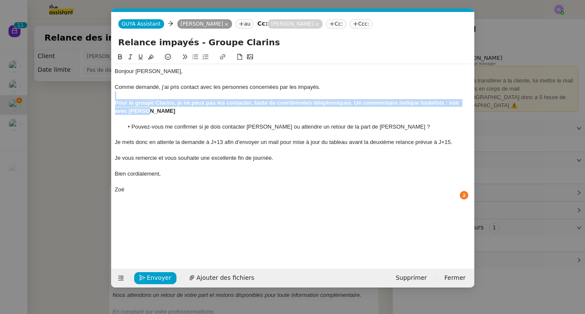
drag, startPoint x: 153, startPoint y: 112, endPoint x: 119, endPoint y: 88, distance: 41.9
click at [108, 98] on nz-modal-container "Service TA - VOYAGE - PROPOSITION GLOBALE A utiliser dans le cadre de propositi…" at bounding box center [292, 157] width 585 height 314
click at [120, 58] on icon at bounding box center [120, 57] width 6 height 6
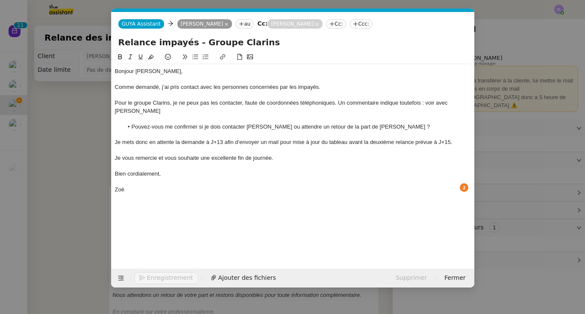
click at [185, 123] on li "Pouvez‑vous me confirmer si je dois contacter [PERSON_NAME] ou attendre un reto…" at bounding box center [297, 127] width 348 height 8
drag, startPoint x: 421, startPoint y: 102, endPoint x: 402, endPoint y: 102, distance: 18.8
click at [402, 102] on div "Pour le groupe Clarins, je ne peux pas les contacter, faute de coordonnées télé…" at bounding box center [293, 107] width 356 height 16
click at [471, 102] on nz-spin "Bonjour [PERSON_NAME], Comme demandé, j’ai pris contact avec les personnes conc…" at bounding box center [292, 155] width 363 height 207
click at [468, 102] on div "Pour le groupe Clarins, je ne peux pas les contacter, faute de coordonnées télé…" at bounding box center [293, 107] width 356 height 16
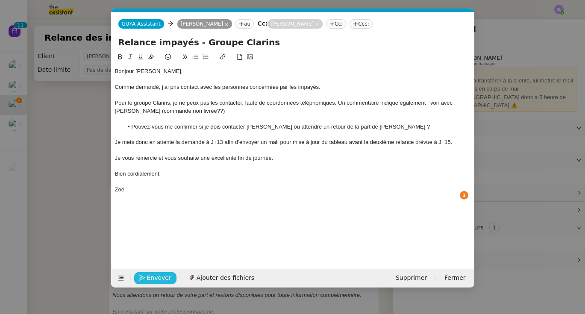
click at [153, 279] on span "Envoyer" at bounding box center [159, 278] width 24 height 10
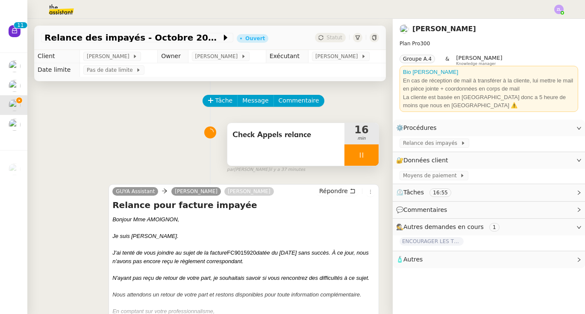
click at [348, 154] on div at bounding box center [361, 154] width 34 height 21
click at [369, 156] on icon at bounding box center [369, 155] width 7 height 7
click at [321, 144] on div "Check Appels relance" at bounding box center [285, 144] width 117 height 43
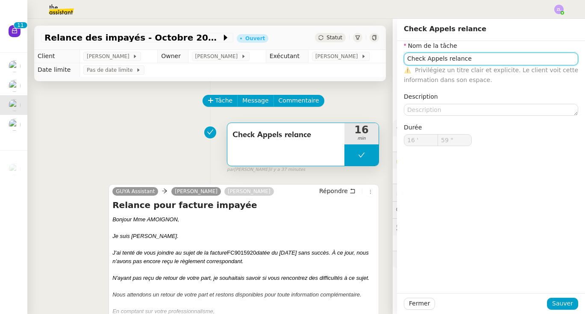
click at [480, 57] on input "Check Appels relance" at bounding box center [491, 59] width 174 height 12
type input "Check Appels relance"
type input "16 '"
type input "59 ""
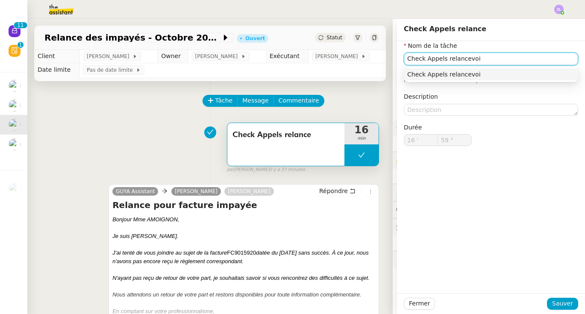
type input "Check Appels relance"
type input "16 '"
type input "59 ""
type input "Check Appels relance"
type input "16 '"
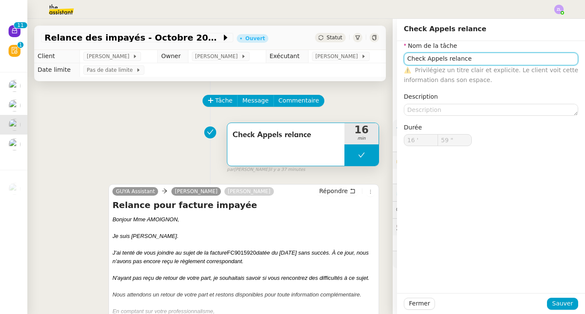
type input "59 ""
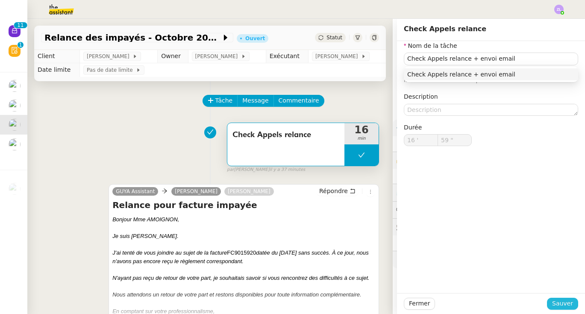
click at [562, 302] on span "Sauver" at bounding box center [562, 304] width 21 height 10
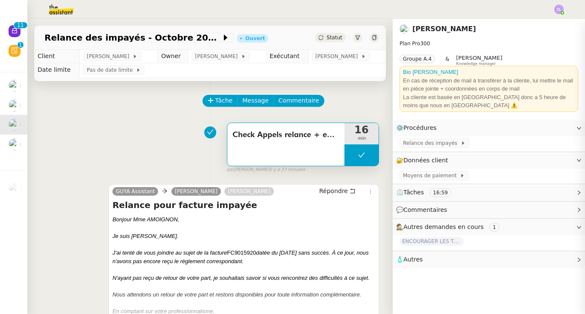
type input "Check Appels relance + envoi email"
type input "16 '"
type input "59 ""
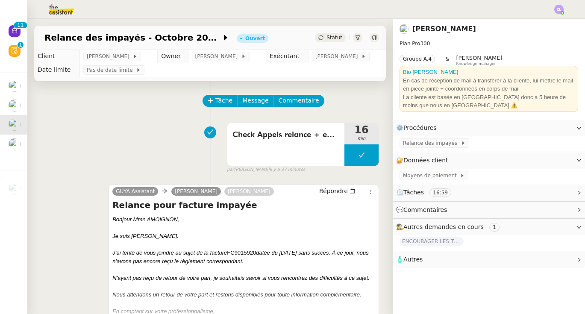
click at [331, 37] on span "Statut" at bounding box center [334, 38] width 16 height 6
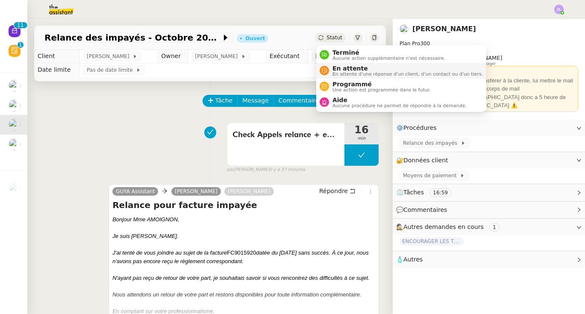
click at [337, 67] on span "En attente" at bounding box center [407, 68] width 150 height 7
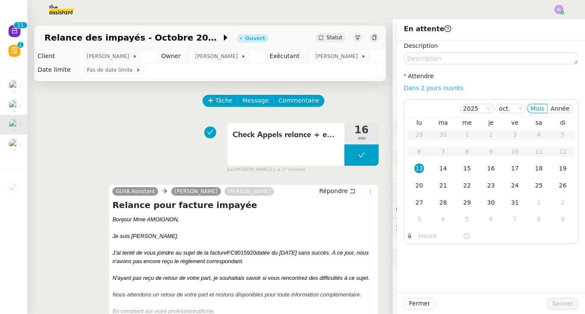
click at [420, 85] on link "Dans 2 jours ouvrés" at bounding box center [433, 88] width 59 height 7
type input "07:00"
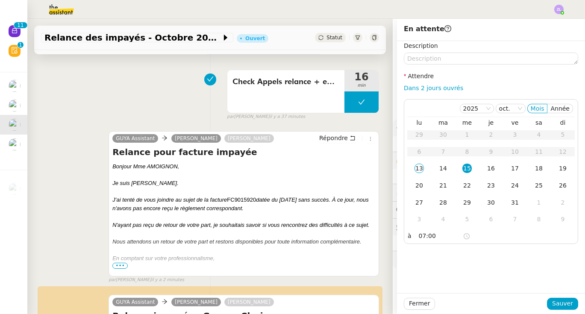
scroll to position [55, 0]
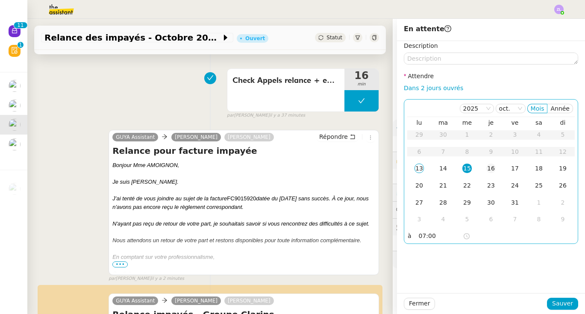
click at [491, 168] on div "16" at bounding box center [490, 168] width 9 height 9
click at [505, 167] on td "17" at bounding box center [515, 168] width 24 height 17
click at [414, 187] on div "20" at bounding box center [418, 185] width 9 height 9
click at [444, 179] on td "21" at bounding box center [443, 185] width 24 height 17
click at [468, 186] on div "22" at bounding box center [466, 185] width 9 height 9
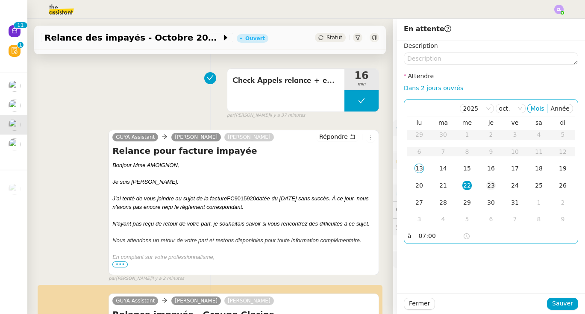
click at [495, 184] on div "23" at bounding box center [490, 185] width 9 height 9
click at [521, 184] on td "24" at bounding box center [515, 185] width 24 height 17
click at [419, 201] on div "27" at bounding box center [418, 202] width 9 height 9
click at [443, 201] on div "28" at bounding box center [442, 202] width 9 height 9
click at [467, 201] on div "29" at bounding box center [466, 202] width 9 height 9
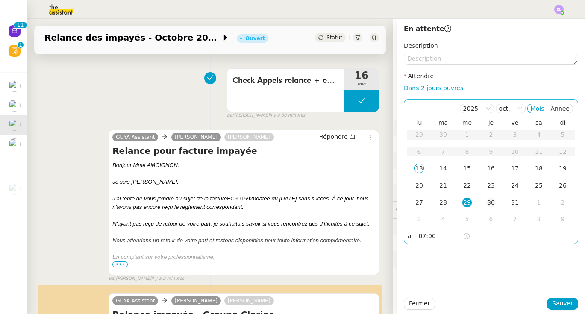
click at [499, 201] on td "30" at bounding box center [491, 202] width 24 height 17
click at [514, 199] on div "31" at bounding box center [514, 202] width 9 height 9
click at [449, 169] on td "14" at bounding box center [443, 168] width 24 height 17
click at [472, 170] on td "15" at bounding box center [467, 168] width 24 height 17
click at [486, 169] on div "16" at bounding box center [490, 168] width 9 height 9
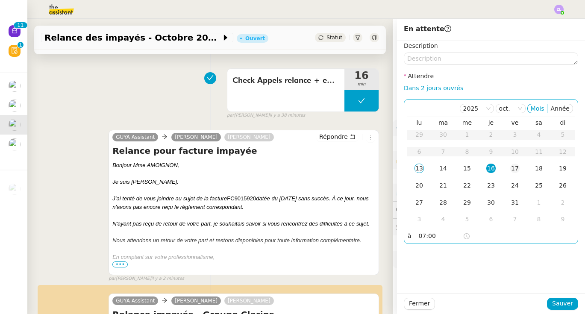
click at [517, 169] on div "17" at bounding box center [514, 168] width 9 height 9
click at [534, 169] on td "18" at bounding box center [539, 168] width 24 height 17
click at [561, 169] on div "19" at bounding box center [562, 168] width 9 height 9
click at [418, 181] on div "20" at bounding box center [418, 185] width 9 height 9
click at [434, 181] on td "21" at bounding box center [443, 185] width 24 height 17
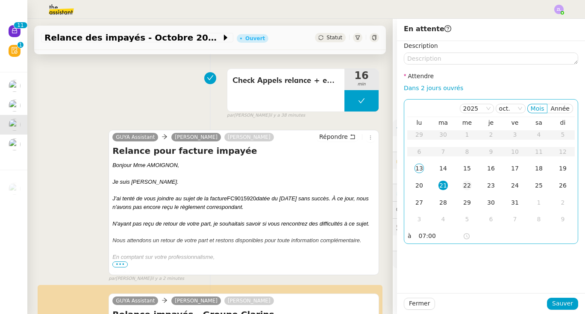
click at [469, 181] on div "22" at bounding box center [466, 185] width 9 height 9
click at [489, 184] on div "23" at bounding box center [490, 185] width 9 height 9
click at [513, 184] on div "24" at bounding box center [514, 185] width 9 height 9
click at [542, 185] on div "25" at bounding box center [538, 185] width 9 height 9
click at [562, 185] on div "26" at bounding box center [562, 185] width 9 height 9
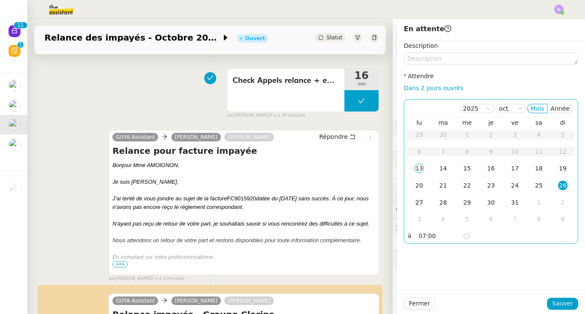
click at [417, 202] on div "27" at bounding box center [418, 202] width 9 height 9
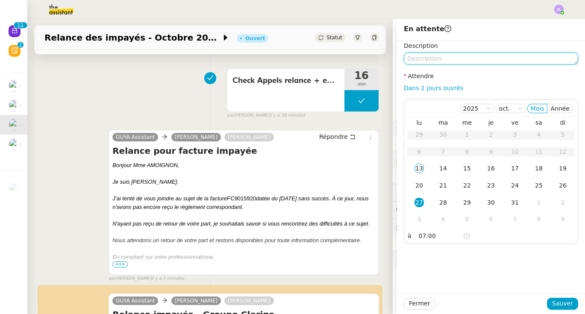
click at [413, 59] on textarea at bounding box center [491, 59] width 174 height 12
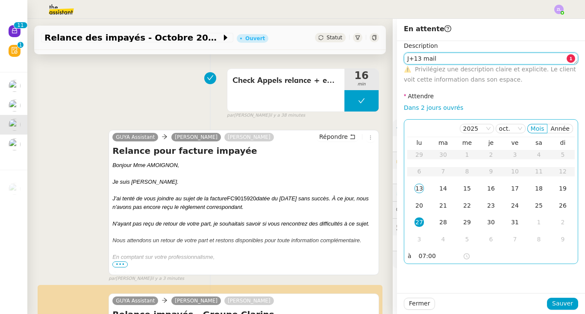
type textarea "J+13 mail"
click at [422, 254] on input "07:00" at bounding box center [441, 256] width 44 height 10
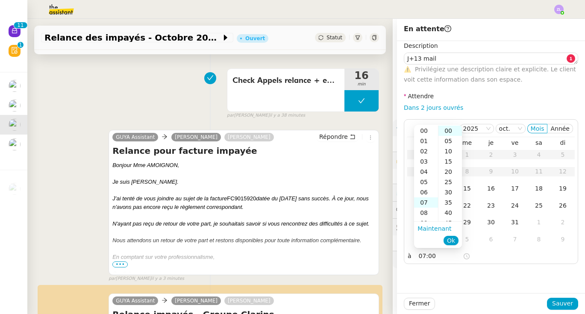
scroll to position [72, 0]
click at [424, 190] on div "13" at bounding box center [426, 192] width 24 height 10
type input "13:00"
click at [454, 237] on span "Ok" at bounding box center [451, 240] width 8 height 9
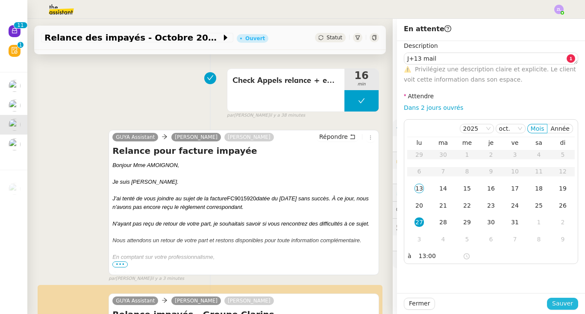
click at [554, 306] on span "Sauver" at bounding box center [562, 304] width 21 height 10
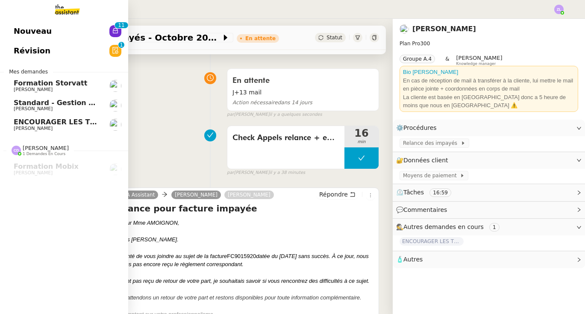
click at [34, 125] on span "ENCOURAGER LES TPE/PMI/PME À PASSER COMMANDE VIA LE SITE INTERNET - 1 septembre…" at bounding box center [200, 122] width 373 height 8
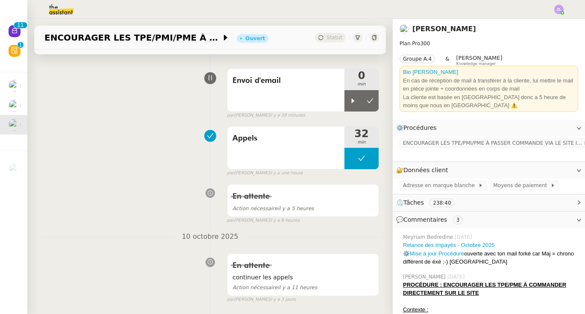
scroll to position [32, 0]
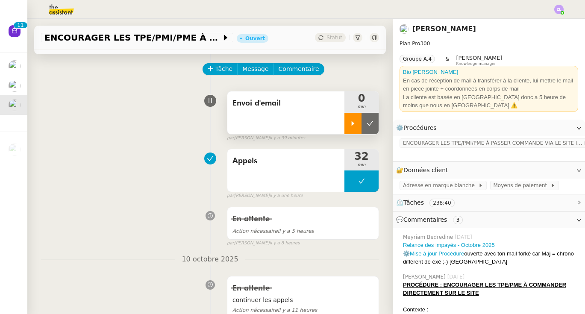
click at [349, 120] on icon at bounding box center [352, 123] width 7 height 7
click at [219, 69] on span "Tâche" at bounding box center [224, 69] width 18 height 10
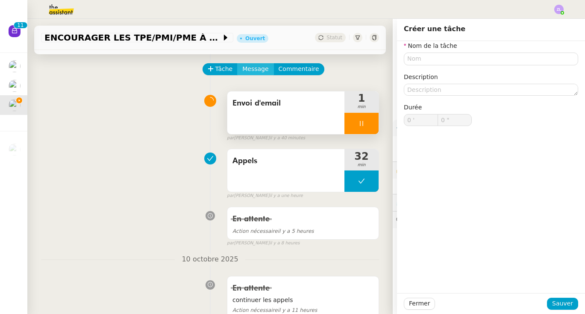
click at [251, 71] on span "Message" at bounding box center [255, 69] width 26 height 10
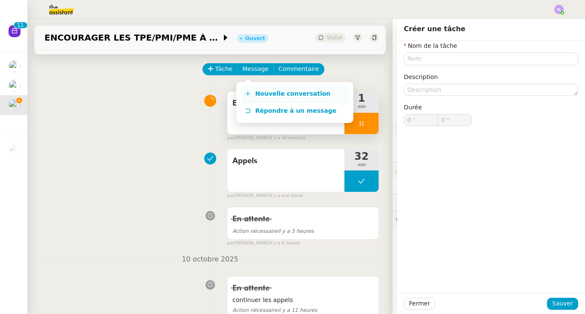
click at [261, 90] on span "Nouvelle conversation" at bounding box center [292, 93] width 75 height 7
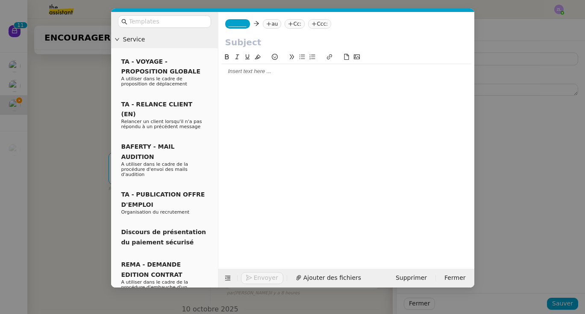
click at [238, 27] on span "_______" at bounding box center [237, 24] width 18 height 6
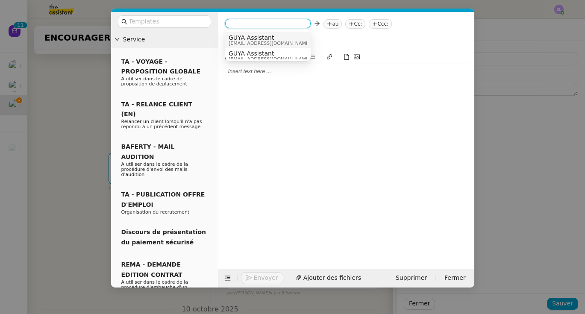
click at [249, 40] on span "GUYA Assistant" at bounding box center [269, 37] width 82 height 7
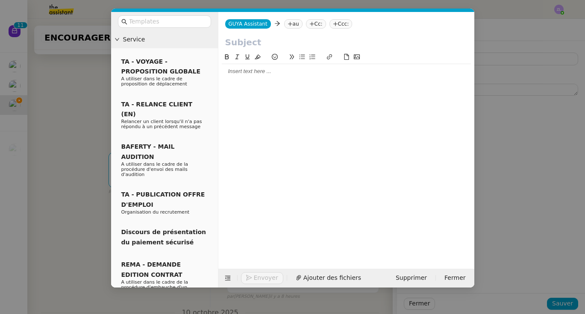
click at [499, 176] on nz-modal-container "Service TA - VOYAGE - PROPOSITION GLOBALE A utiliser dans le cadre de propositi…" at bounding box center [292, 157] width 585 height 314
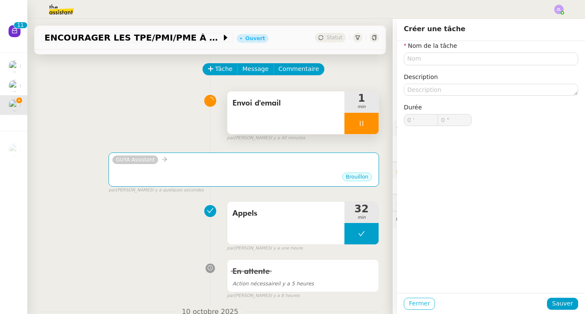
click at [428, 300] on span "Fermer" at bounding box center [419, 304] width 21 height 10
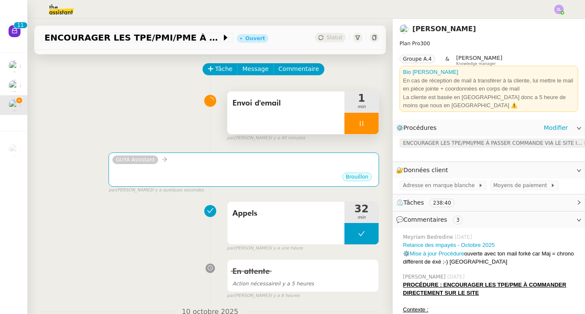
click at [450, 140] on span "ENCOURAGER LES TPE/PMI/PME À PASSER COMMANDE VIA LE SITE INTERNET" at bounding box center [493, 143] width 180 height 9
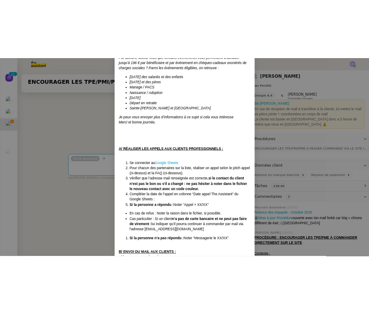
scroll to position [585, 0]
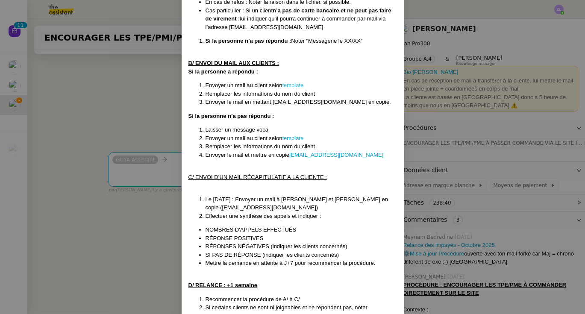
click at [294, 82] on link "template" at bounding box center [292, 85] width 21 height 6
click at [294, 135] on link "template" at bounding box center [292, 138] width 21 height 6
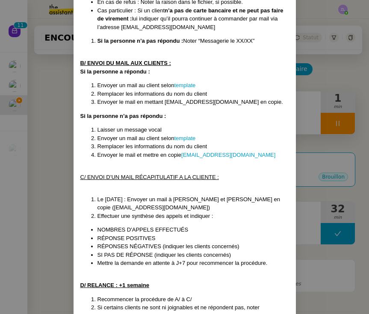
click at [336, 192] on nz-modal-container "Créée le : [DATE] Modifiée le 12/02 et le 17/03 et le 08/04, le 4/09 Contexte :…" at bounding box center [184, 157] width 369 height 314
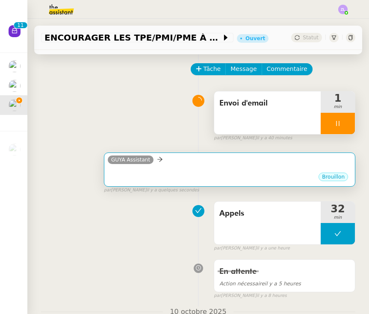
click at [275, 170] on div "•••" at bounding box center [229, 169] width 243 height 4
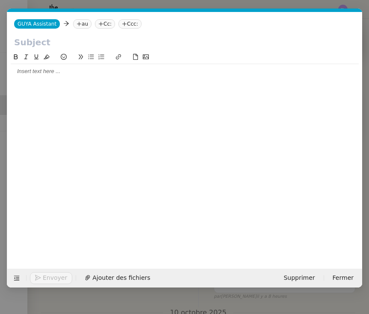
scroll to position [0, 18]
click at [79, 25] on icon at bounding box center [79, 24] width 0 height 4
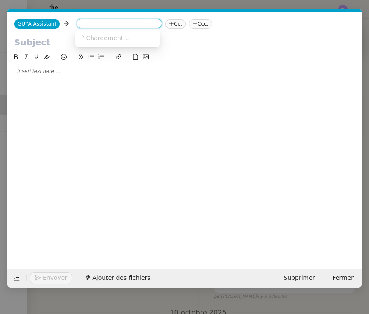
click at [77, 25] on nz-select-top-control at bounding box center [118, 23] width 85 height 9
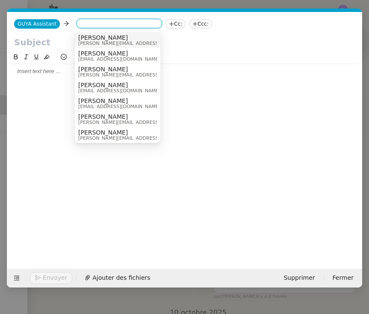
paste input "[EMAIL_ADDRESS][DOMAIN_NAME]"
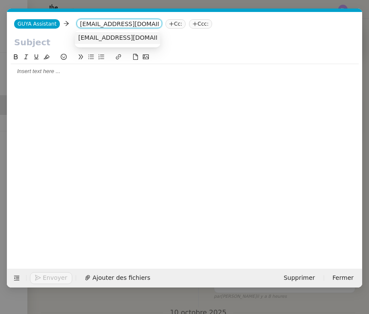
type input "[EMAIL_ADDRESS][DOMAIN_NAME]"
click at [99, 39] on span "[EMAIL_ADDRESS][DOMAIN_NAME]" at bounding box center [130, 37] width 105 height 7
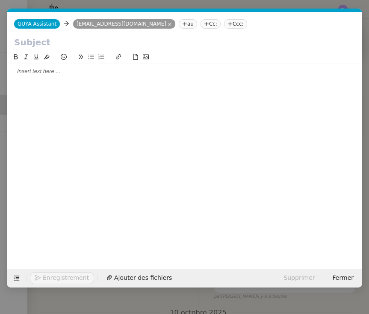
click at [200, 23] on nz-tag "Cc:" at bounding box center [210, 23] width 20 height 9
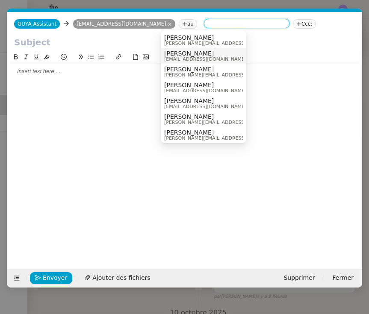
click at [182, 55] on span "[PERSON_NAME]" at bounding box center [205, 53] width 82 height 7
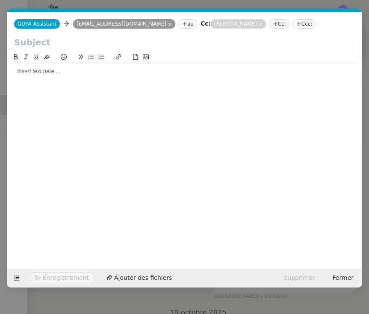
click at [37, 46] on input "text" at bounding box center [184, 42] width 341 height 13
click at [24, 43] on input "text" at bounding box center [184, 42] width 341 height 13
paste input "Préparez vos fêtes de [DATE] avec Guyacadeau"
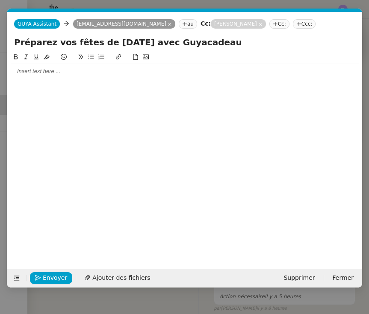
type input "Préparez vos fêtes de [DATE] avec Guyacadeau"
click at [36, 72] on div at bounding box center [185, 71] width 348 height 8
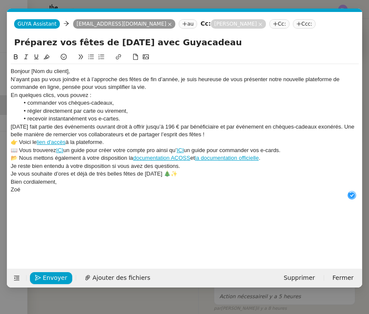
scroll to position [9, 0]
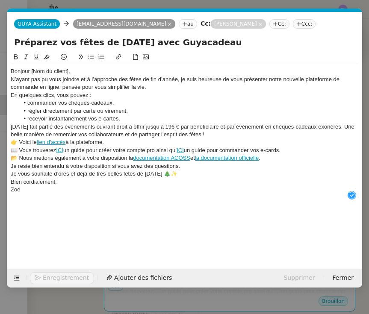
click at [73, 73] on div "Bonjour [Nom du client]," at bounding box center [185, 71] width 348 height 8
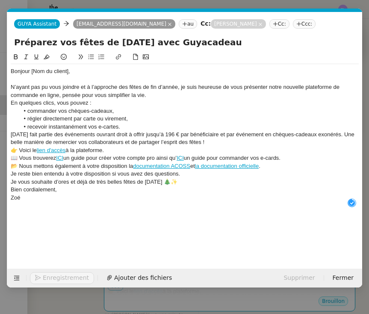
click at [156, 95] on div "N’ayant pas pu vous joindre et à l’approche des fêtes de fin d’année, je suis h…" at bounding box center [185, 91] width 348 height 16
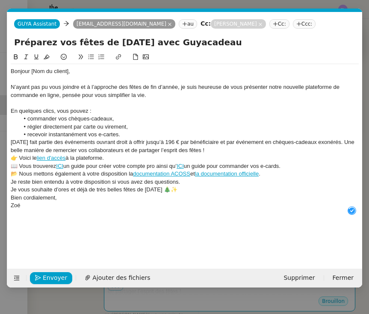
click at [131, 132] on li "recevoir instantanément vos e-cartes." at bounding box center [189, 135] width 340 height 8
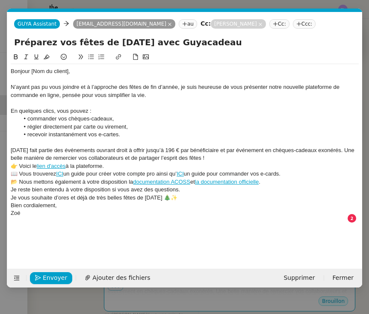
click at [210, 158] on div "[DATE] fait partie des événements ouvrant droit à offrir jusqu’à 196 € par béné…" at bounding box center [185, 154] width 348 height 16
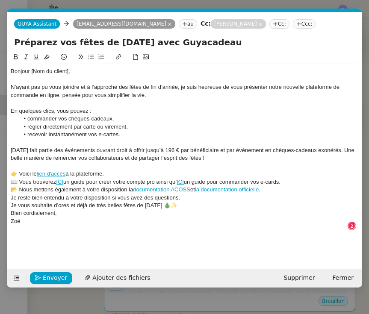
click at [117, 170] on div "👉 Voici le lien d'accès à la plateforme." at bounding box center [185, 174] width 348 height 8
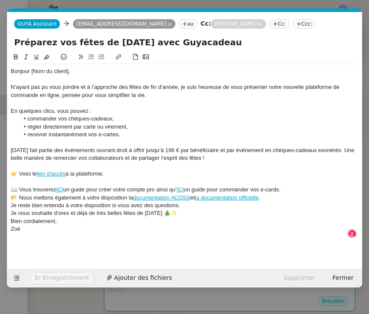
click at [296, 182] on div at bounding box center [185, 182] width 348 height 8
click at [295, 187] on div "📖 Vous trouverez ICI un guide pour créer votre compte pro ainsi qu’ ICI un guid…" at bounding box center [185, 190] width 348 height 8
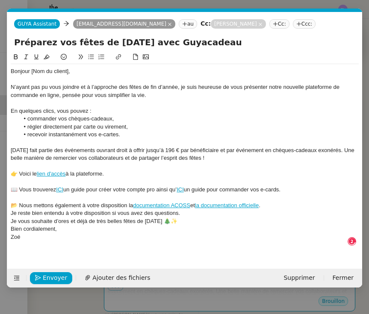
click at [268, 202] on div "📂 Nous mettons également à votre disposition la documentation ACOSS et la docum…" at bounding box center [185, 206] width 348 height 8
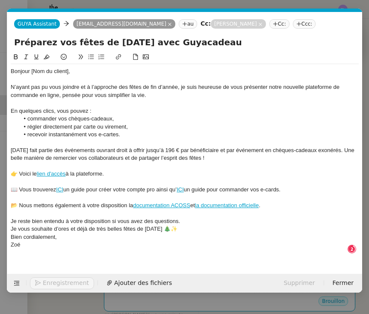
click at [186, 217] on div "Je reste bien entendu à votre disposition si vous avez des questions." at bounding box center [185, 221] width 348 height 8
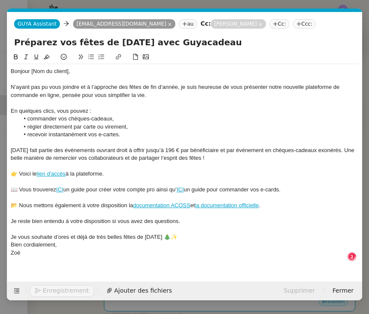
click at [173, 235] on div "Je vous souhaite d’ores et déjà de très belles fêtes de [DATE] 🎄✨" at bounding box center [185, 237] width 348 height 8
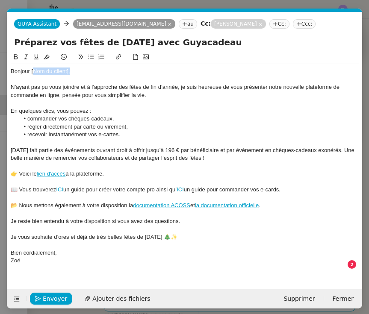
click at [95, 70] on div "Bonjour [Nom du client]," at bounding box center [185, 71] width 348 height 8
click at [35, 265] on div at bounding box center [185, 269] width 348 height 8
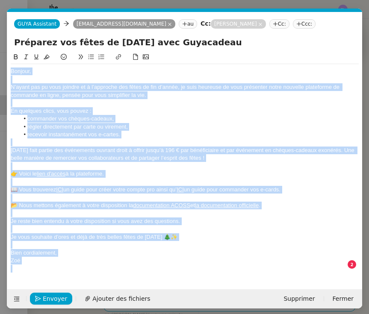
copy div "Loremip, D’sitam con ad elit seddoei te i u’laboreet dol magna al eni a’minim, …"
click at [51, 297] on span "Envoyer" at bounding box center [55, 299] width 24 height 10
click at [51, 297] on span "Confirmer l'envoi" at bounding box center [68, 299] width 51 height 10
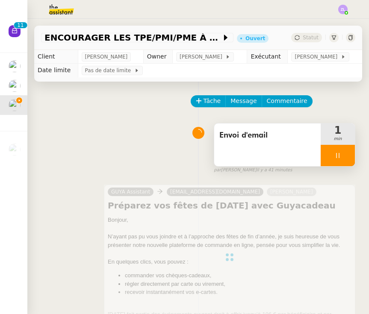
scroll to position [0, 0]
click at [233, 101] on span "Message" at bounding box center [243, 101] width 26 height 10
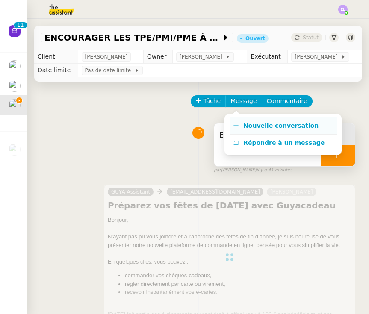
click at [238, 125] on icon at bounding box center [236, 126] width 6 height 6
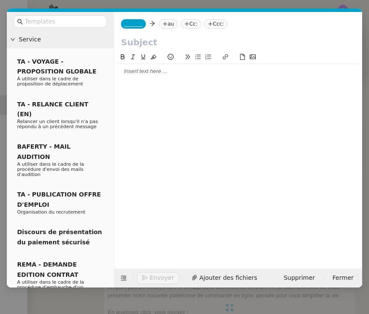
click at [123, 77] on div at bounding box center [237, 71] width 241 height 15
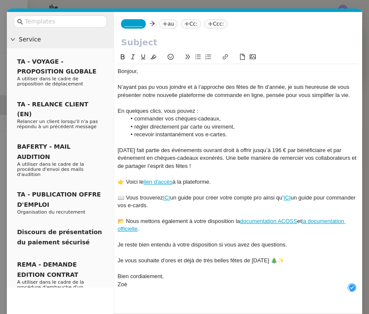
scroll to position [9, 0]
click at [173, 26] on nz-tag "au" at bounding box center [168, 23] width 18 height 9
click at [0, 0] on input at bounding box center [0, 0] width 0 height 0
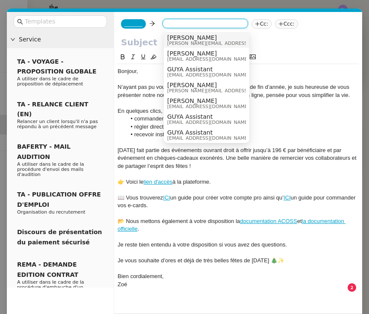
paste input "[EMAIL_ADDRESS][DOMAIN_NAME]"
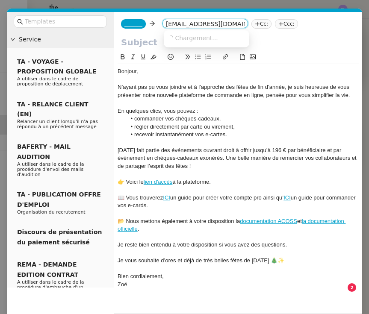
type input "[EMAIL_ADDRESS][DOMAIN_NAME]"
click at [184, 37] on span "Chargement..." at bounding box center [196, 38] width 43 height 7
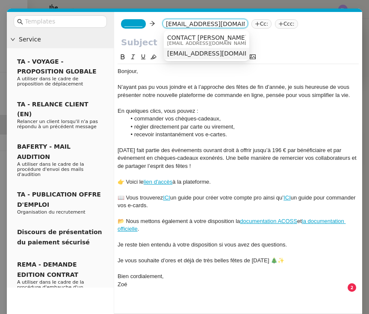
click at [184, 37] on span "CONTACT [PERSON_NAME]" at bounding box center [208, 37] width 82 height 7
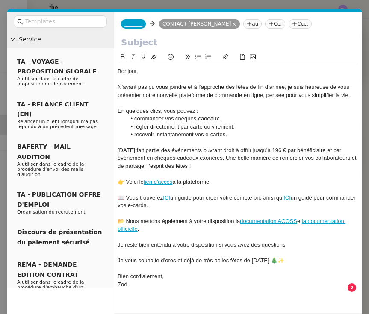
click at [135, 23] on span "_______" at bounding box center [133, 24] width 18 height 6
click at [286, 26] on nz-tag "Cc:" at bounding box center [296, 23] width 20 height 9
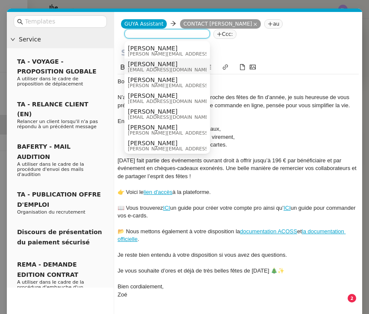
click at [125, 67] on nz-option-item "[PERSON_NAME] [EMAIL_ADDRESS][DOMAIN_NAME]" at bounding box center [166, 67] width 85 height 16
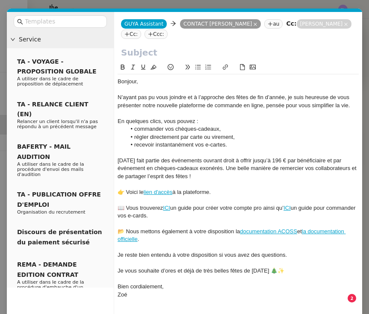
click at [166, 53] on input "text" at bounding box center [238, 52] width 234 height 13
paste input "Préparez vos fêtes de [DATE] avec Guyacadeau"
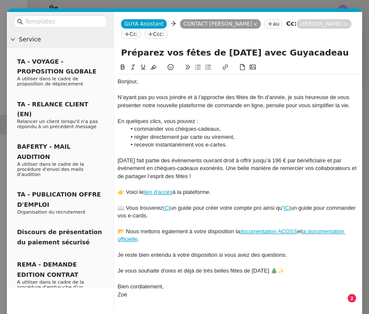
type input "Préparez vos fêtes de [DATE] avec Guyacadeau"
click at [196, 243] on div at bounding box center [237, 247] width 241 height 8
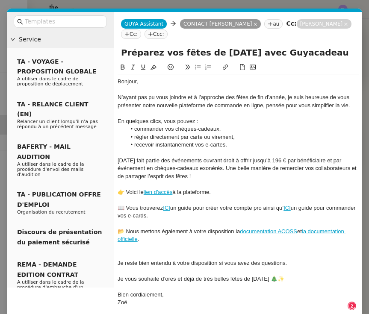
click at [196, 65] on icon at bounding box center [198, 67] width 6 height 6
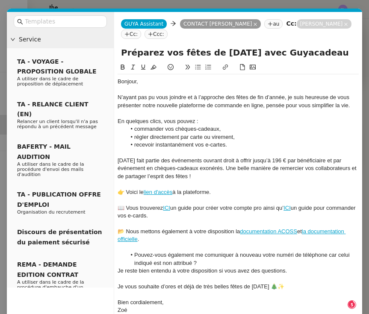
click at [220, 254] on li "Pouvez-vous également me comuniquer à nouveau votre numéri de téléphone car cel…" at bounding box center [242, 259] width 233 height 16
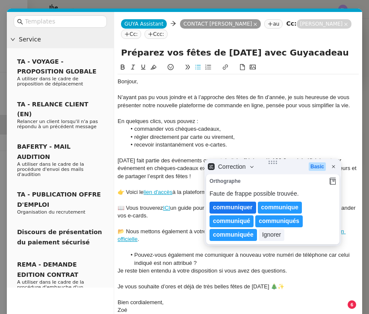
click at [231, 208] on lt-span "communiquer" at bounding box center [232, 208] width 47 height 12
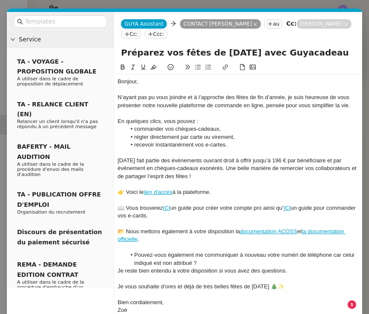
click at [298, 251] on li "Pouvez-vous également me communiquer à nouveau votre numéri de téléphone car ce…" at bounding box center [242, 259] width 233 height 16
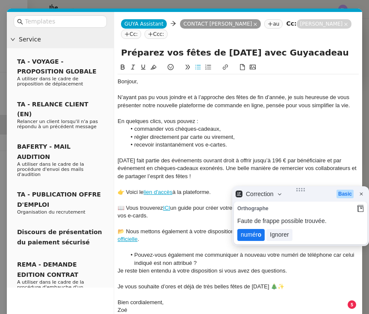
click at [248, 237] on lt-span "numér o" at bounding box center [250, 235] width 27 height 12
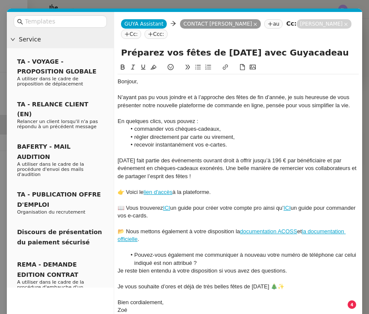
click at [339, 255] on li "Pouvez-vous également me communiquer à nouveau votre numéro de téléphone car ce…" at bounding box center [242, 259] width 233 height 16
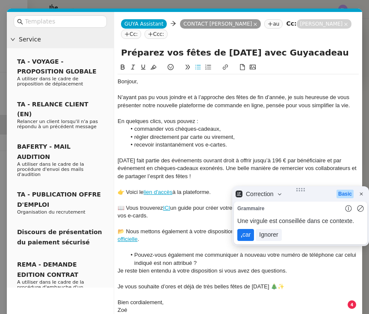
click at [243, 236] on lt-span ", car" at bounding box center [245, 235] width 17 height 12
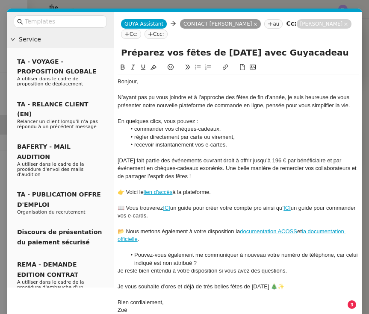
click at [207, 261] on li "Pouvez-vous également me communiquer à nouveau votre numéro de téléphone, car c…" at bounding box center [242, 259] width 233 height 16
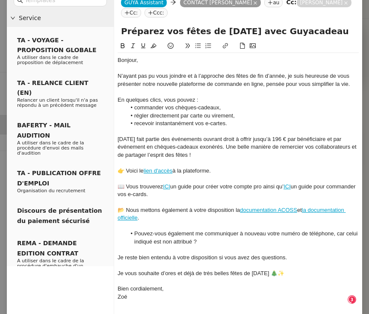
scroll to position [22, 0]
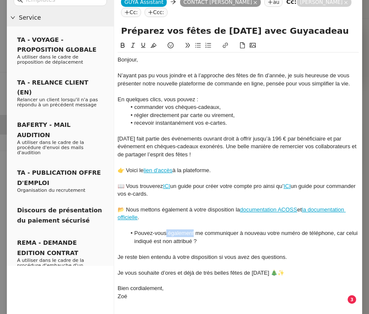
drag, startPoint x: 194, startPoint y: 230, endPoint x: 167, endPoint y: 231, distance: 27.8
click at [167, 231] on li "Pouvez-vous également me communiquer à nouveau votre numéro de téléphone, car c…" at bounding box center [242, 237] width 233 height 16
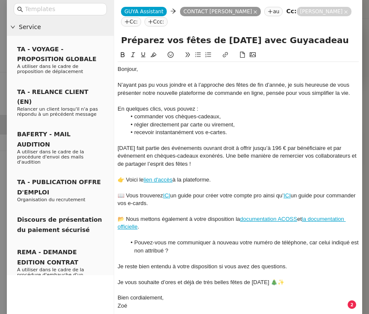
click at [141, 310] on div at bounding box center [237, 314] width 241 height 8
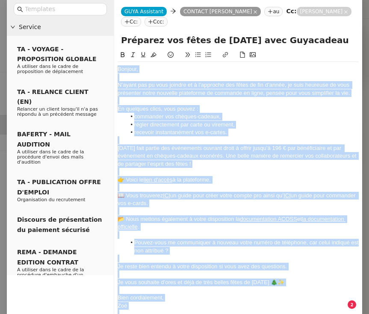
copy div "Loremip, D’sitam con ad elit seddoei te i u’laboreet dol magna al eni a’minim, …"
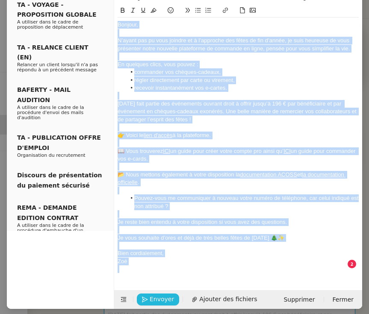
click at [154, 294] on span "Envoyer" at bounding box center [161, 299] width 24 height 10
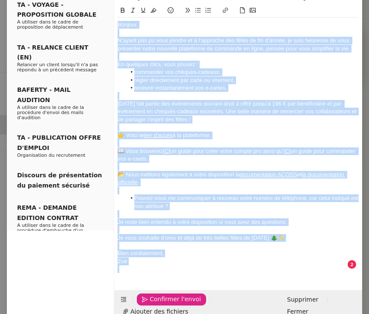
click at [154, 294] on span "Confirmer l'envoi" at bounding box center [174, 299] width 51 height 10
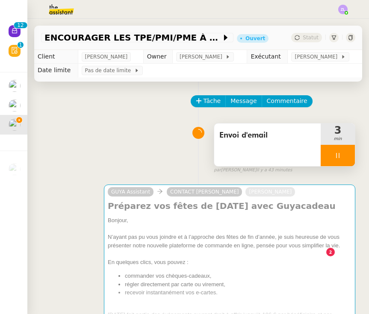
scroll to position [48, 0]
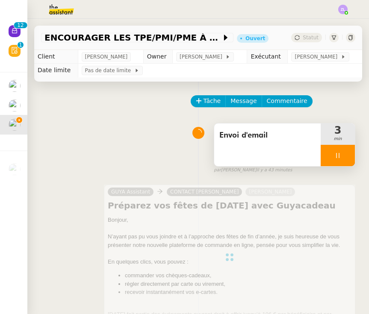
click at [240, 101] on span "Message" at bounding box center [243, 101] width 26 height 10
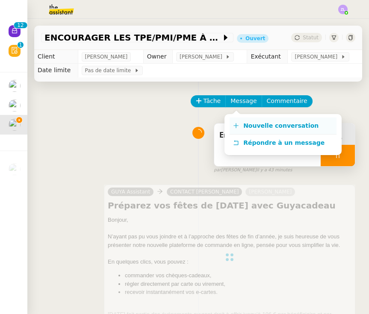
click at [246, 120] on link "Nouvelle conversation" at bounding box center [282, 125] width 107 height 17
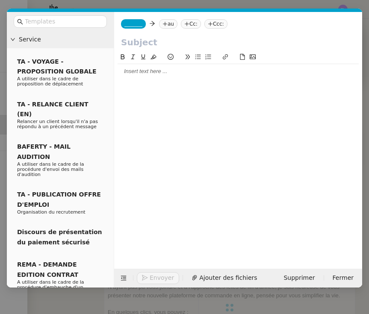
click at [149, 81] on div at bounding box center [237, 153] width 241 height 203
click at [145, 72] on div at bounding box center [237, 71] width 241 height 8
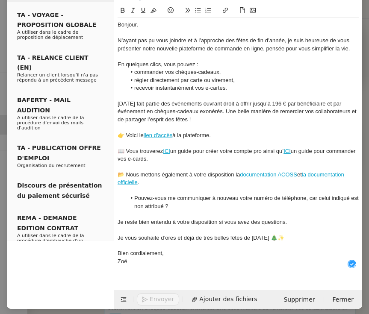
scroll to position [46, 0]
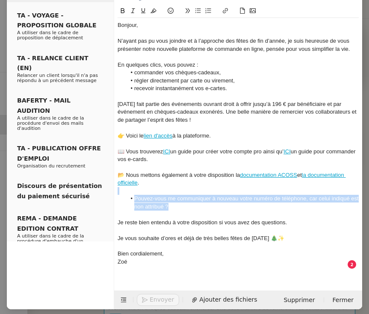
drag, startPoint x: 111, startPoint y: 195, endPoint x: 109, endPoint y: 190, distance: 4.8
click at [109, 190] on nz-layout "Service TA - VOYAGE - PROPOSITION GLOBALE A utiliser dans le cadre de propositi…" at bounding box center [184, 137] width 355 height 343
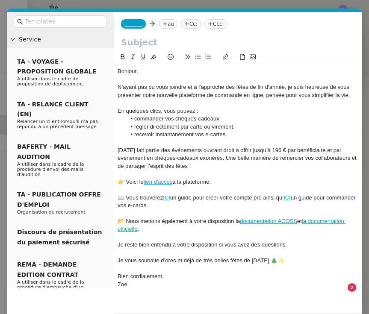
scroll to position [0, 0]
click at [130, 26] on span "_______" at bounding box center [133, 24] width 18 height 6
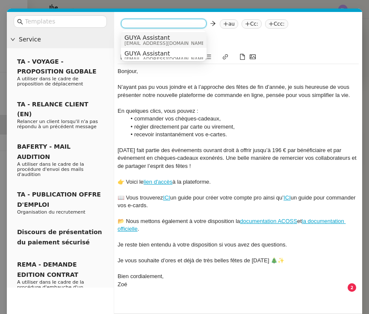
click at [136, 45] on span "[EMAIL_ADDRESS][DOMAIN_NAME]" at bounding box center [165, 43] width 82 height 5
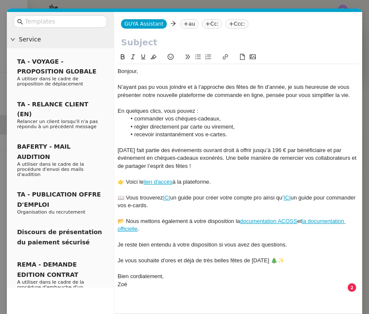
click at [191, 20] on nz-tag "au" at bounding box center [189, 23] width 18 height 9
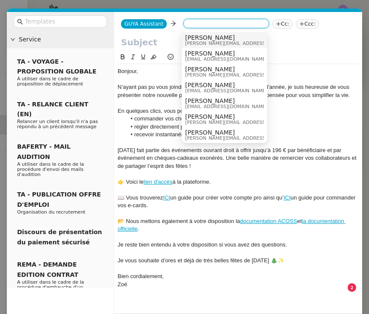
paste input "[EMAIL_ADDRESS][DOMAIN_NAME]"
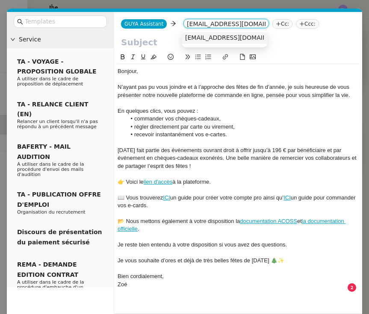
type input "[EMAIL_ADDRESS][DOMAIN_NAME]"
click at [207, 41] on div "[EMAIL_ADDRESS][DOMAIN_NAME]" at bounding box center [224, 38] width 79 height 8
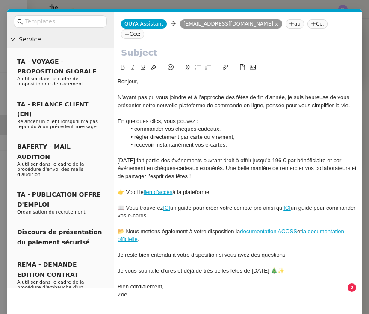
click at [307, 26] on nz-tag "Cc:" at bounding box center [317, 23] width 20 height 9
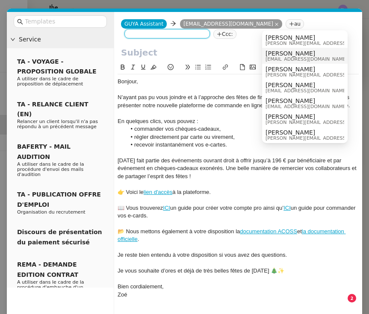
click at [278, 57] on span "[EMAIL_ADDRESS][DOMAIN_NAME]" at bounding box center [306, 59] width 82 height 5
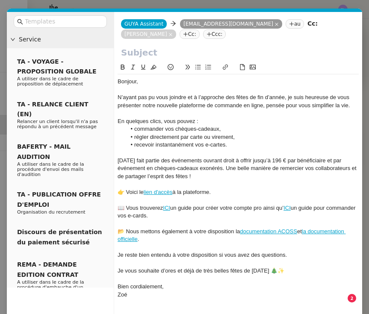
click at [178, 53] on input "text" at bounding box center [238, 52] width 234 height 13
paste input "Préparez vos fêtes de [DATE] avec Guyacadeau"
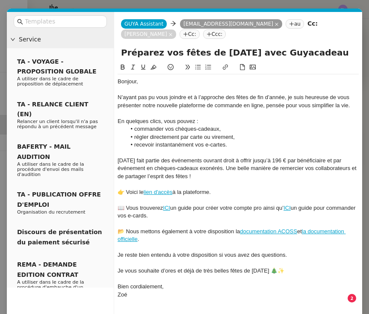
type input "Préparez vos fêtes de [DATE] avec Guyacadeau"
click at [179, 181] on div at bounding box center [237, 184] width 241 height 8
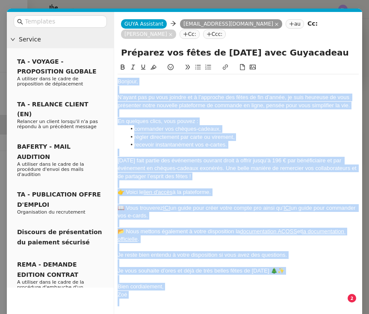
copy div "Loremip, D’sitam con ad elit seddoei te i u’laboreet dol magna al eni a’minim, …"
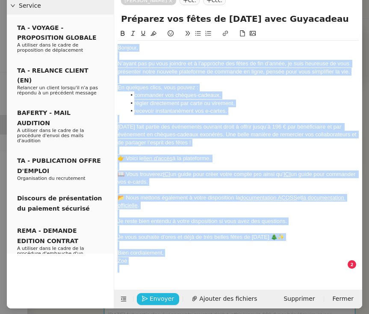
click at [154, 295] on span "Envoyer" at bounding box center [161, 299] width 24 height 10
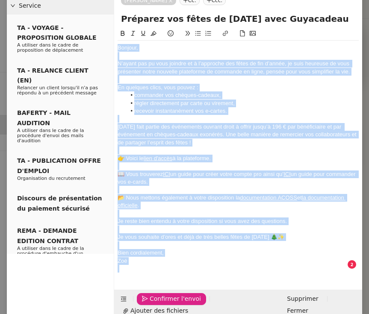
click at [154, 295] on span "Confirmer l'envoi" at bounding box center [174, 299] width 51 height 10
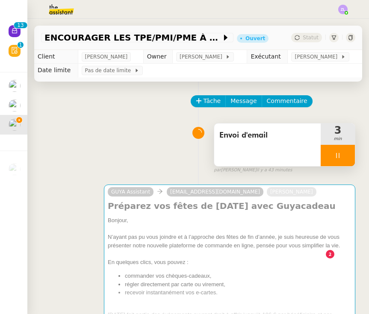
scroll to position [25, 0]
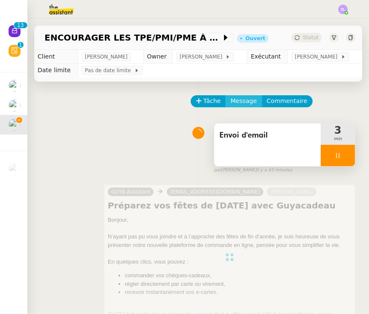
click at [240, 96] on button "Message" at bounding box center [243, 101] width 36 height 12
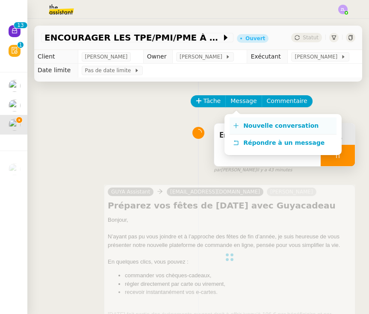
click at [248, 123] on span "Nouvelle conversation" at bounding box center [280, 125] width 75 height 7
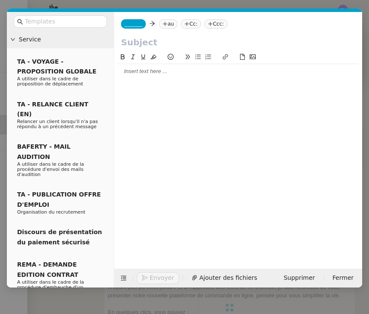
click at [139, 76] on div at bounding box center [237, 71] width 241 height 15
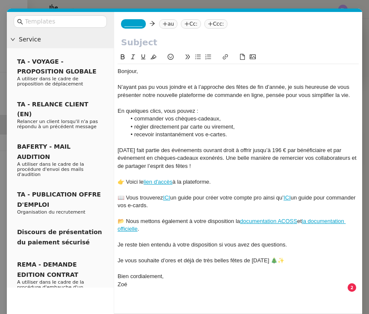
click at [163, 43] on input "text" at bounding box center [238, 42] width 234 height 13
paste input "Préparez vos fêtes de [DATE] avec Guyacadeau"
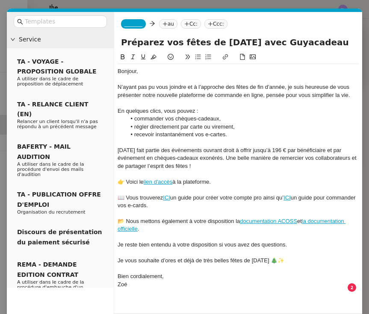
type input "Préparez vos fêtes de [DATE] avec Guyacadeau"
click at [136, 28] on nz-tag "_______" at bounding box center [133, 23] width 25 height 9
click at [0, 0] on input at bounding box center [0, 0] width 0 height 0
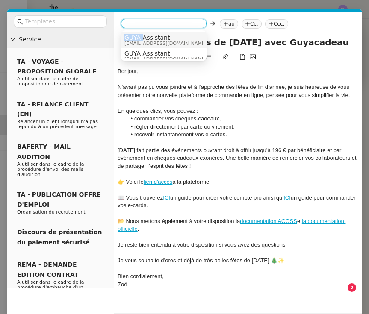
click at [142, 34] on nz-option-item "GUYA Assistant [EMAIL_ADDRESS][DOMAIN_NAME]" at bounding box center [163, 40] width 85 height 16
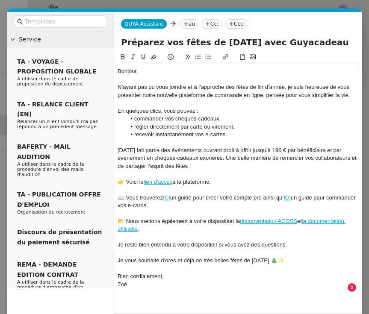
click at [187, 26] on nz-tag "au" at bounding box center [189, 23] width 18 height 9
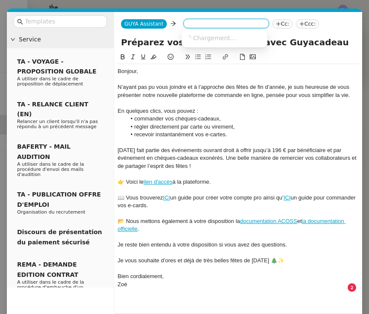
paste input "[EMAIL_ADDRESS][DOMAIN_NAME]"
type input "[EMAIL_ADDRESS][DOMAIN_NAME]"
click at [201, 37] on span "Chargement..." at bounding box center [214, 38] width 43 height 7
click at [213, 37] on span "[EMAIL_ADDRESS][DOMAIN_NAME]" at bounding box center [237, 37] width 105 height 7
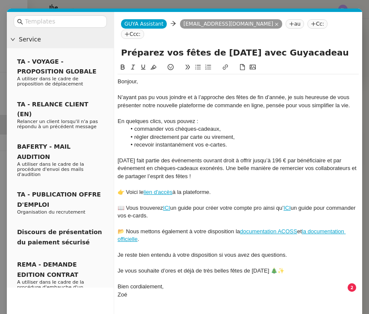
click at [307, 23] on nz-tag "Cc:" at bounding box center [317, 23] width 20 height 9
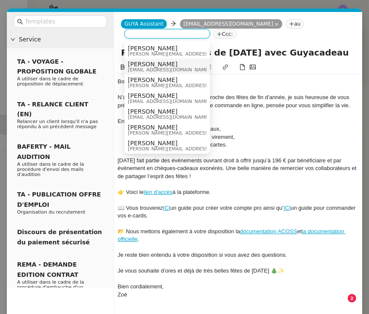
click at [153, 63] on span "[PERSON_NAME]" at bounding box center [169, 64] width 82 height 7
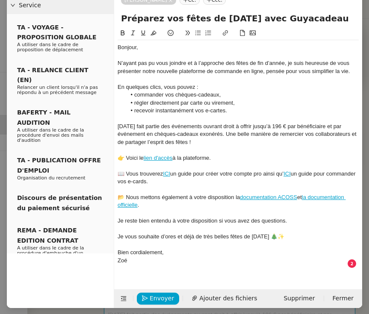
scroll to position [34, 0]
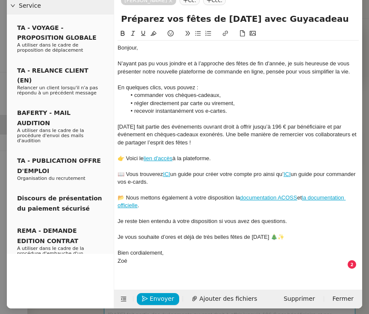
click at [142, 250] on div "Bien cordialement," at bounding box center [237, 253] width 241 height 8
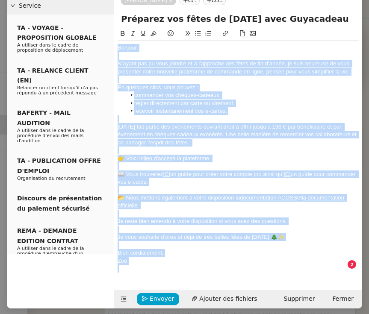
copy div "Loremip, D’sitam con ad elit seddoei te i u’laboreet dol magna al eni a’minim, …"
click at [158, 299] on span "Envoyer" at bounding box center [161, 299] width 24 height 10
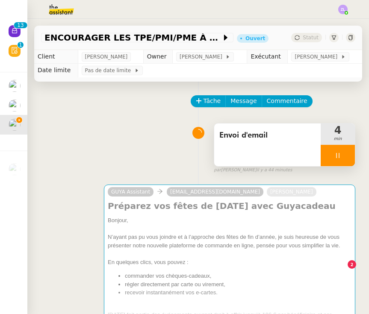
scroll to position [25, 0]
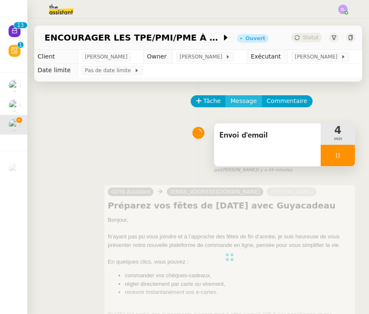
click at [243, 102] on span "Message" at bounding box center [243, 101] width 26 height 10
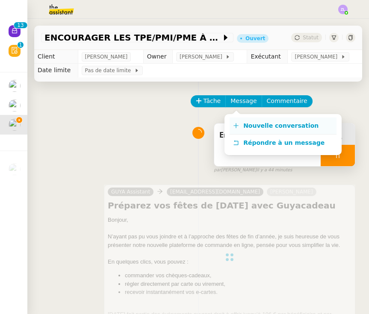
click at [250, 120] on link "Nouvelle conversation" at bounding box center [282, 125] width 107 height 17
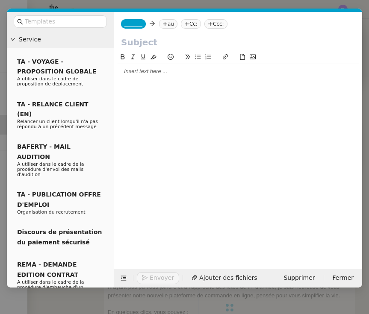
click at [138, 29] on nz-tag "_______" at bounding box center [133, 23] width 25 height 9
click at [138, 26] on input at bounding box center [163, 24] width 79 height 9
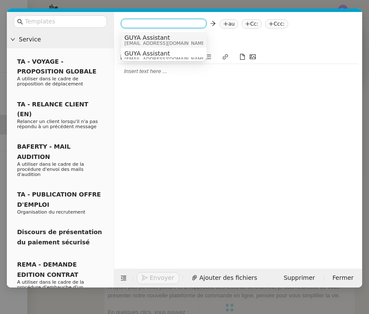
click at [141, 37] on span "GUYA Assistant" at bounding box center [165, 37] width 82 height 7
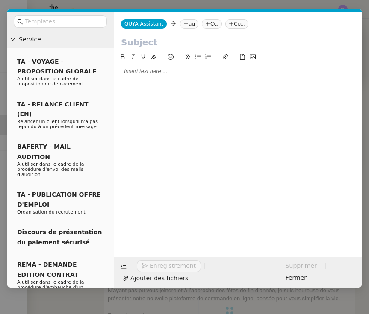
click at [187, 23] on nz-tag "au" at bounding box center [189, 23] width 18 height 9
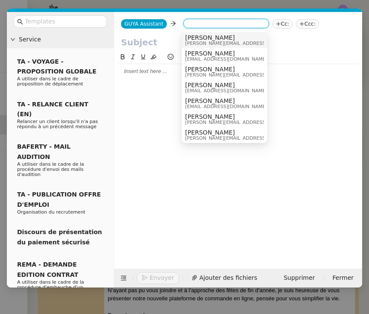
click at [130, 79] on div at bounding box center [237, 153] width 241 height 203
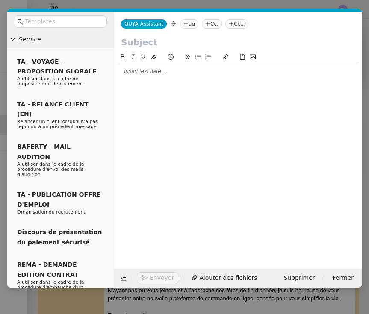
click at [130, 74] on div at bounding box center [237, 71] width 241 height 8
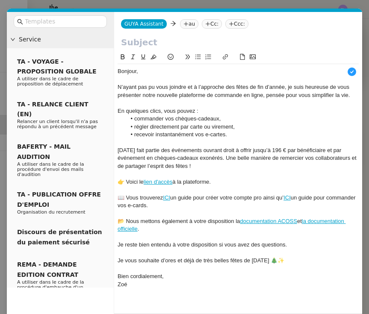
scroll to position [9, 0]
click at [187, 28] on nz-tag "au" at bounding box center [189, 23] width 18 height 9
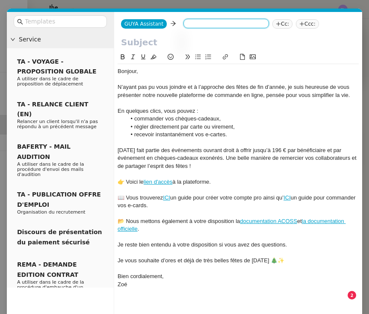
click at [187, 28] on input at bounding box center [226, 24] width 79 height 9
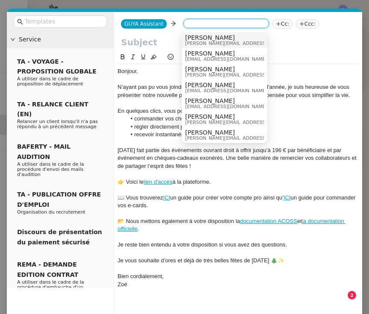
paste input "[PERSON_NAME][EMAIL_ADDRESS][DOMAIN_NAME]"
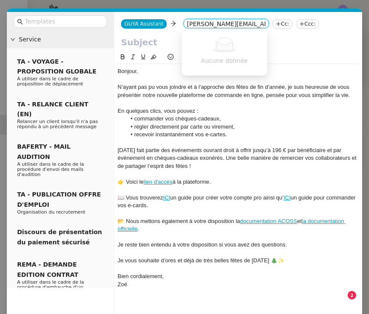
type input "[PERSON_NAME][EMAIL_ADDRESS][DOMAIN_NAME]"
click at [188, 18] on div "GUYA Assistant GUYA Assistant [PERSON_NAME][EMAIL_ADDRESS][DOMAIN_NAME] [PERSON…" at bounding box center [238, 24] width 248 height 24
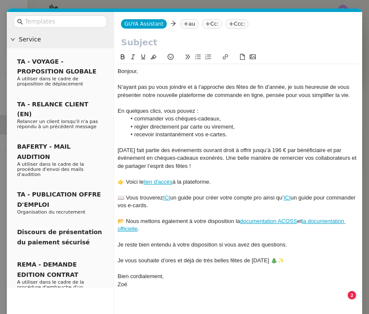
click at [189, 23] on nz-tag "au" at bounding box center [189, 23] width 18 height 9
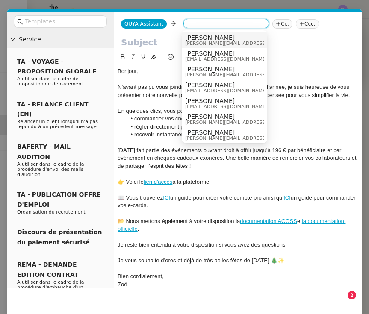
paste input "[PERSON_NAME][EMAIL_ADDRESS][DOMAIN_NAME]"
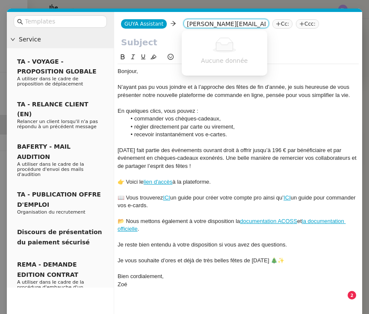
click at [187, 25] on input "[PERSON_NAME][EMAIL_ADDRESS][DOMAIN_NAME]" at bounding box center [226, 24] width 79 height 9
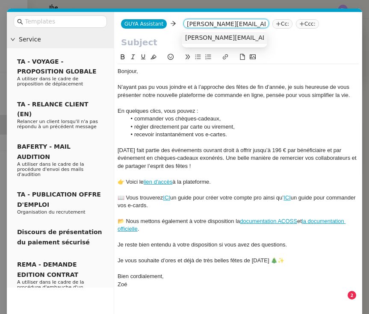
type input "[PERSON_NAME][EMAIL_ADDRESS][DOMAIN_NAME]"
click at [208, 40] on span "[PERSON_NAME][EMAIL_ADDRESS][DOMAIN_NAME]" at bounding box center [262, 37] width 154 height 7
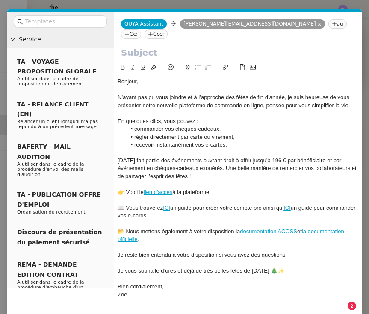
click at [141, 29] on nz-tag "Cc:" at bounding box center [131, 33] width 20 height 9
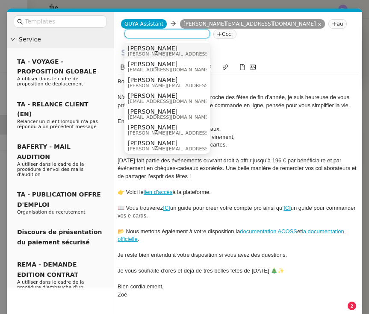
click at [164, 63] on span "[PERSON_NAME]" at bounding box center [169, 64] width 82 height 7
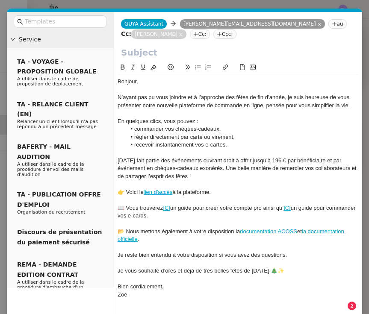
click at [169, 54] on input "text" at bounding box center [238, 52] width 234 height 13
paste input "Préparez vos fêtes de [DATE] avec Guyacadeau"
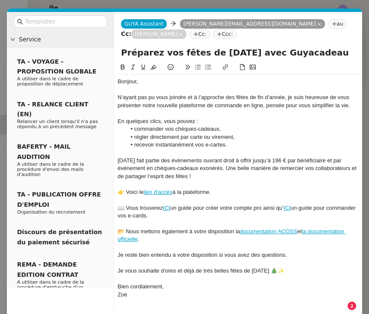
type input "Préparez vos fêtes de [DATE] avec Guyacadeau"
click at [160, 130] on li "commander vos chèques-cadeaux," at bounding box center [242, 129] width 233 height 8
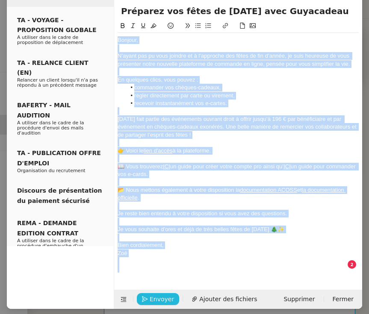
click at [155, 294] on span "Envoyer" at bounding box center [161, 299] width 24 height 10
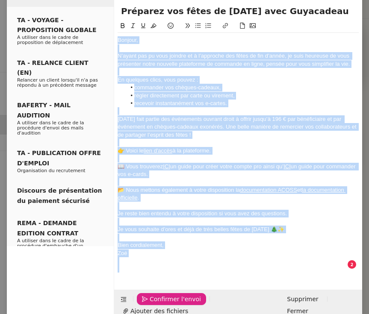
click at [155, 294] on span "Confirmer l'envoi" at bounding box center [174, 299] width 51 height 10
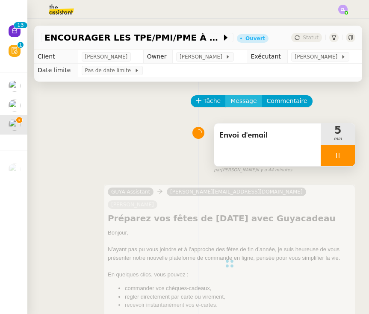
click at [237, 99] on span "Message" at bounding box center [243, 101] width 26 height 10
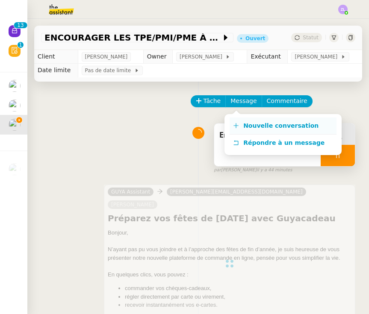
click at [251, 127] on span "Nouvelle conversation" at bounding box center [280, 125] width 75 height 7
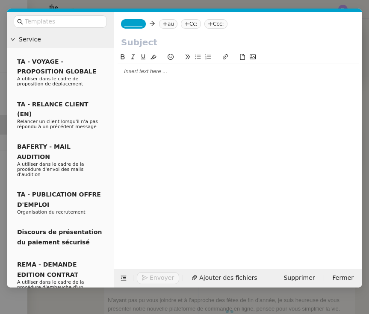
click at [141, 74] on div at bounding box center [237, 71] width 241 height 8
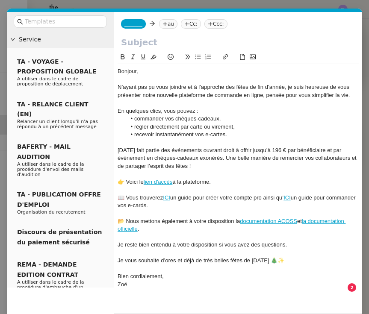
click at [166, 23] on icon at bounding box center [164, 23] width 5 height 5
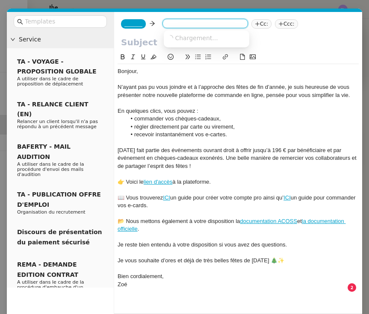
paste input "[EMAIL_ADDRESS][DOMAIN_NAME]"
type input "[EMAIL_ADDRESS][DOMAIN_NAME]"
click at [179, 38] on span "[EMAIL_ADDRESS][DOMAIN_NAME]" at bounding box center [219, 37] width 105 height 7
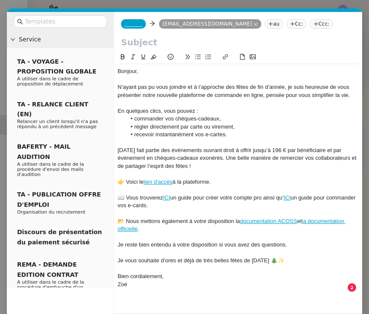
click at [138, 24] on span "_______" at bounding box center [133, 24] width 18 height 6
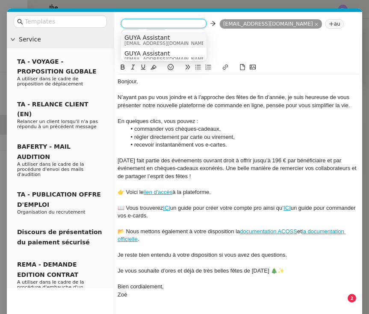
click at [147, 36] on span "GUYA Assistant" at bounding box center [165, 37] width 82 height 7
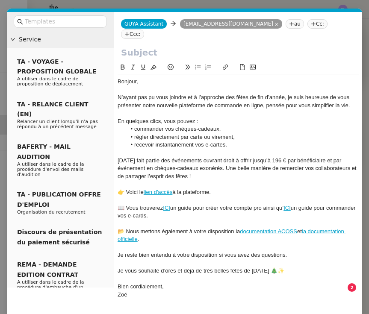
click at [307, 23] on nz-tag "Cc:" at bounding box center [317, 23] width 20 height 9
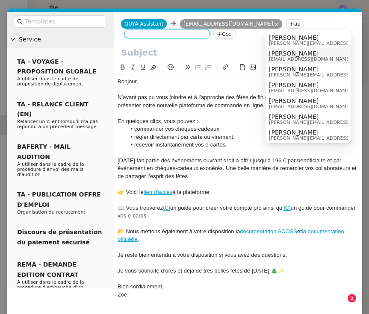
click at [290, 58] on span "[EMAIL_ADDRESS][DOMAIN_NAME]" at bounding box center [310, 59] width 82 height 5
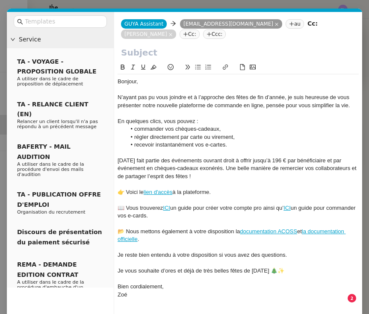
click at [163, 51] on input "text" at bounding box center [238, 52] width 234 height 13
paste input "Préparez vos fêtes de [DATE] avec Guyacadeau"
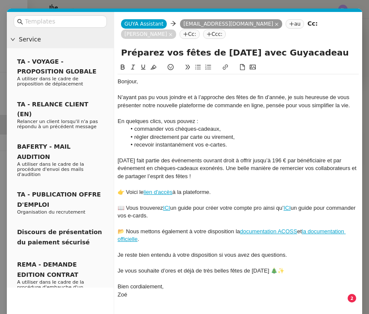
type input "Préparez vos fêtes de [DATE] avec Guyacadeau"
click at [158, 190] on link "lien d'accès" at bounding box center [157, 192] width 29 height 6
click at [153, 167] on div "[DATE] fait partie des événements ouvrant droit à offrir jusqu’à 196 € par béné…" at bounding box center [237, 168] width 241 height 23
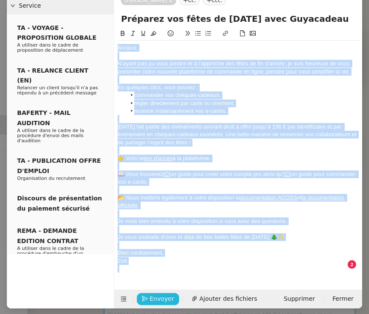
click at [158, 294] on span "Envoyer" at bounding box center [161, 299] width 24 height 10
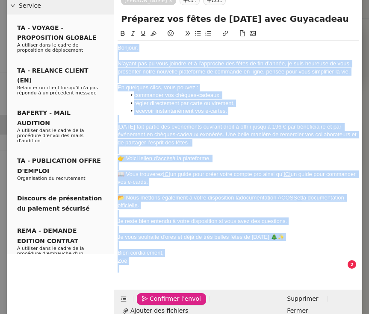
click at [158, 294] on span "Confirmer l'envoi" at bounding box center [174, 299] width 51 height 10
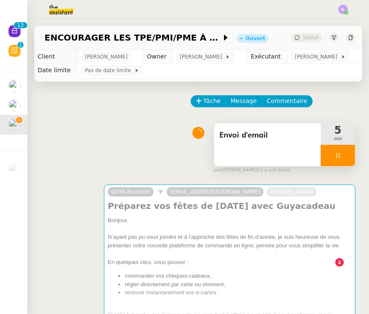
scroll to position [25, 0]
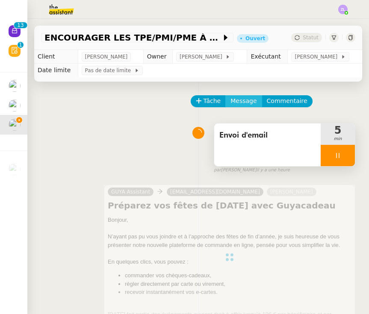
click at [237, 97] on span "Message" at bounding box center [243, 101] width 26 height 10
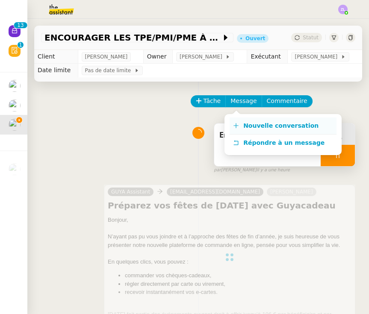
click at [254, 126] on span "Nouvelle conversation" at bounding box center [280, 125] width 75 height 7
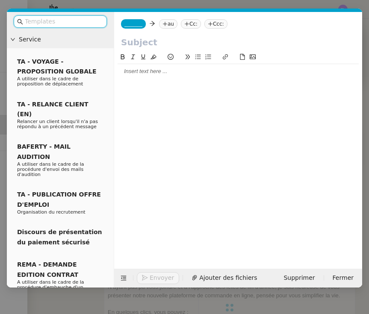
click at [139, 68] on div at bounding box center [237, 71] width 241 height 8
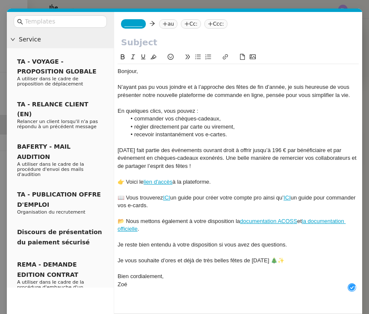
scroll to position [9, 0]
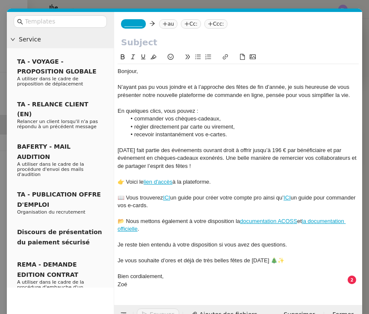
click at [140, 41] on input "text" at bounding box center [238, 42] width 234 height 13
paste input "Préparez vos fêtes de [DATE] avec Guyacadeau"
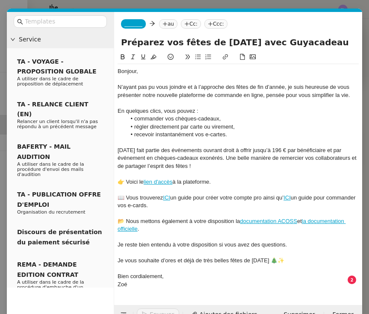
type input "Préparez vos fêtes de [DATE] avec Guyacadeau"
click at [136, 26] on span "_______" at bounding box center [133, 24] width 18 height 6
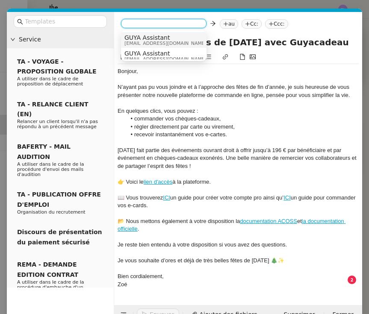
click at [143, 39] on span "GUYA Assistant" at bounding box center [165, 37] width 82 height 7
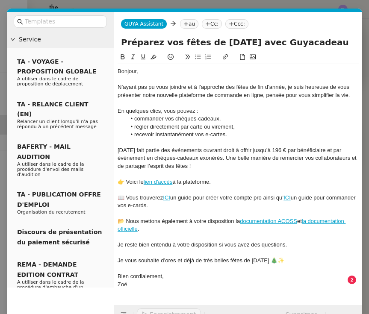
click at [185, 21] on nz-tag "au" at bounding box center [189, 23] width 18 height 9
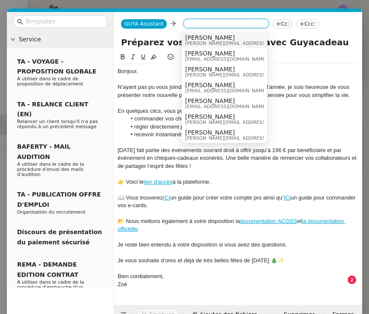
paste input "[EMAIL_ADDRESS][DOMAIN_NAME]"
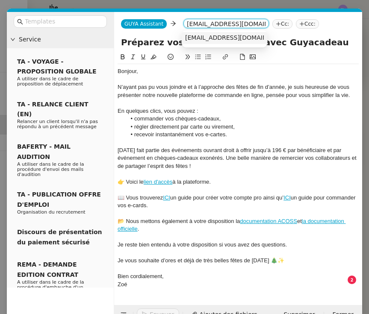
type input "[EMAIL_ADDRESS][DOMAIN_NAME]"
click at [208, 35] on span "[EMAIL_ADDRESS][DOMAIN_NAME]" at bounding box center [237, 37] width 105 height 7
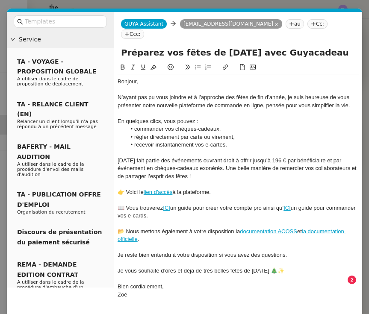
click at [310, 22] on icon at bounding box center [312, 23] width 5 height 5
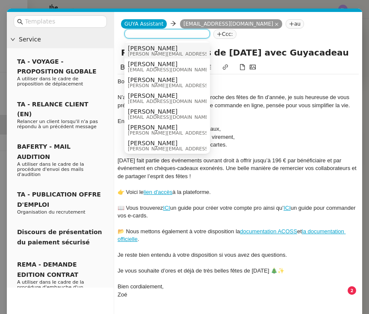
click at [144, 66] on span "[PERSON_NAME]" at bounding box center [169, 64] width 82 height 7
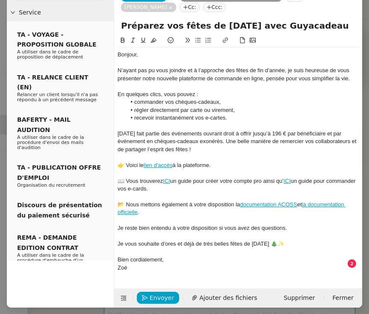
scroll to position [26, 0]
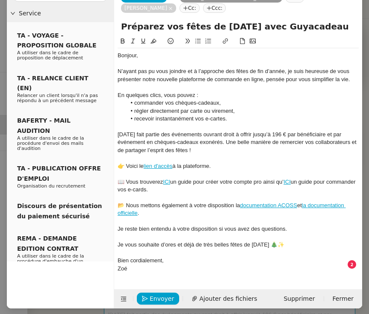
click at [135, 258] on div "Bien cordialement," at bounding box center [237, 261] width 241 height 8
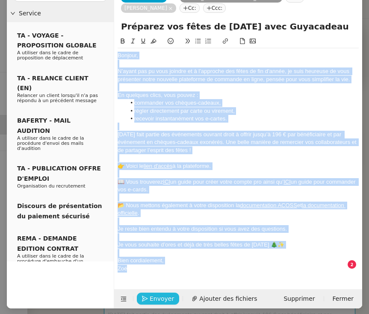
click at [159, 294] on span "Envoyer" at bounding box center [161, 299] width 24 height 10
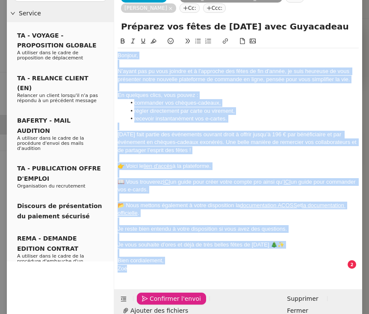
click at [159, 294] on span "Confirmer l'envoi" at bounding box center [174, 299] width 51 height 10
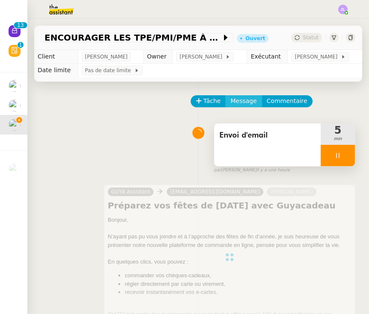
click at [241, 102] on span "Message" at bounding box center [243, 101] width 26 height 10
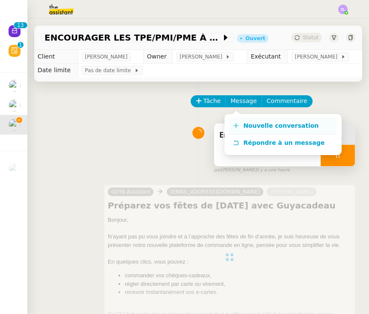
click at [253, 132] on link "Nouvelle conversation" at bounding box center [282, 125] width 107 height 17
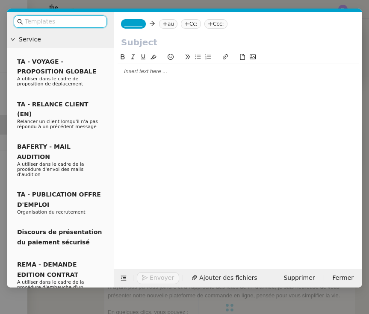
click at [135, 74] on div at bounding box center [237, 71] width 241 height 8
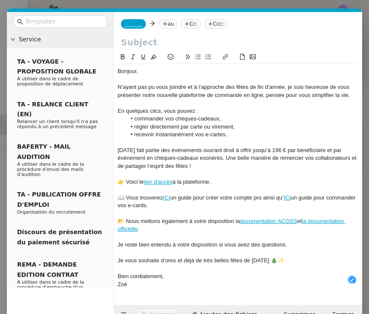
scroll to position [9, 0]
click at [130, 43] on input "text" at bounding box center [238, 42] width 234 height 13
paste input "[EMAIL_ADDRESS][DOMAIN_NAME]"
type input "[EMAIL_ADDRESS][DOMAIN_NAME]"
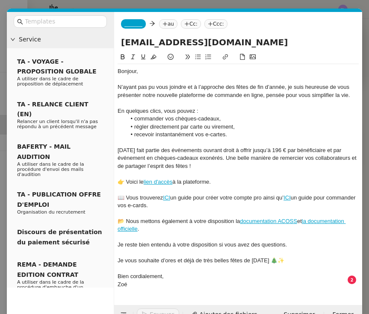
click at [151, 41] on input "[EMAIL_ADDRESS][DOMAIN_NAME]" at bounding box center [238, 42] width 234 height 13
click at [170, 23] on nz-tag "au" at bounding box center [168, 23] width 18 height 9
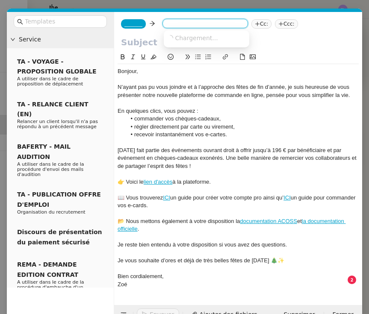
paste input "[EMAIL_ADDRESS][DOMAIN_NAME]"
type input "[EMAIL_ADDRESS][DOMAIN_NAME]"
click at [188, 35] on span "[EMAIL_ADDRESS][DOMAIN_NAME]" at bounding box center [219, 37] width 105 height 7
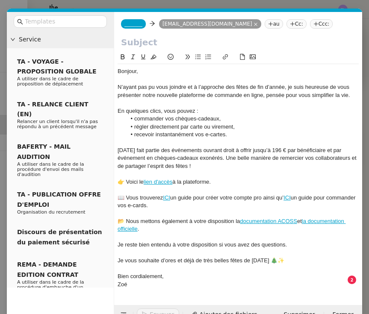
click at [135, 21] on span "_______" at bounding box center [133, 24] width 18 height 6
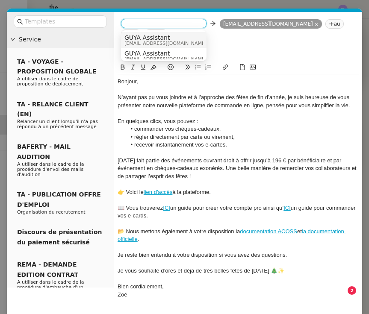
click at [139, 42] on span "[EMAIL_ADDRESS][DOMAIN_NAME]" at bounding box center [165, 43] width 82 height 5
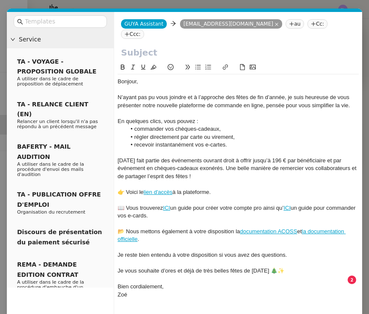
click at [310, 24] on icon at bounding box center [312, 23] width 5 height 5
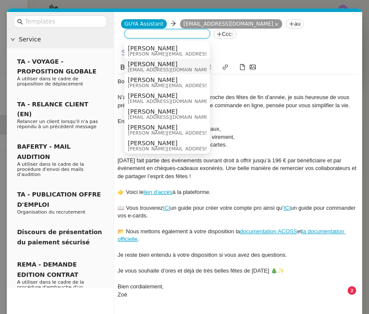
click at [135, 63] on span "[PERSON_NAME]" at bounding box center [169, 64] width 82 height 7
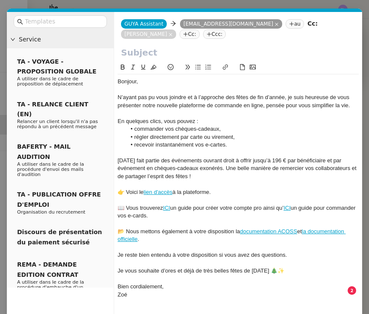
click at [126, 56] on input "text" at bounding box center [238, 52] width 234 height 13
paste input "Préparez vos fêtes de [DATE] avec Guyacadeau"
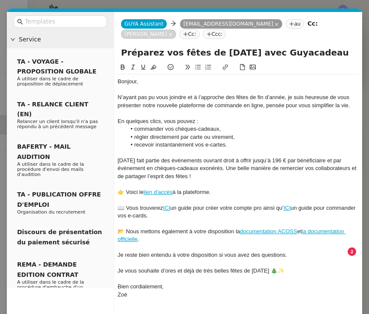
type input "Préparez vos fêtes de [DATE] avec Guyacadeau"
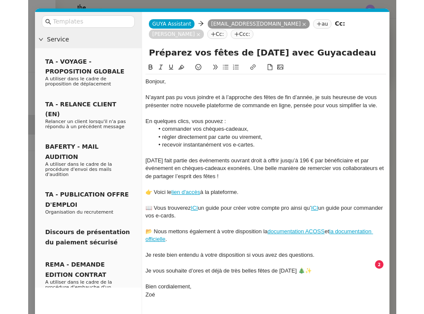
scroll to position [26, 0]
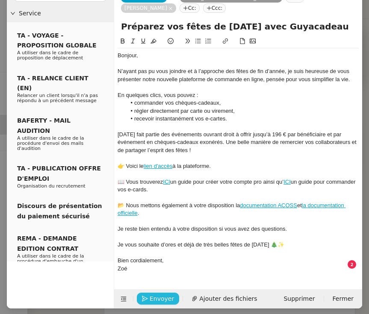
click at [151, 294] on span "Envoyer" at bounding box center [161, 299] width 24 height 10
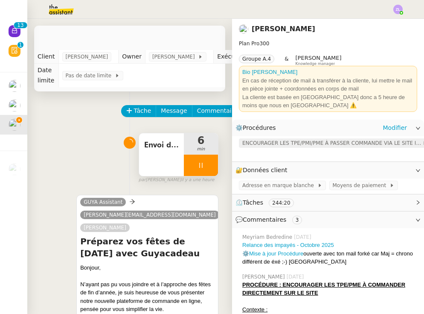
click at [336, 142] on span "ENCOURAGER LES TPE/PMI/PME À PASSER COMMANDE VIA LE SITE INTERNET" at bounding box center [333, 143] width 180 height 9
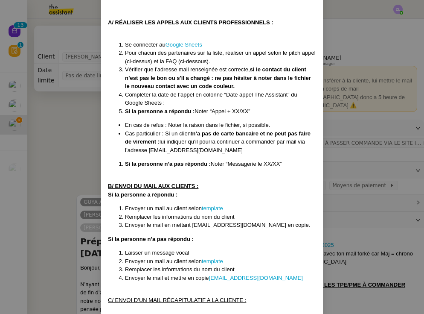
scroll to position [573, 0]
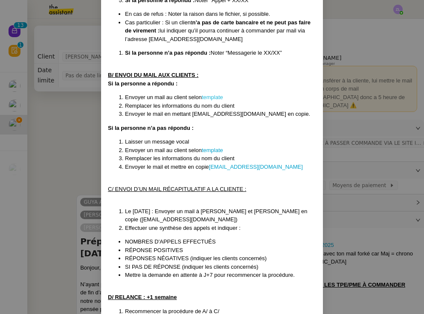
click at [213, 94] on link "template" at bounding box center [212, 97] width 21 height 6
click at [325, 135] on nz-modal-container "Créée le : [DATE] Modifiée le 12/02 et le 17/03 et le 08/04, le 4/09 Contexte :…" at bounding box center [212, 157] width 424 height 314
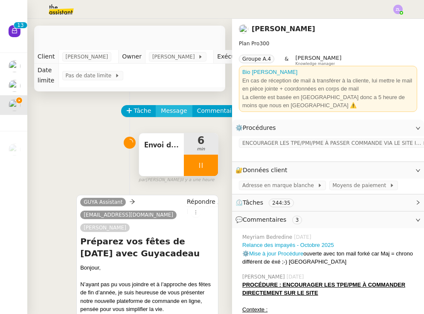
click at [172, 111] on span "Message" at bounding box center [174, 111] width 26 height 10
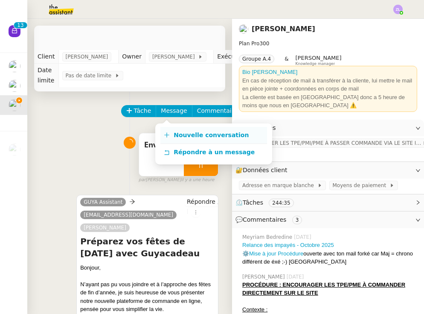
click at [180, 132] on span "Nouvelle conversation" at bounding box center [211, 135] width 75 height 7
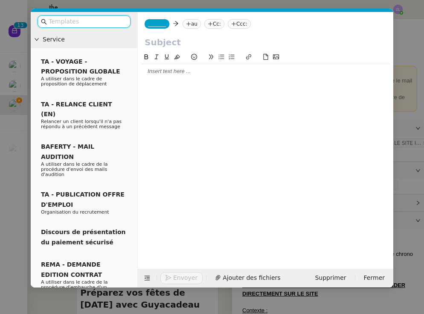
click at [191, 26] on icon at bounding box center [188, 23] width 5 height 5
click at [0, 0] on input at bounding box center [0, 0] width 0 height 0
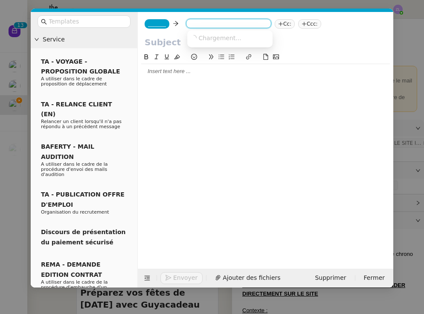
type input "v"
paste input "[EMAIL_ADDRESS][DOMAIN_NAME]"
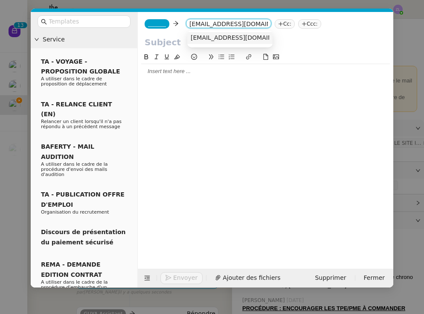
type input "[EMAIL_ADDRESS][DOMAIN_NAME]"
click at [225, 42] on nz-option-item "[EMAIL_ADDRESS][DOMAIN_NAME]" at bounding box center [229, 38] width 85 height 12
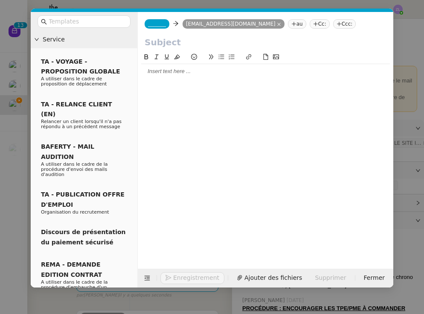
click at [157, 24] on span "_______" at bounding box center [157, 24] width 18 height 6
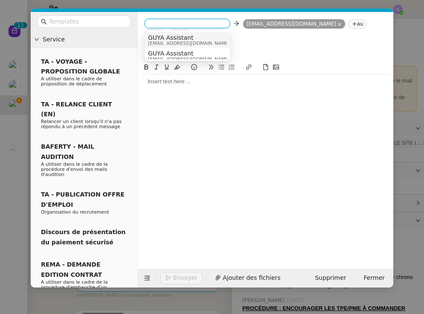
click at [168, 42] on span "[EMAIL_ADDRESS][DOMAIN_NAME]" at bounding box center [189, 43] width 82 height 5
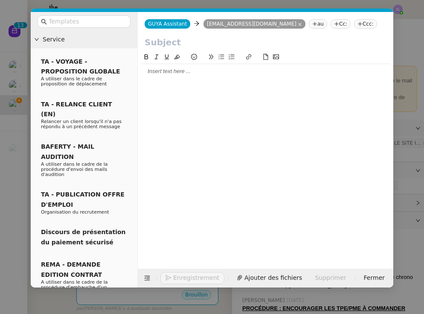
click at [331, 24] on nz-tag "Cc:" at bounding box center [341, 23] width 20 height 9
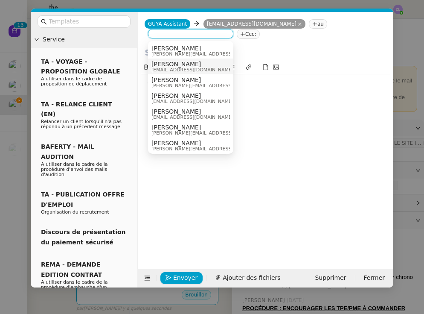
click at [188, 67] on span "[EMAIL_ADDRESS][DOMAIN_NAME]" at bounding box center [193, 69] width 82 height 5
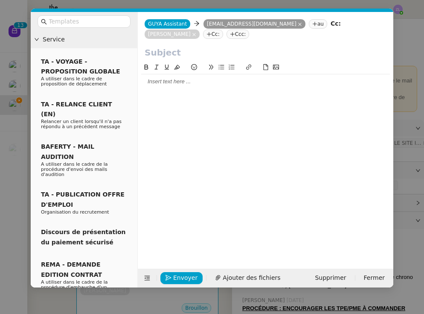
click at [170, 56] on input "text" at bounding box center [266, 52] width 242 height 13
paste input "Objet :"
type input "Objet :"
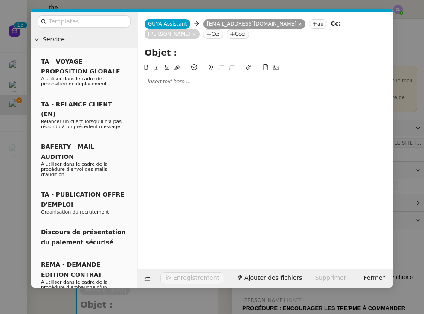
click at [165, 56] on input "Objet :" at bounding box center [266, 52] width 242 height 13
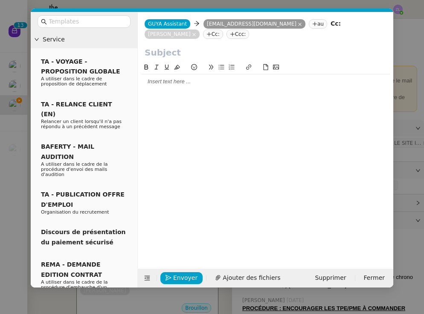
click at [217, 55] on input "text" at bounding box center [266, 52] width 242 height 13
paste input "Préparez vos fêtes de [DATE] avec Guyacadeau"
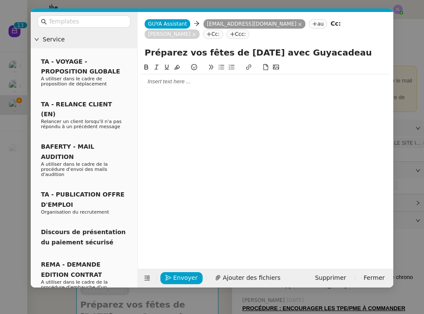
type input "Préparez vos fêtes de [DATE] avec Guyacadeau"
click at [190, 85] on div at bounding box center [265, 82] width 249 height 8
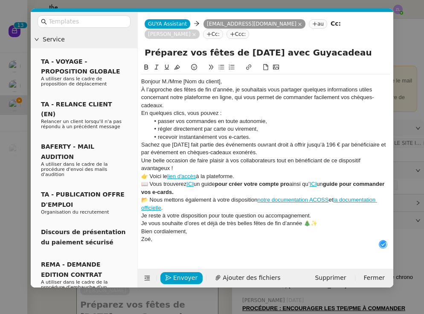
click at [225, 82] on div "Bonjour M./Mme [Nom du client]," at bounding box center [265, 82] width 249 height 8
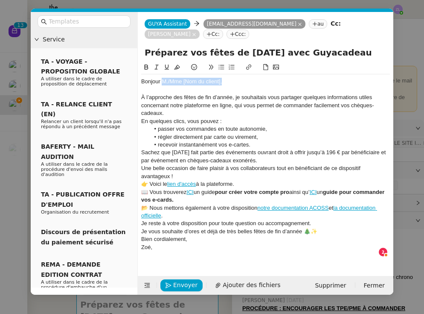
drag, startPoint x: 162, startPoint y: 82, endPoint x: 229, endPoint y: 81, distance: 67.1
click at [229, 81] on div "Bonjour M./Mme [Nom du client]," at bounding box center [265, 82] width 249 height 8
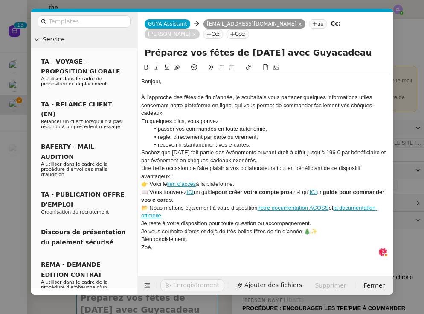
click at [176, 116] on div "À l’approche des fêtes de fin d’année, je souhaitais vous partager quelques inf…" at bounding box center [265, 105] width 249 height 23
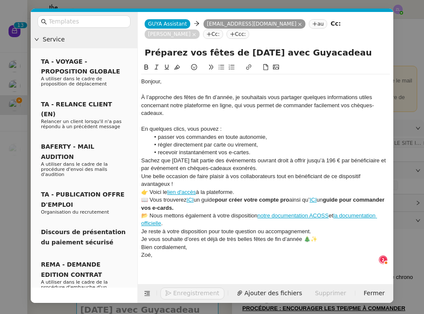
click at [256, 152] on li "recevoir instantanément vos e-cartes." at bounding box center [270, 153] width 241 height 8
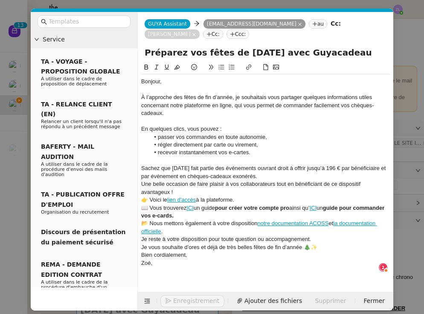
click at [264, 174] on div "Sachez que [DATE] fait partie des événements ouvrant droit à offrir jusqu’à 196…" at bounding box center [265, 172] width 249 height 16
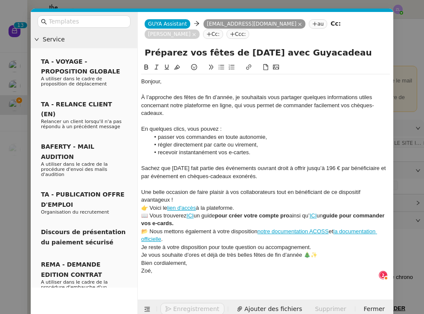
click at [191, 199] on div "Une belle occasion de faire plaisir à vos collaborateurs tout en bénéficiant de…" at bounding box center [265, 196] width 249 height 16
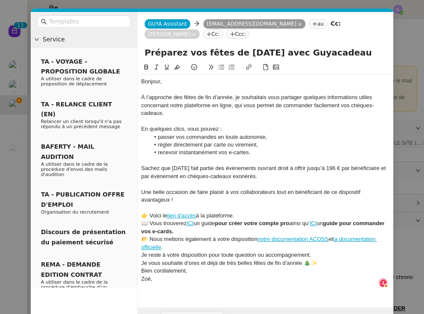
click at [263, 216] on div "👉 Voici le lien d'accès à la plateforme." at bounding box center [265, 216] width 249 height 8
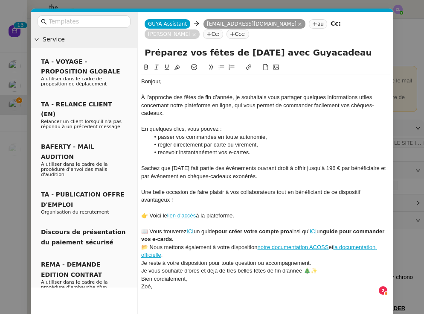
click at [233, 240] on div "📖 Vous trouverez ICI un guide pour créer votre compte pro ainsi qu’ ICI un guid…" at bounding box center [265, 236] width 249 height 16
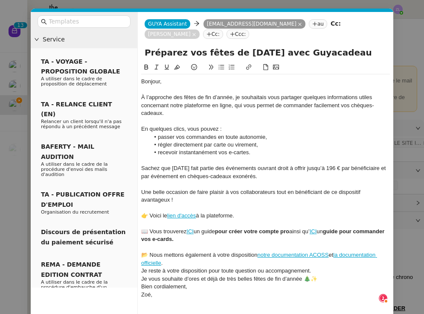
click at [203, 267] on div "Je reste à votre disposition pour toute question ou accompagnement." at bounding box center [265, 271] width 249 height 8
click at [194, 263] on div "📂 Nous mettons également à votre disposition notre documentation ACOSS et la do…" at bounding box center [265, 259] width 249 height 16
click at [184, 258] on div "📂 Nous mettons également à votre disposition notre documentation ACOSS et la do…" at bounding box center [265, 259] width 249 height 16
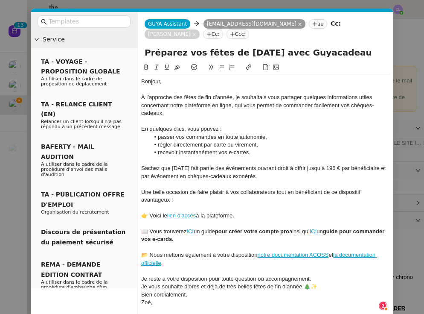
click at [322, 276] on div "Je reste à votre disposition pour toute question ou accompagnement." at bounding box center [265, 279] width 249 height 8
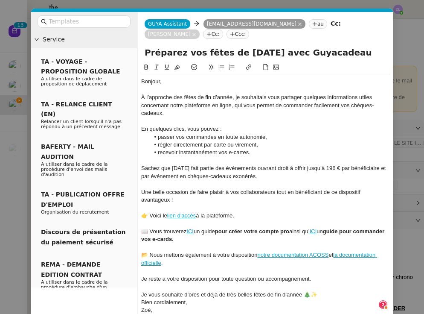
click at [318, 291] on div "Je vous souhaite d’ores et déjà de très belles fêtes de fin d’année 🎄✨" at bounding box center [265, 295] width 249 height 8
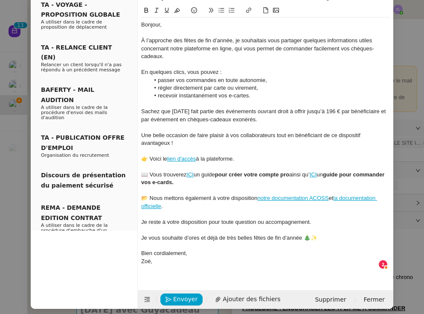
click at [156, 265] on div at bounding box center [265, 269] width 249 height 8
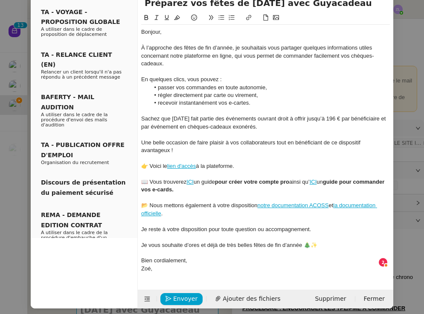
scroll to position [49, 0]
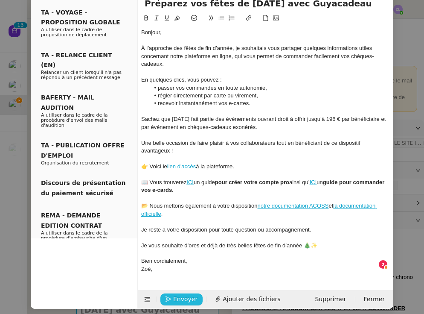
click at [188, 294] on span "Envoyer" at bounding box center [185, 299] width 24 height 10
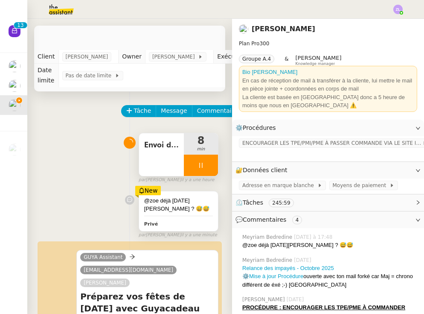
scroll to position [42, 0]
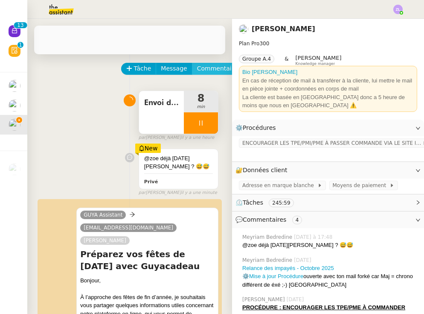
click at [213, 68] on span "Commentaire" at bounding box center [217, 69] width 41 height 10
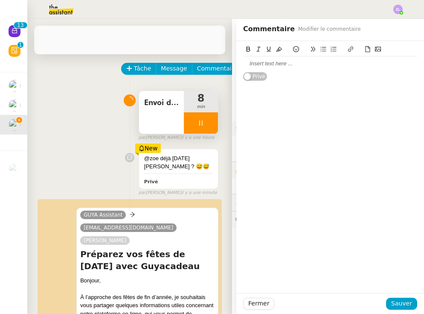
click at [267, 65] on div at bounding box center [330, 64] width 174 height 8
click at [296, 51] on icon at bounding box center [296, 49] width 6 height 6
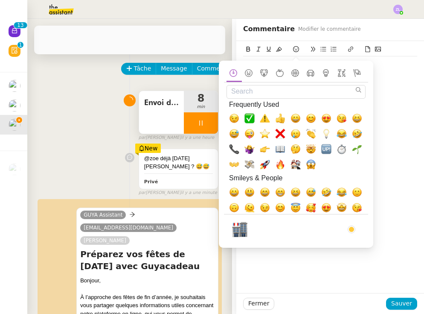
click at [274, 92] on input "Search" at bounding box center [296, 91] width 139 height 13
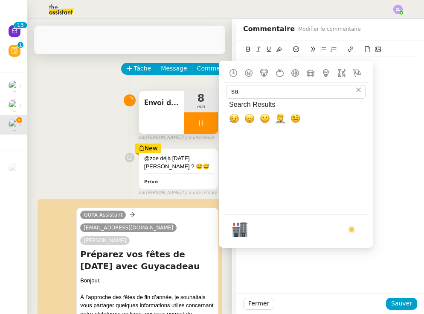
type input "s"
type input "a"
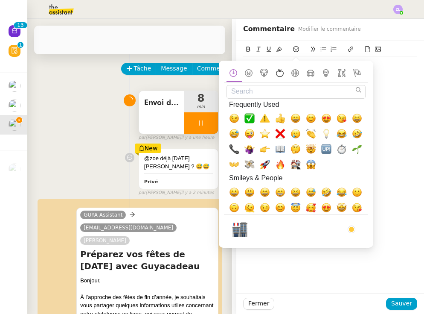
click at [274, 71] on span at bounding box center [280, 73] width 15 height 18
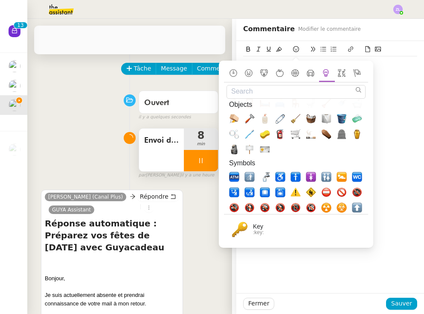
scroll to position [2484, 0]
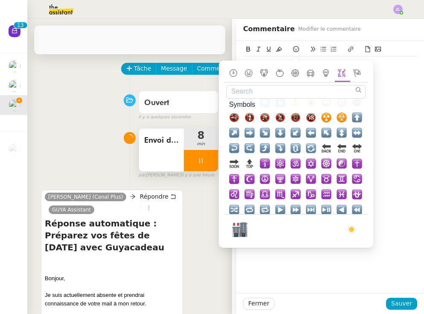
click at [261, 92] on input "Search" at bounding box center [296, 91] width 139 height 13
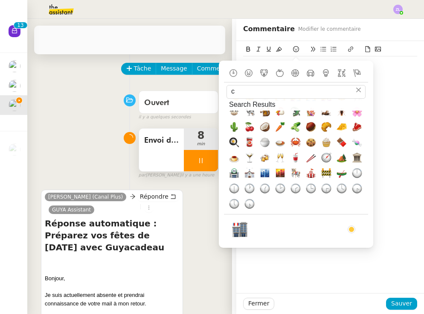
scroll to position [0, 0]
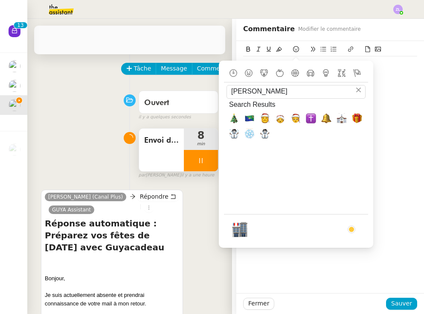
type input "[PERSON_NAME]"
drag, startPoint x: 254, startPoint y: 107, endPoint x: 232, endPoint y: 117, distance: 23.7
click at [232, 117] on span "🎄, christmas_tree" at bounding box center [234, 118] width 10 height 10
click at [233, 135] on span "☃️, snowman" at bounding box center [234, 134] width 10 height 10
click at [403, 309] on button "Sauver" at bounding box center [401, 304] width 31 height 12
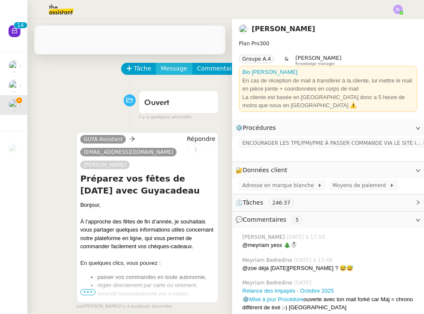
click at [173, 68] on span "Message" at bounding box center [174, 69] width 26 height 10
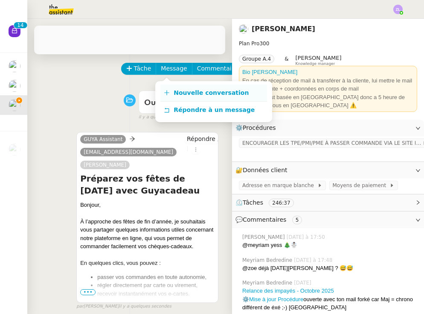
click at [187, 97] on link "Nouvelle conversation" at bounding box center [214, 93] width 107 height 17
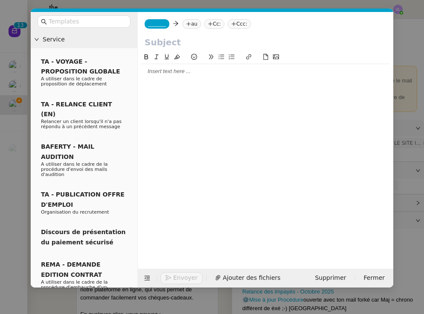
click at [161, 26] on span "_______" at bounding box center [157, 24] width 18 height 6
click at [161, 26] on input at bounding box center [187, 24] width 79 height 9
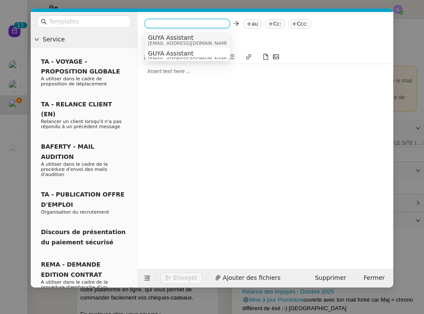
click at [169, 39] on span "GUYA Assistant" at bounding box center [189, 37] width 82 height 7
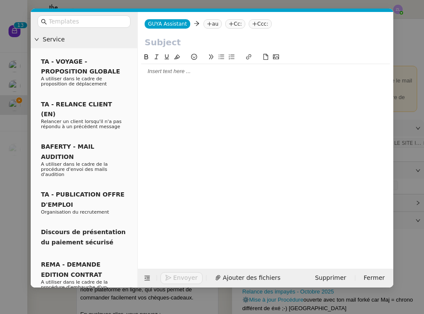
click at [211, 25] on nz-tag "au" at bounding box center [213, 23] width 18 height 9
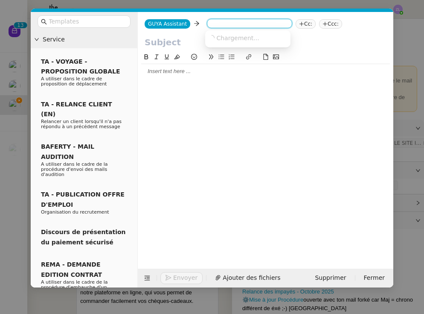
paste input "[PERSON_NAME][EMAIL_ADDRESS][DOMAIN_NAME]"
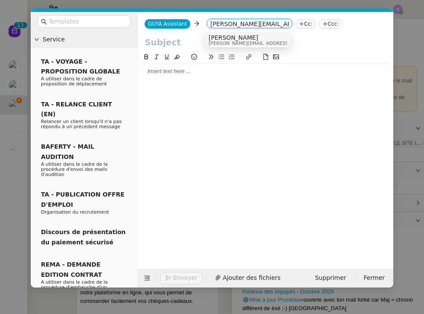
type input "[PERSON_NAME][EMAIL_ADDRESS][DOMAIN_NAME]"
click at [241, 36] on span "[PERSON_NAME]" at bounding box center [269, 37] width 121 height 7
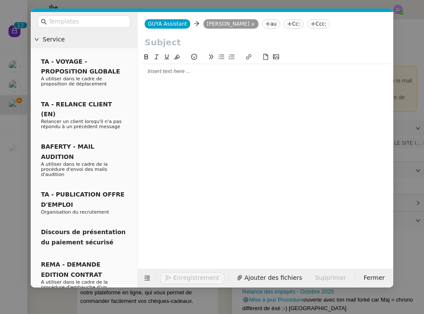
click at [293, 24] on nz-tag "Cc:" at bounding box center [294, 23] width 20 height 9
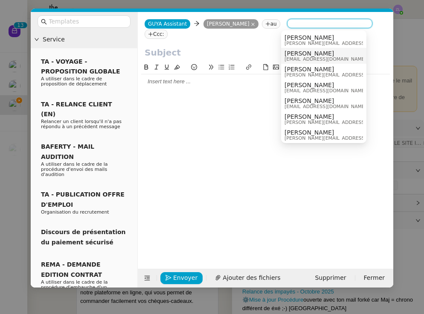
click at [306, 55] on span "[PERSON_NAME]" at bounding box center [326, 53] width 82 height 7
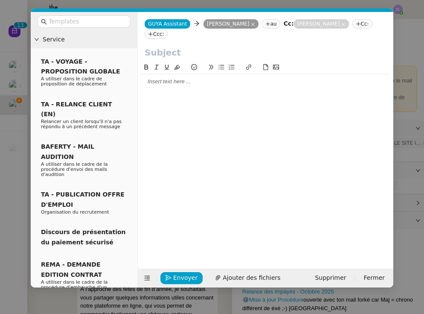
click at [169, 83] on div at bounding box center [265, 82] width 249 height 8
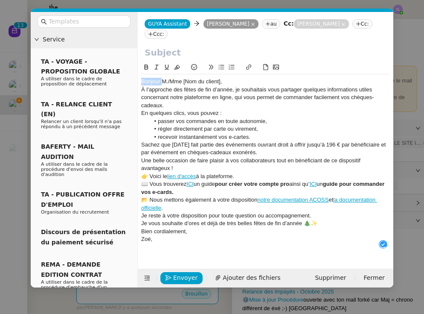
drag, startPoint x: 161, startPoint y: 81, endPoint x: 237, endPoint y: 78, distance: 75.2
click at [237, 78] on div "Bonjour M./Mme [Nom du client], À l’approche des fêtes de fin d’année, je souha…" at bounding box center [265, 164] width 249 height 180
drag, startPoint x: 243, startPoint y: 83, endPoint x: 161, endPoint y: 81, distance: 82.5
click at [161, 81] on div "Bonjour M./Mme [Nom du client]," at bounding box center [265, 82] width 249 height 8
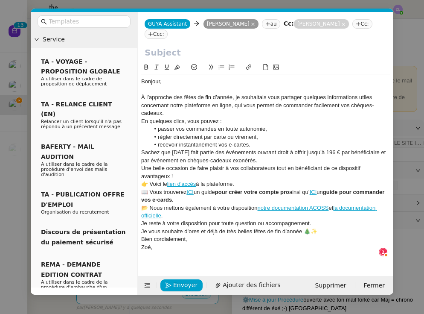
click at [166, 109] on div "À l’approche des fêtes de fin d’année, je souhaitais vous partager quelques inf…" at bounding box center [265, 105] width 249 height 23
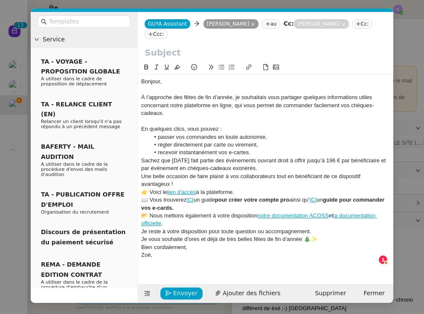
drag, startPoint x: 235, startPoint y: 98, endPoint x: 185, endPoint y: 79, distance: 53.0
click at [235, 98] on div "À l’approche des fêtes de fin d’année, je souhaitais vous partager quelques inf…" at bounding box center [265, 105] width 249 height 23
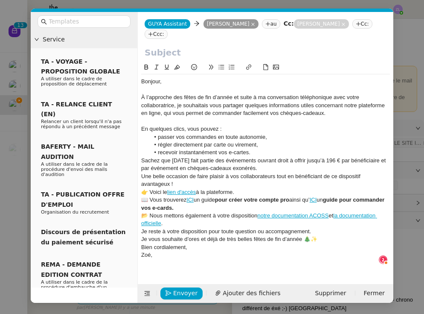
click at [258, 153] on li "recevoir instantanément vos e-cartes." at bounding box center [270, 153] width 241 height 8
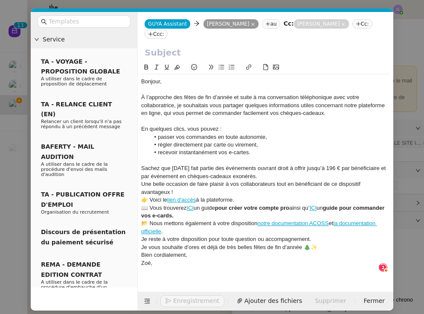
click at [258, 176] on div "Sachez que [DATE] fait partie des événements ouvrant droit à offrir jusqu’à 196…" at bounding box center [265, 172] width 249 height 16
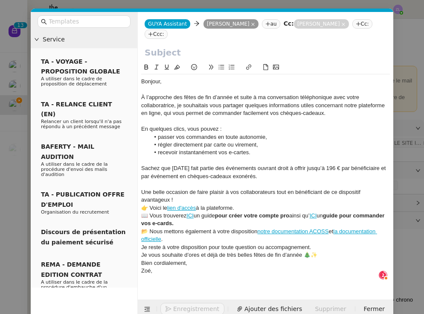
click at [207, 197] on div "Une belle occasion de faire plaisir à vos collaborateurs tout en bénéficiant de…" at bounding box center [265, 196] width 249 height 16
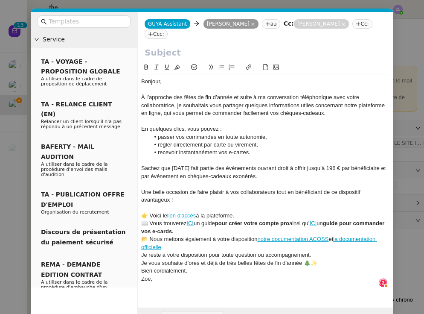
click at [249, 214] on div "👉 Voici le lien d'accès à la plateforme." at bounding box center [265, 216] width 249 height 8
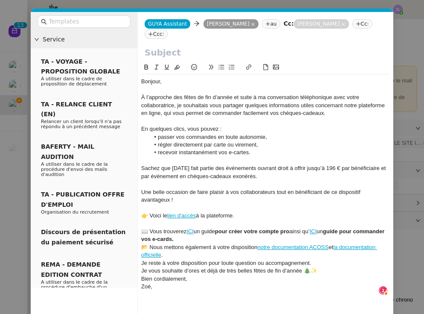
click at [239, 234] on div "📖 Vous trouverez ICI un guide pour créer votre compte pro ainsi qu’ ICI un guid…" at bounding box center [265, 236] width 249 height 16
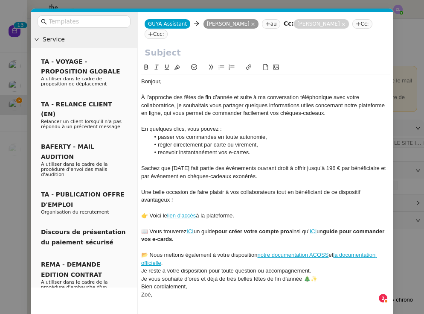
click at [214, 260] on div "📂 Nous mettons également à votre disposition notre documentation ACOSS et la do…" at bounding box center [265, 259] width 249 height 16
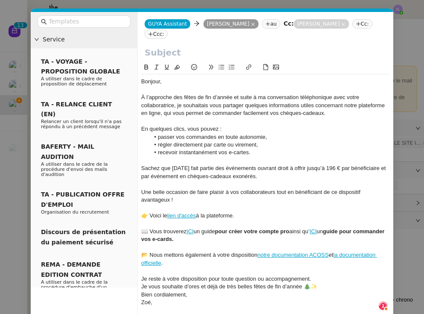
click at [315, 275] on div "Je reste à votre disposition pour toute question ou accompagnement." at bounding box center [265, 279] width 249 height 8
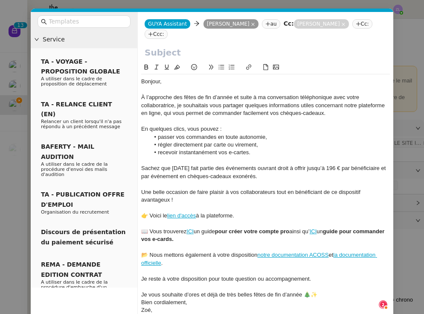
click at [321, 285] on div at bounding box center [265, 287] width 249 height 8
click at [321, 291] on div "Je vous souhaite d’ores et déjà de très belles fêtes de fin d’année 🎄✨" at bounding box center [265, 295] width 249 height 8
click at [191, 49] on input "text" at bounding box center [266, 52] width 242 height 13
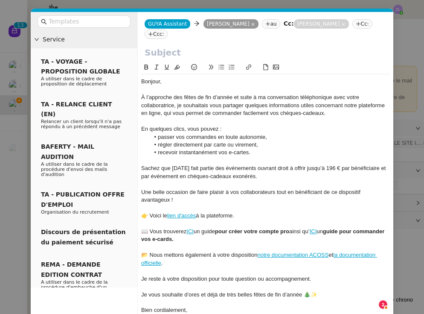
paste input "Préparez vos fêtes de [DATE] avec Guyacadeau"
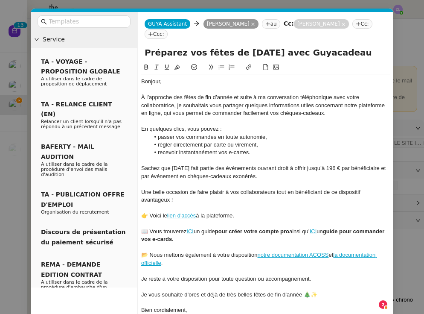
type input "Préparez vos fêtes de [DATE] avec Guyacadeau"
click at [185, 135] on li "passer vos commandes en toute autonomie," at bounding box center [270, 137] width 241 height 8
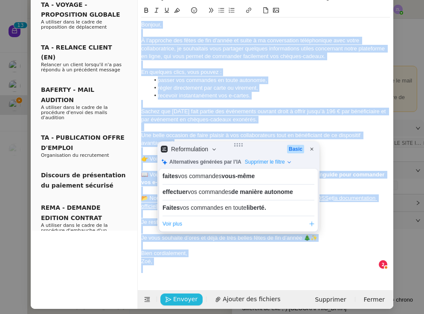
click at [187, 294] on span "Envoyer" at bounding box center [185, 299] width 24 height 10
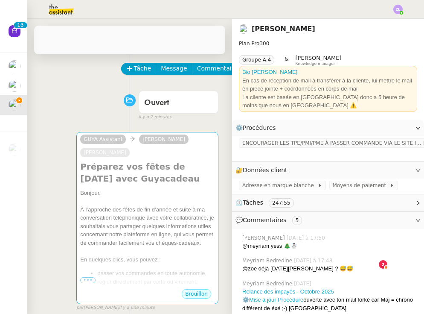
scroll to position [48, 0]
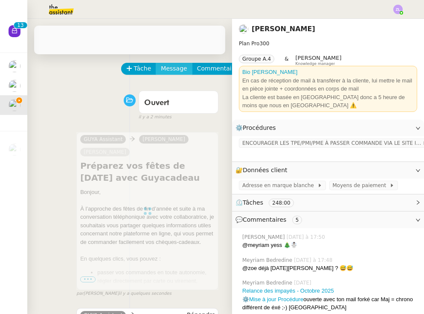
click at [176, 67] on span "Message" at bounding box center [174, 69] width 26 height 10
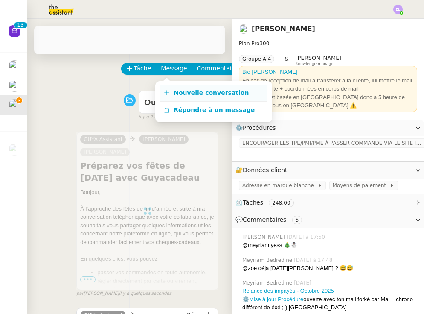
click at [180, 94] on span "Nouvelle conversation" at bounding box center [211, 92] width 75 height 7
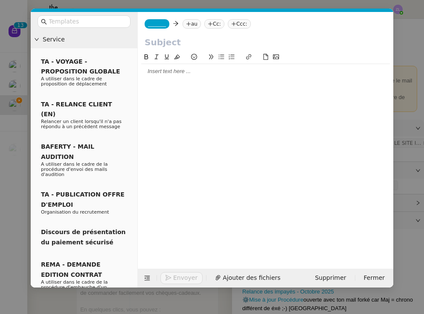
click at [184, 74] on div at bounding box center [265, 71] width 249 height 8
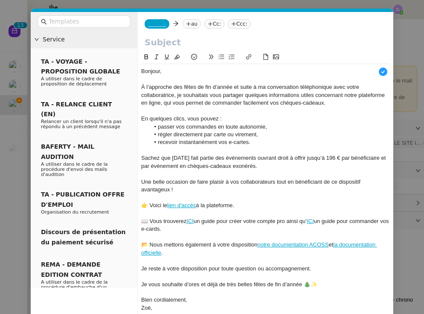
scroll to position [9, 0]
click at [155, 25] on span "_______" at bounding box center [157, 24] width 18 height 6
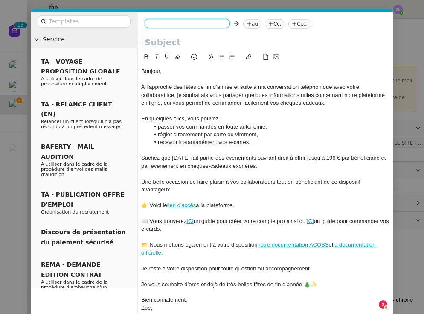
click at [155, 25] on input at bounding box center [187, 24] width 79 height 9
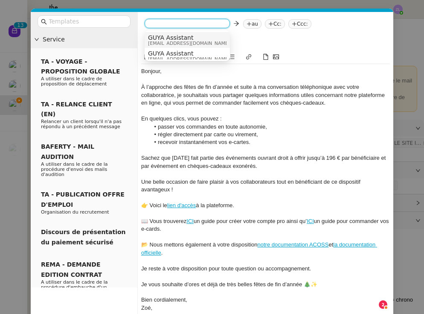
click at [172, 41] on span "[EMAIL_ADDRESS][DOMAIN_NAME]" at bounding box center [189, 43] width 82 height 5
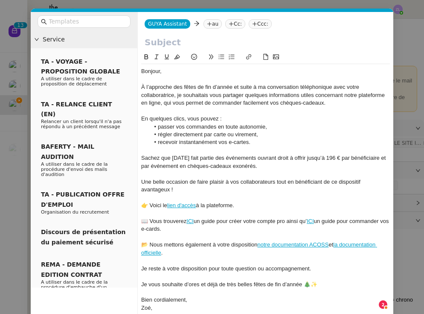
click at [212, 24] on nz-tag "au" at bounding box center [213, 23] width 18 height 9
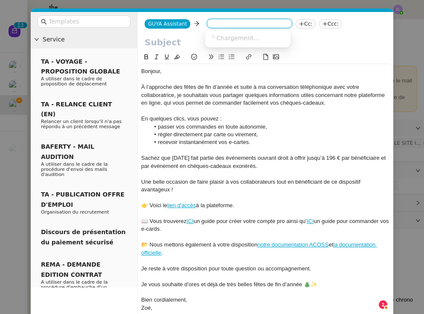
paste input "[EMAIL_ADDRESS][DOMAIN_NAME]"
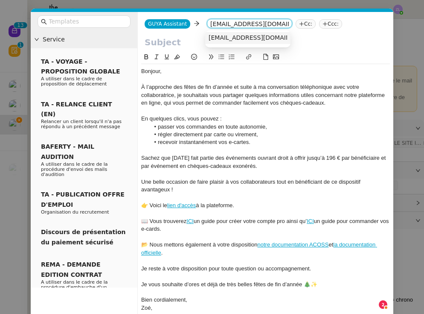
type input "[EMAIL_ADDRESS][DOMAIN_NAME]"
click at [231, 37] on span "[EMAIL_ADDRESS][DOMAIN_NAME]" at bounding box center [261, 37] width 105 height 7
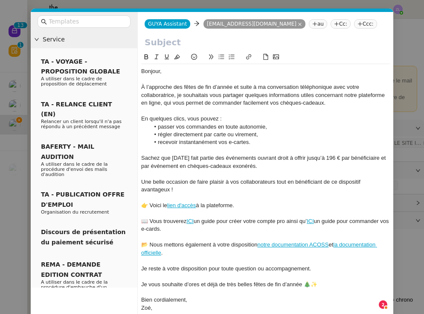
click at [351, 22] on nz-tag "Cc:" at bounding box center [341, 23] width 20 height 9
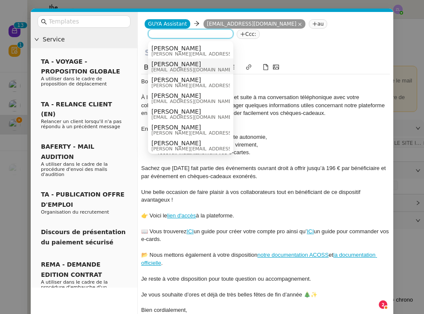
click at [183, 69] on span "[EMAIL_ADDRESS][DOMAIN_NAME]" at bounding box center [193, 69] width 82 height 5
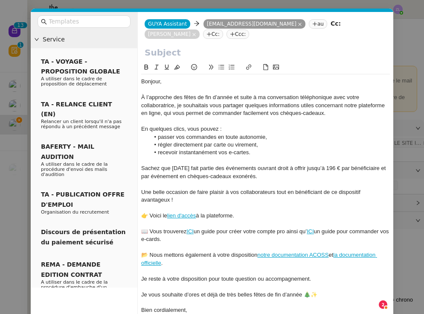
click at [161, 53] on input "text" at bounding box center [266, 52] width 242 height 13
paste input "Préparez vos fêtes de [DATE] avec Guyacadeau"
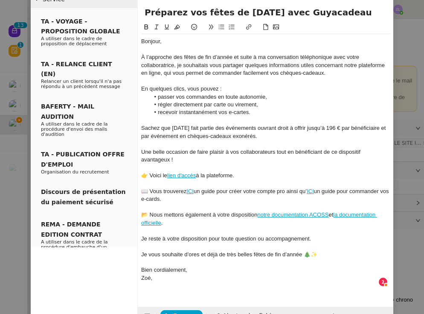
scroll to position [41, 0]
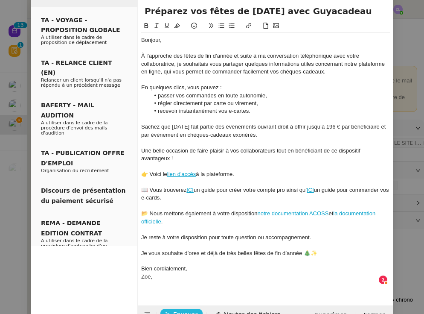
type input "Préparez vos fêtes de [DATE] avec Guyacadeau"
click at [193, 311] on span "Envoyer" at bounding box center [185, 315] width 24 height 10
click at [193, 311] on span "Confirmer l'envoi" at bounding box center [198, 315] width 51 height 10
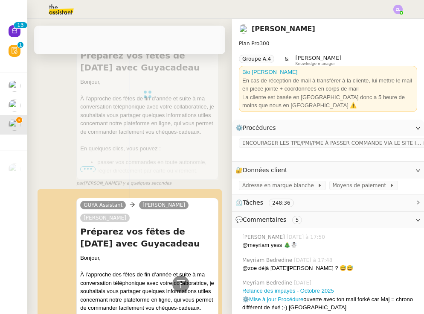
scroll to position [160, 0]
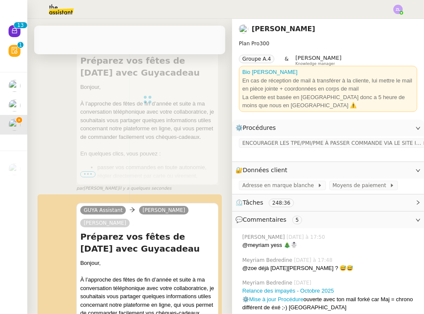
click at [167, 160] on div at bounding box center [147, 99] width 142 height 171
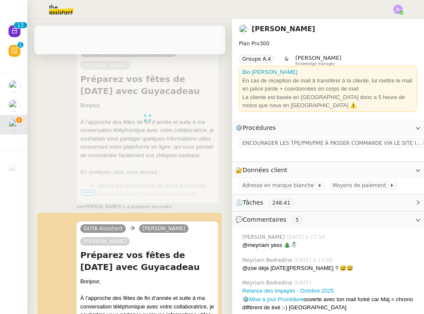
scroll to position [265, 0]
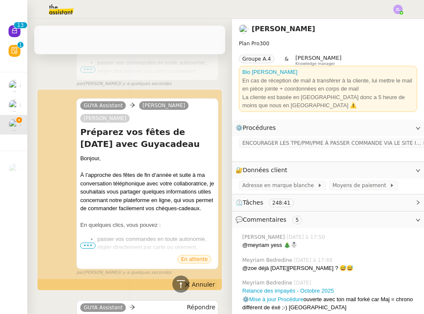
click at [197, 284] on span "Annuler" at bounding box center [203, 284] width 23 height 9
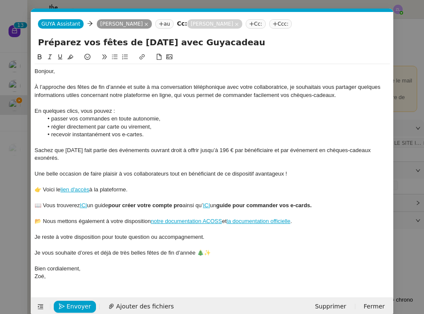
scroll to position [0, 18]
click at [138, 188] on div "👉 Voici le lien d'accès à la plateforme." at bounding box center [213, 190] width 356 height 8
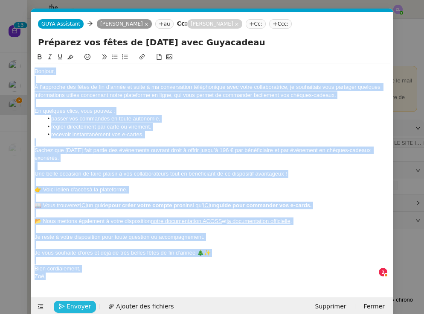
click at [85, 302] on span "Envoyer" at bounding box center [79, 307] width 24 height 10
click at [85, 302] on span "Confirmer l'envoi" at bounding box center [92, 307] width 51 height 10
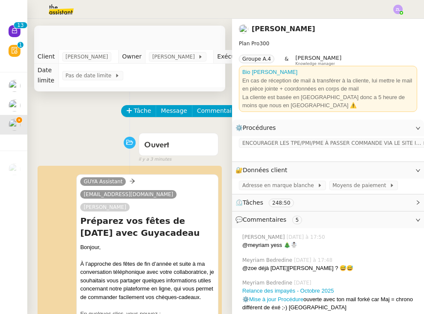
scroll to position [0, 0]
click at [173, 112] on span "Message" at bounding box center [174, 111] width 26 height 10
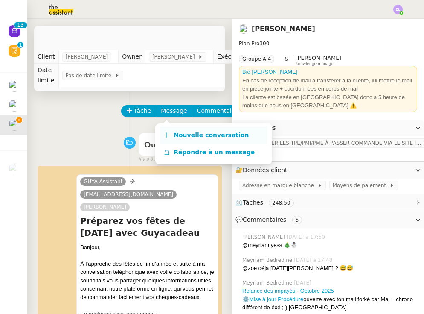
click at [187, 128] on link "Nouvelle conversation" at bounding box center [214, 135] width 107 height 17
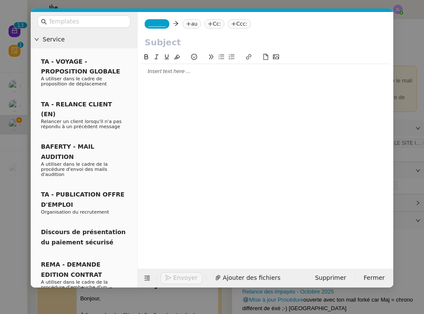
click at [180, 71] on div at bounding box center [265, 71] width 249 height 8
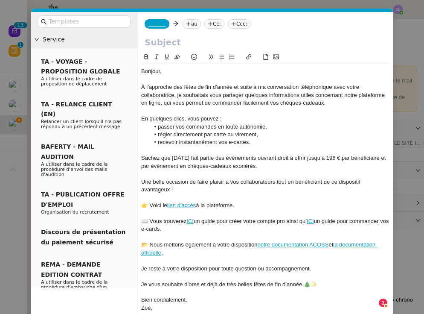
click at [160, 25] on span "_______" at bounding box center [157, 24] width 18 height 6
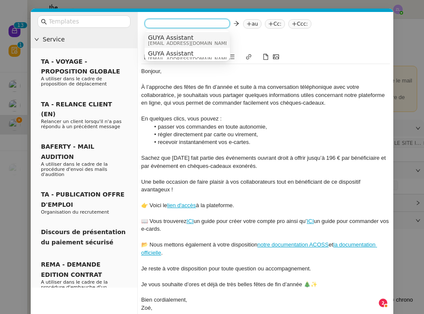
click at [166, 37] on span "GUYA Assistant" at bounding box center [189, 37] width 82 height 7
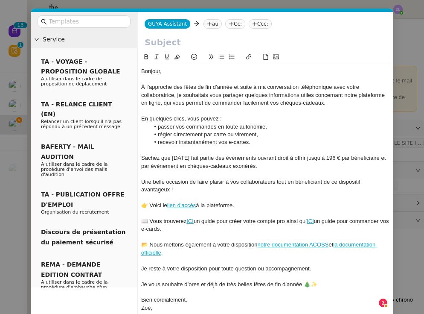
click at [212, 24] on nz-tag "au" at bounding box center [213, 23] width 18 height 9
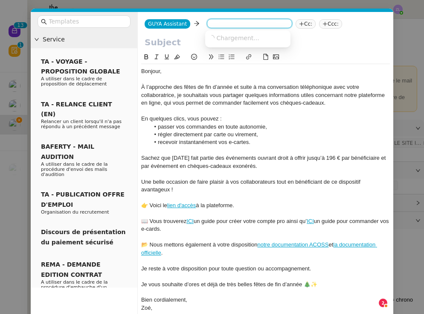
paste input "[PERSON_NAME][EMAIL_ADDRESS][DOMAIN_NAME] ("
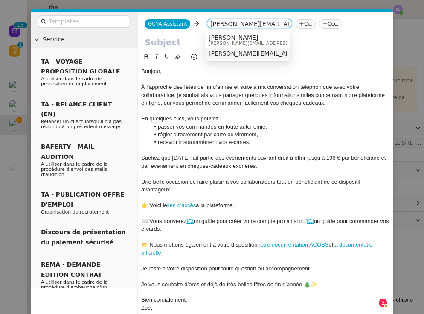
type input "[PERSON_NAME][EMAIL_ADDRESS][DOMAIN_NAME]"
click at [229, 36] on span "[PERSON_NAME]" at bounding box center [269, 37] width 121 height 7
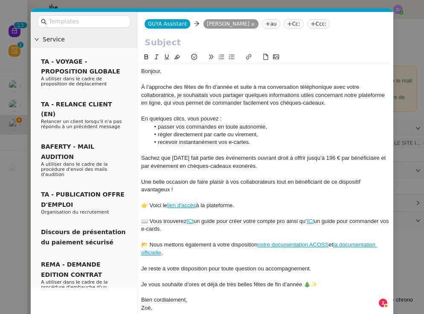
click at [293, 23] on nz-tag "Cc:" at bounding box center [294, 23] width 20 height 9
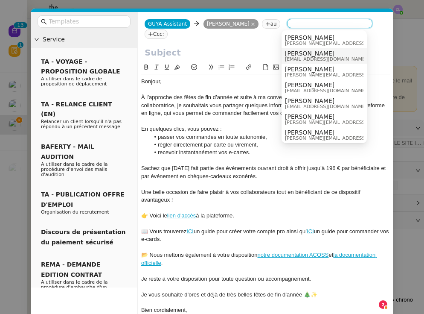
click at [302, 54] on span "[PERSON_NAME]" at bounding box center [326, 53] width 82 height 7
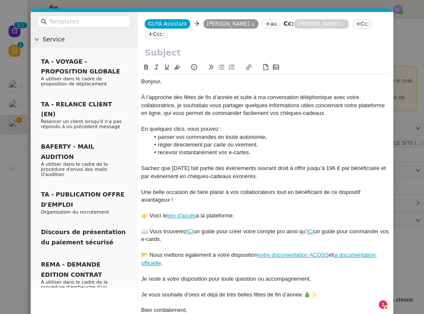
click at [168, 56] on input "text" at bounding box center [266, 52] width 242 height 13
paste input "Préparez vos fêtes de [DATE] avec Guyacadeau"
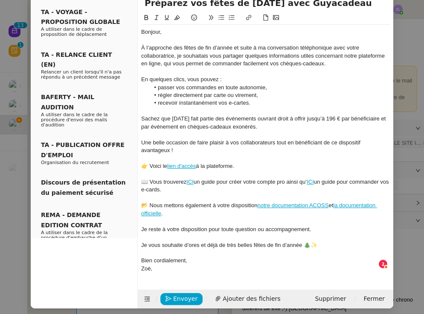
scroll to position [49, 0]
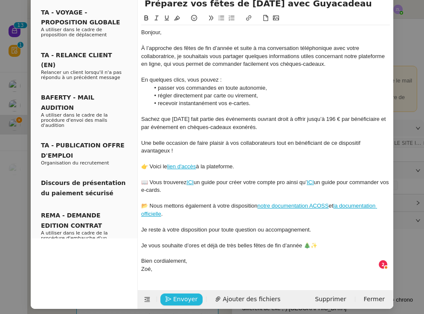
type input "Préparez vos fêtes de [DATE] avec Guyacadeau"
click at [181, 294] on span "Envoyer" at bounding box center [185, 299] width 24 height 10
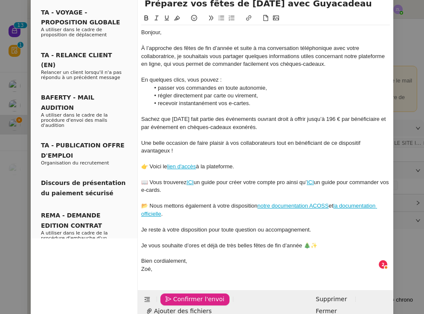
click at [181, 294] on span "Confirmer l'envoi" at bounding box center [198, 299] width 51 height 10
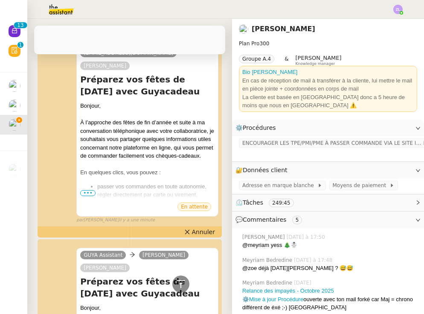
scroll to position [567, 0]
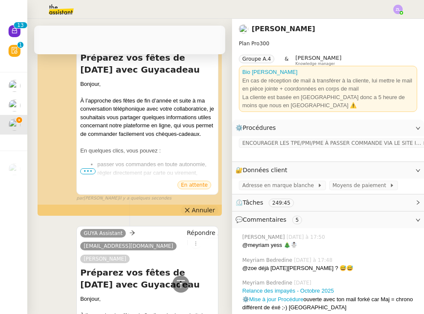
click at [190, 213] on icon at bounding box center [187, 210] width 6 height 6
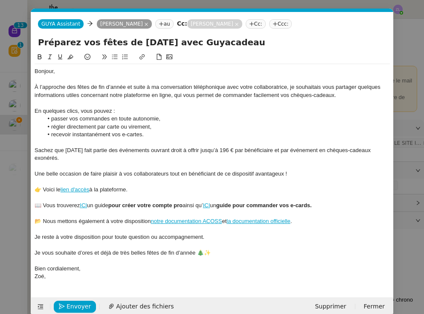
scroll to position [0, 18]
click at [13, 141] on nz-modal-container "Service TA - VOYAGE - PROPOSITION GLOBALE A utiliser dans le cadre de propositi…" at bounding box center [212, 157] width 424 height 314
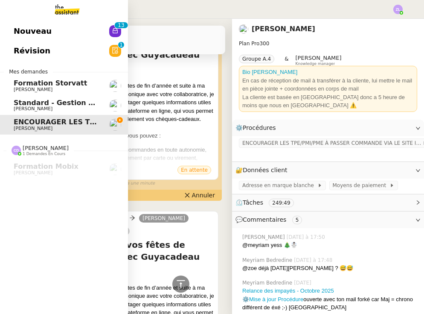
click at [83, 104] on span "Standard - Gestion des appels entrants - octobre 2025" at bounding box center [119, 103] width 210 height 8
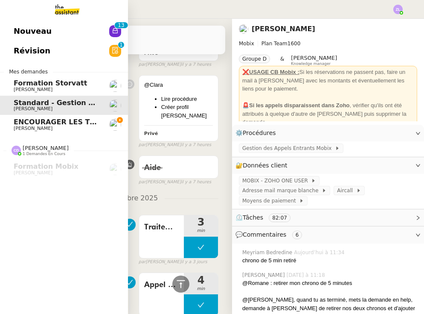
click at [111, 127] on img at bounding box center [115, 125] width 12 height 12
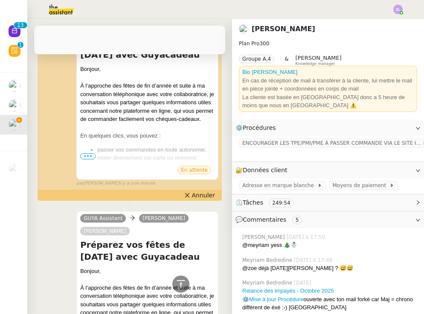
click at [398, 5] on img at bounding box center [398, 9] width 9 height 9
click at [391, 23] on li "Suivi" at bounding box center [376, 24] width 56 height 12
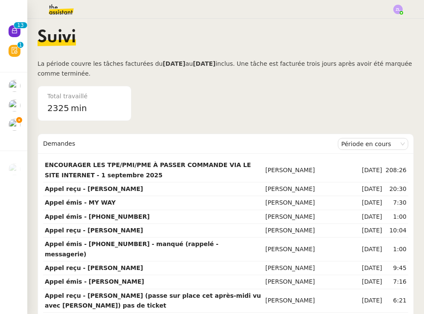
click at [61, 8] on img at bounding box center [54, 9] width 66 height 19
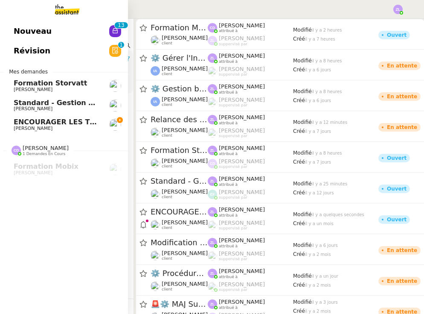
click at [26, 124] on span "ENCOURAGER LES TPE/PMI/PME À PASSER COMMANDE VIA LE SITE INTERNET - 1 septembre…" at bounding box center [200, 122] width 373 height 8
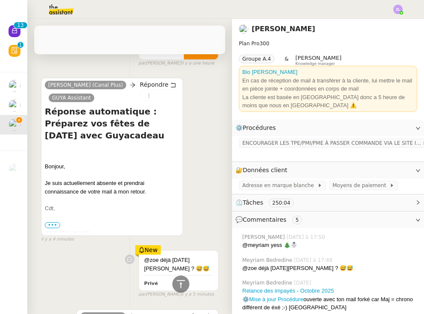
scroll to position [1049, 0]
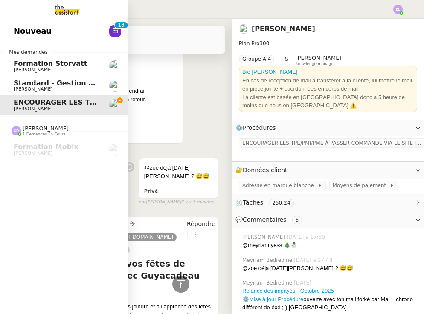
click at [44, 83] on span "Standard - Gestion des appels entrants - octobre 2025" at bounding box center [119, 83] width 210 height 8
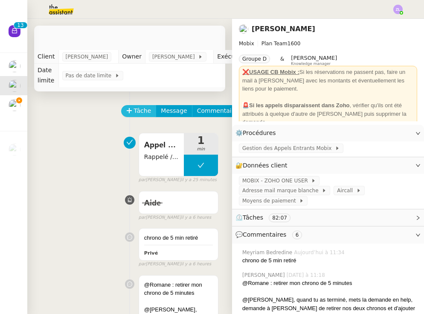
click at [135, 114] on span "Tâche" at bounding box center [143, 111] width 18 height 10
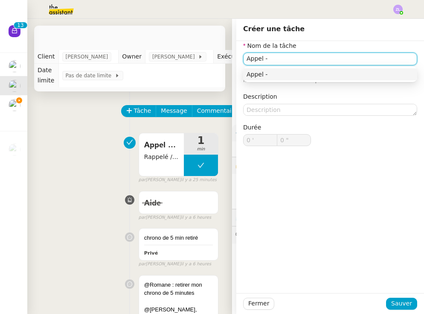
paste input "33680241608"
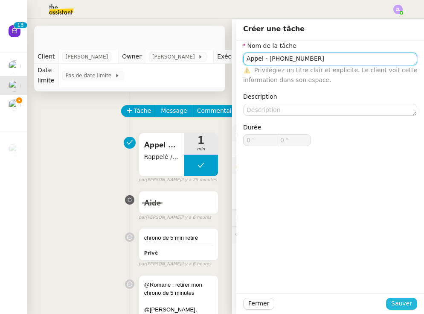
type input "Appel - [PHONE_NUMBER]"
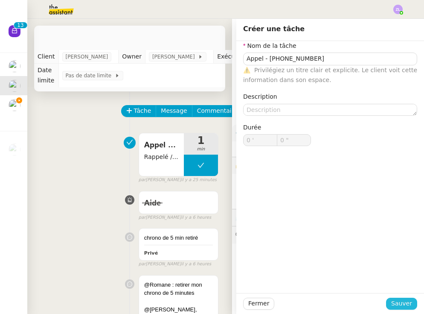
click at [402, 307] on span "Sauver" at bounding box center [402, 304] width 21 height 10
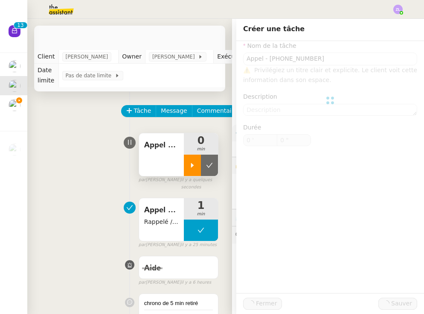
click at [195, 164] on icon at bounding box center [192, 165] width 7 height 7
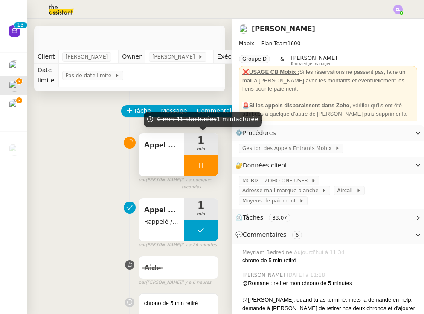
click at [192, 168] on div at bounding box center [201, 165] width 34 height 21
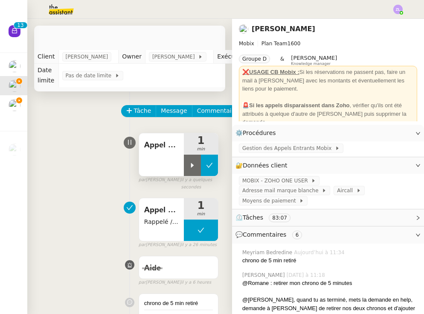
click at [212, 167] on icon at bounding box center [209, 165] width 7 height 7
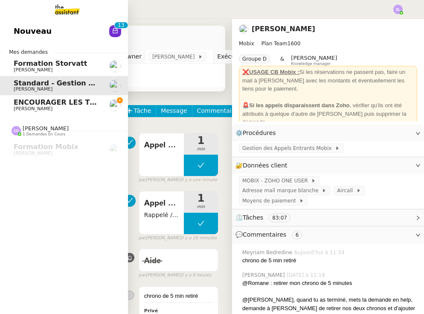
click at [12, 108] on link "ENCOURAGER LES TPE/PMI/PME À PASSER COMMANDE VIA LE SITE INTERNET - [DATE] [PER…" at bounding box center [64, 105] width 128 height 20
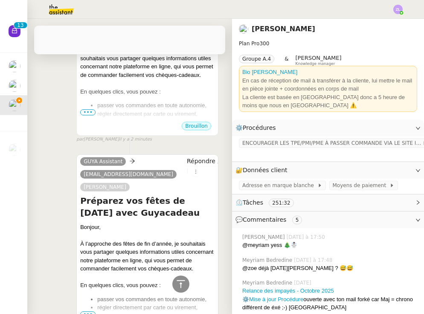
scroll to position [494, 0]
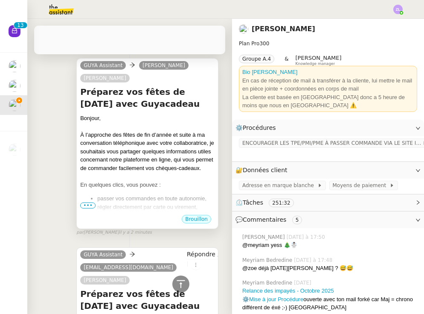
click at [132, 172] on div at bounding box center [147, 176] width 135 height 9
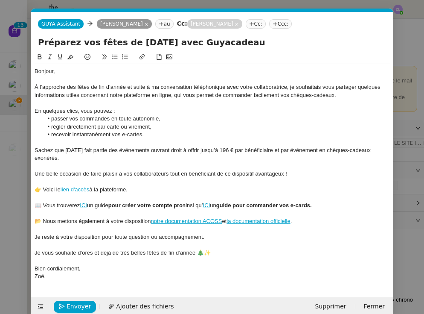
scroll to position [0, 18]
click at [12, 164] on nz-modal-container "Service TA - VOYAGE - PROPOSITION GLOBALE A utiliser dans le cadre de propositi…" at bounding box center [212, 157] width 424 height 314
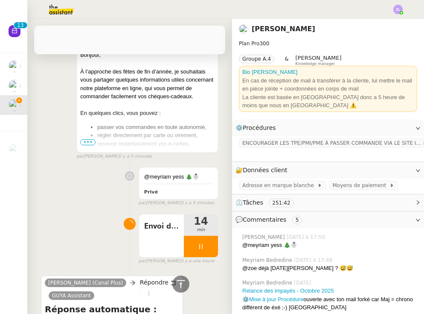
scroll to position [582, 0]
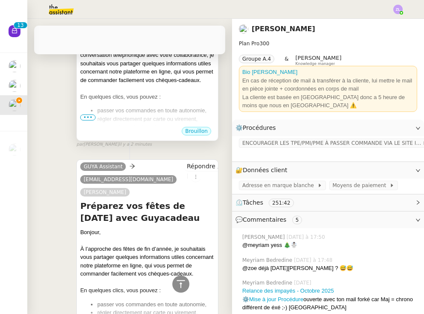
click at [147, 106] on li "passer vos commandes en toute autonomie," at bounding box center [155, 110] width 117 height 9
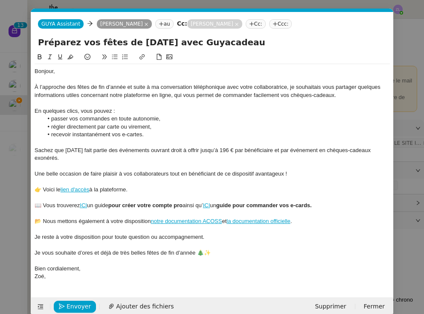
scroll to position [0, 18]
click at [73, 302] on span "Envoyer" at bounding box center [79, 307] width 24 height 10
click at [73, 302] on span "Confirmer l'envoi" at bounding box center [92, 307] width 51 height 10
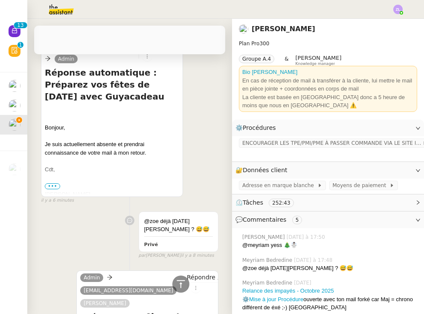
scroll to position [1070, 0]
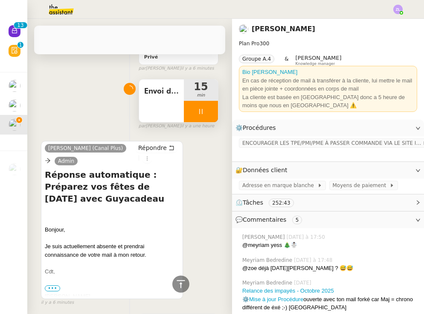
click at [194, 101] on div at bounding box center [201, 111] width 34 height 21
click at [208, 109] on icon at bounding box center [210, 111] width 6 height 5
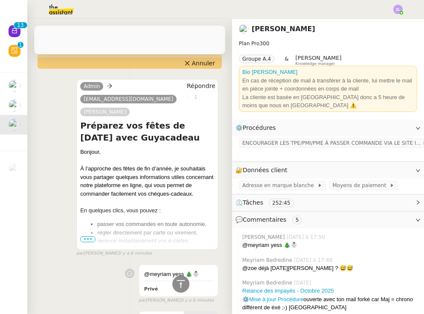
scroll to position [946, 0]
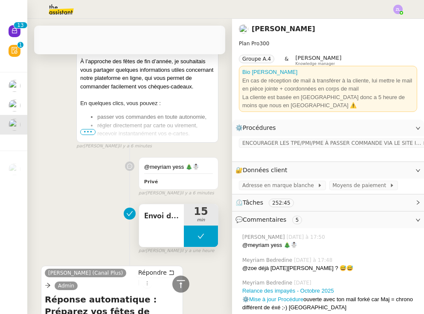
click at [188, 226] on button at bounding box center [201, 235] width 34 height 21
click at [188, 226] on div at bounding box center [192, 235] width 17 height 21
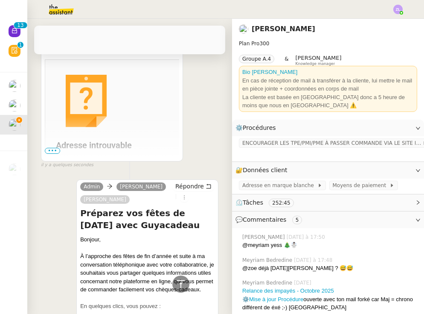
scroll to position [143, 1]
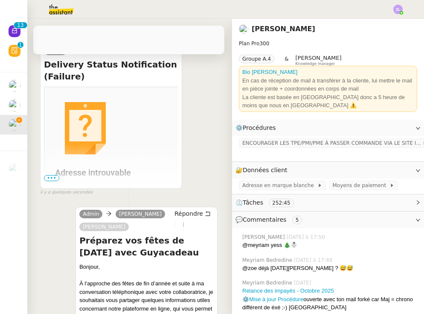
click at [47, 180] on span "•••" at bounding box center [51, 178] width 15 height 6
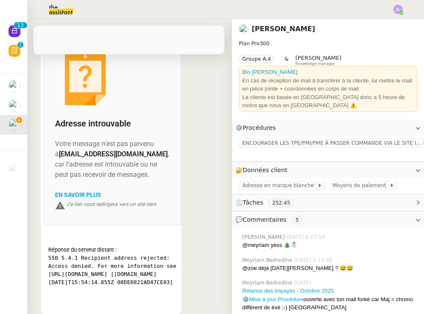
scroll to position [192, 1]
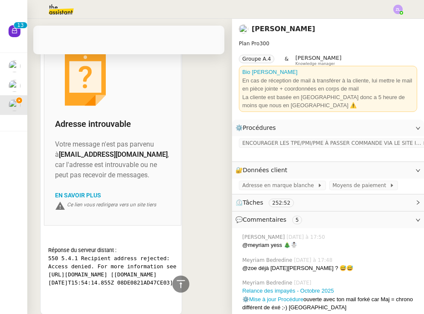
drag, startPoint x: 89, startPoint y: 165, endPoint x: 55, endPoint y: 157, distance: 35.2
click at [55, 157] on td "Votre message n'est pas parvenu à [EMAIL_ADDRESS][DOMAIN_NAME] , car l'adresse …" at bounding box center [113, 156] width 116 height 50
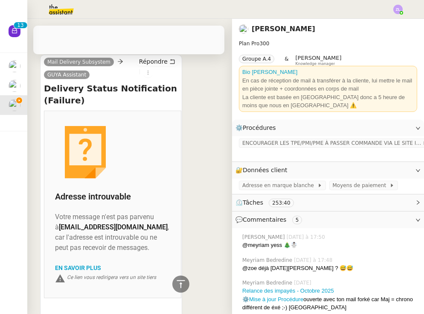
scroll to position [297, 1]
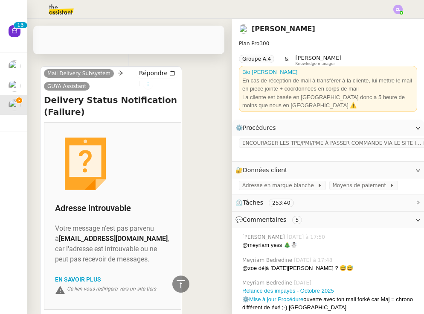
click at [150, 82] on icon at bounding box center [148, 84] width 5 height 5
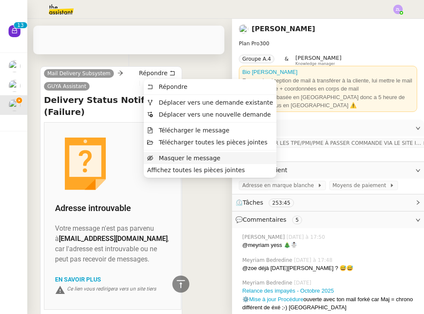
click at [179, 160] on span "Masquer le message" at bounding box center [189, 158] width 61 height 7
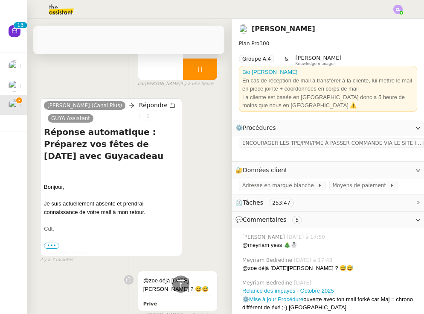
scroll to position [811, 1]
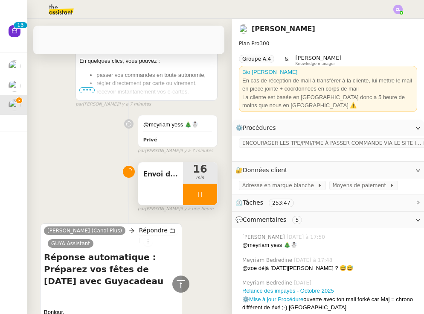
click at [185, 184] on div at bounding box center [200, 194] width 34 height 21
click at [214, 184] on button at bounding box center [208, 194] width 17 height 21
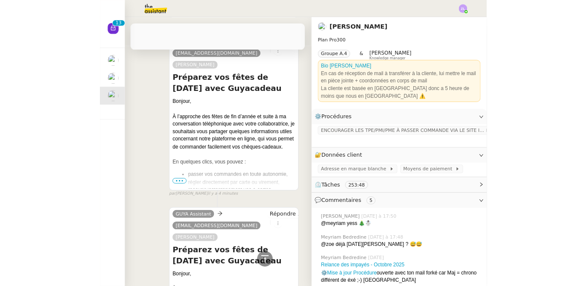
scroll to position [514, 0]
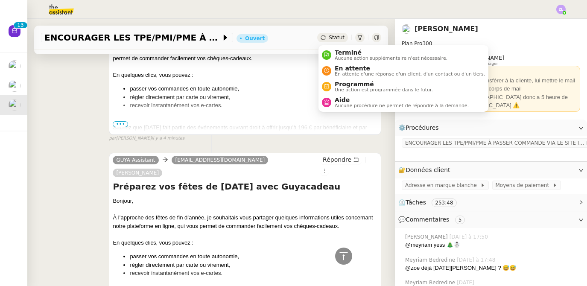
click at [331, 35] on span "Statut" at bounding box center [337, 38] width 16 height 6
click at [349, 68] on span "En attente" at bounding box center [410, 68] width 150 height 7
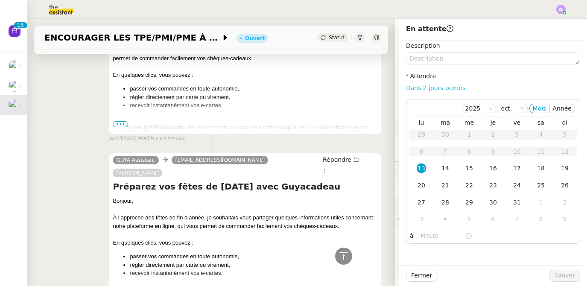
click at [417, 88] on link "Dans 2 jours ouvrés" at bounding box center [435, 88] width 59 height 7
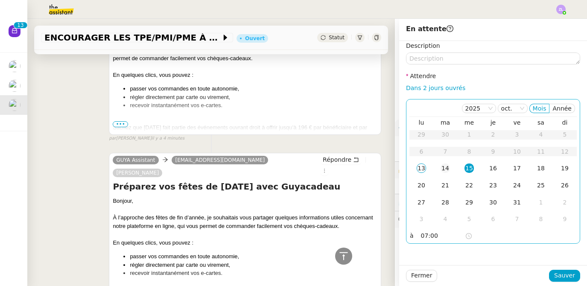
click at [442, 169] on div "14" at bounding box center [445, 168] width 9 height 9
click at [424, 235] on input "07:00" at bounding box center [443, 236] width 44 height 10
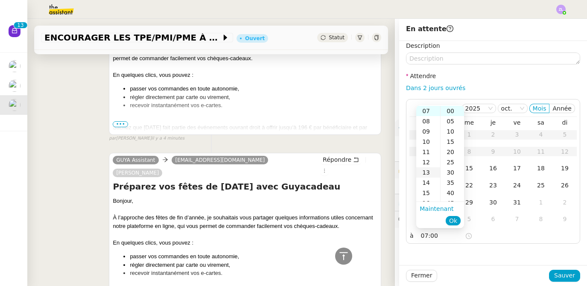
click at [430, 173] on div "13" at bounding box center [428, 172] width 24 height 10
type input "13:00"
click at [455, 222] on span "Ok" at bounding box center [453, 221] width 8 height 9
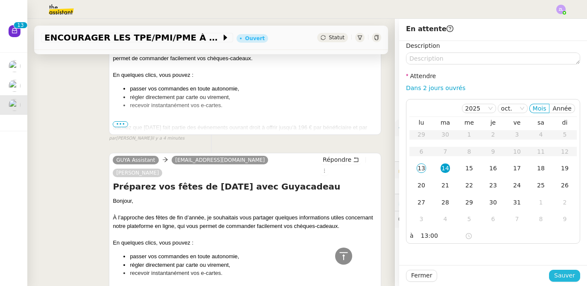
click at [563, 278] on span "Sauver" at bounding box center [564, 276] width 21 height 10
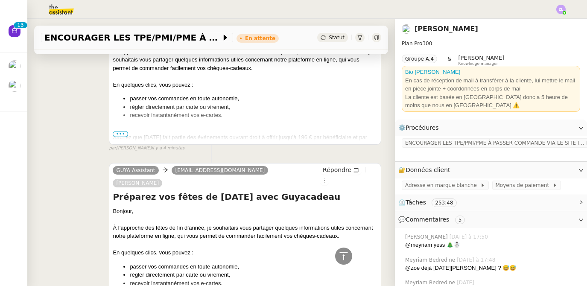
click at [561, 9] on img at bounding box center [560, 9] width 9 height 9
click at [548, 21] on li "Suivi" at bounding box center [538, 24] width 56 height 12
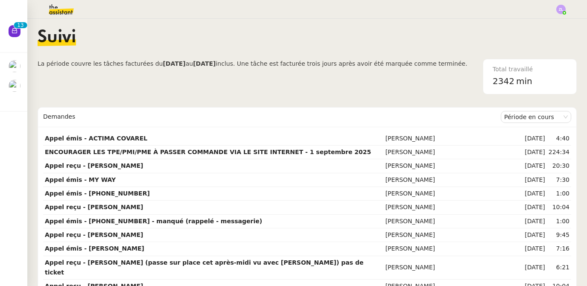
click at [58, 6] on img at bounding box center [54, 9] width 66 height 19
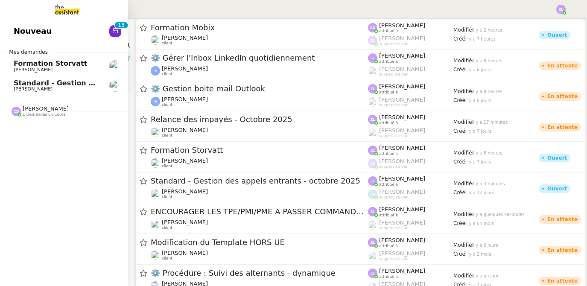
click at [24, 87] on span "[PERSON_NAME]" at bounding box center [33, 89] width 39 height 6
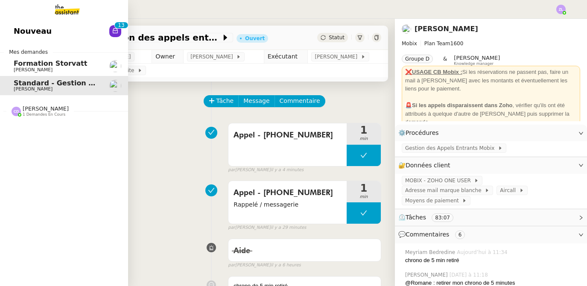
click at [38, 110] on span "[PERSON_NAME]" at bounding box center [46, 108] width 46 height 6
click at [44, 129] on span "Formation Mobix" at bounding box center [46, 127] width 65 height 8
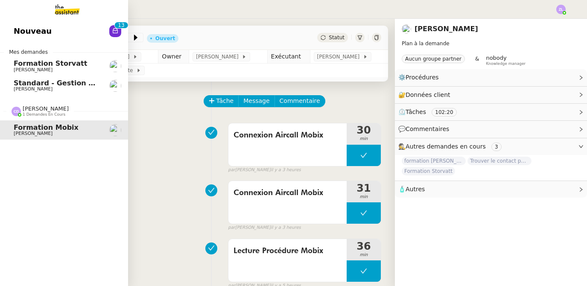
click at [30, 67] on span "[PERSON_NAME]" at bounding box center [33, 70] width 39 height 6
